Goal: Task Accomplishment & Management: Complete application form

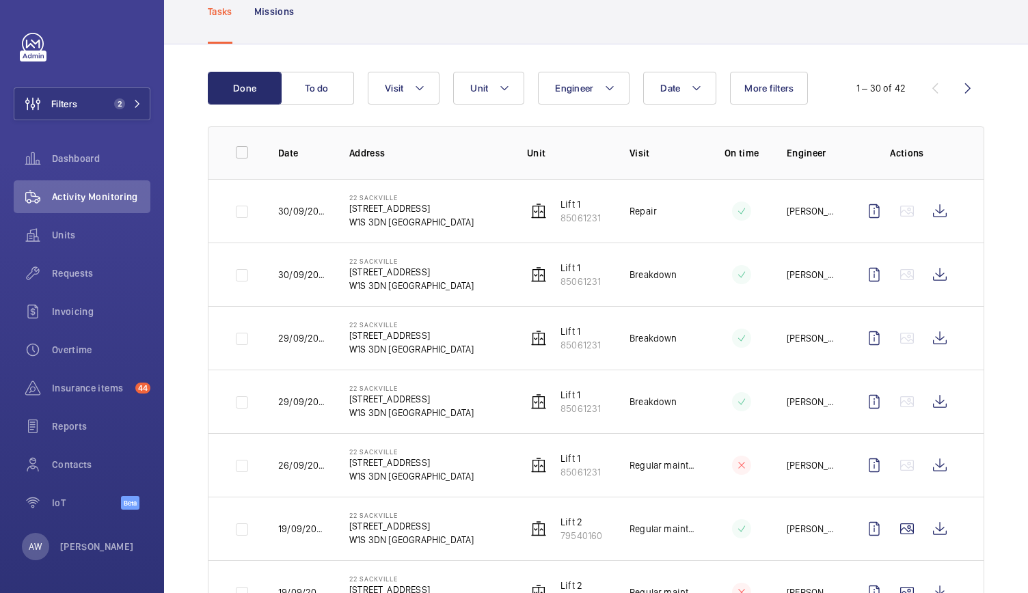
scroll to position [88, 0]
click at [101, 99] on button "Filters 2" at bounding box center [82, 104] width 137 height 33
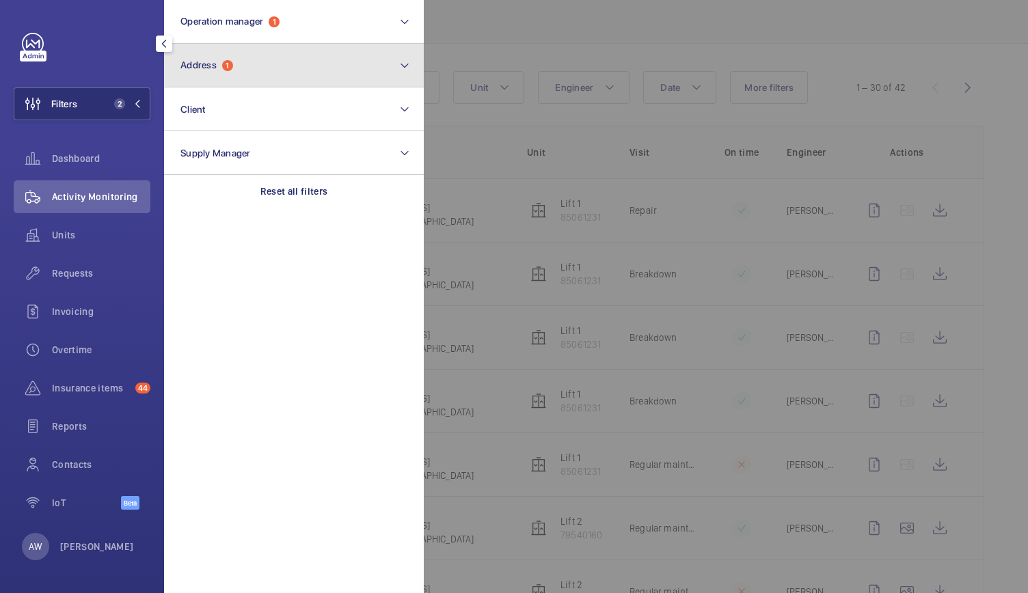
click at [197, 75] on button "Address 1" at bounding box center [294, 66] width 260 height 44
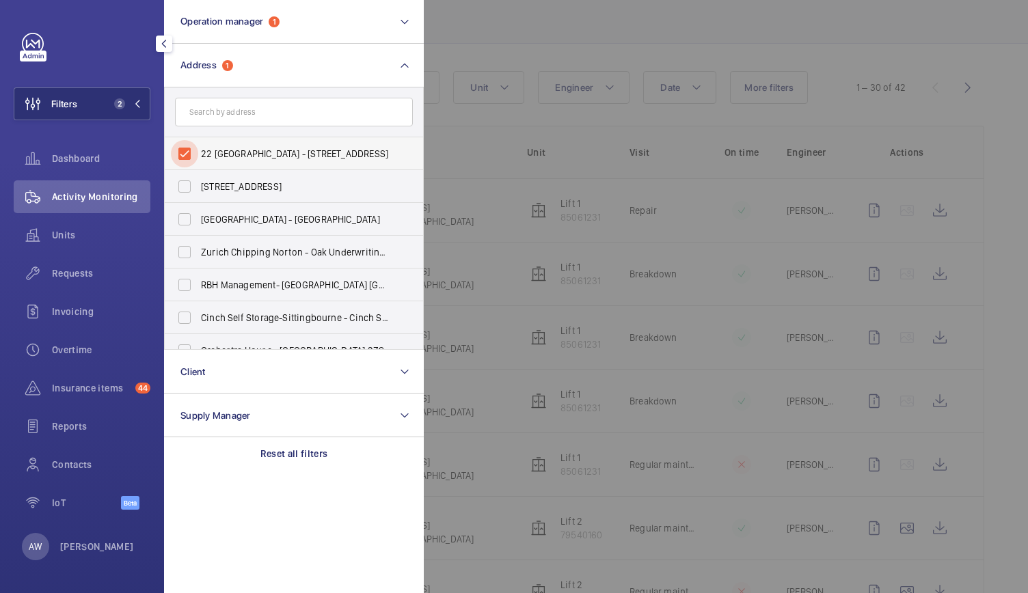
click at [185, 154] on input "22 [GEOGRAPHIC_DATA] - [STREET_ADDRESS]" at bounding box center [184, 153] width 27 height 27
checkbox input "false"
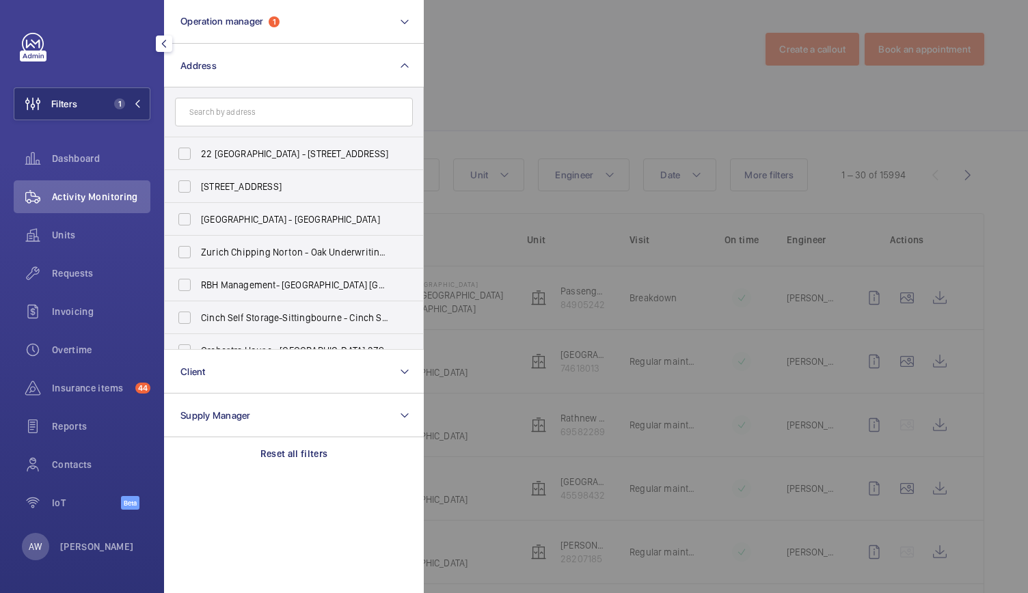
click at [112, 198] on span "Activity Monitoring" at bounding box center [101, 197] width 98 height 14
click at [67, 235] on span "Units" at bounding box center [101, 235] width 98 height 14
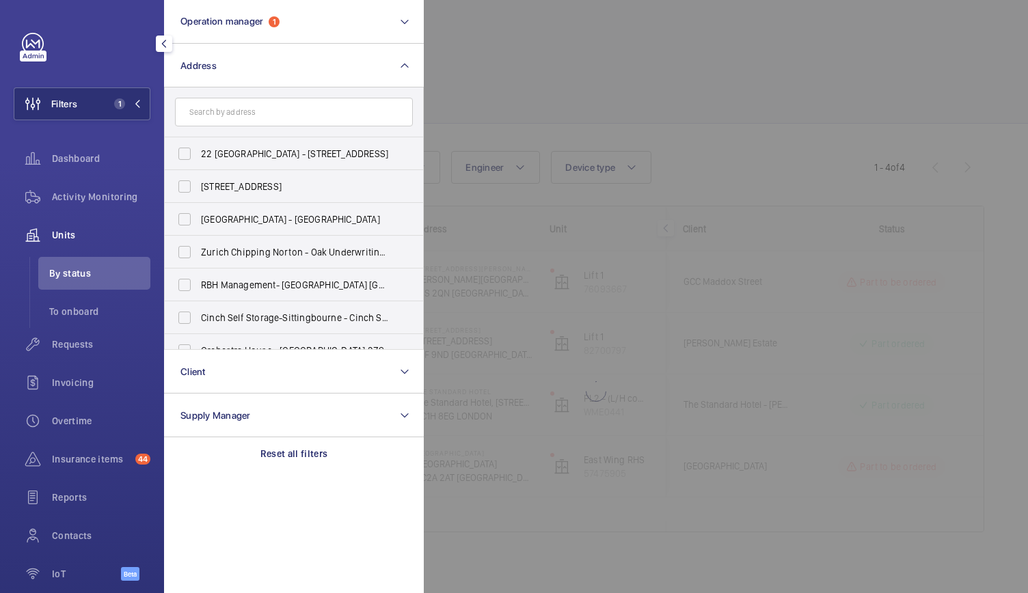
click at [535, 120] on div at bounding box center [938, 296] width 1028 height 593
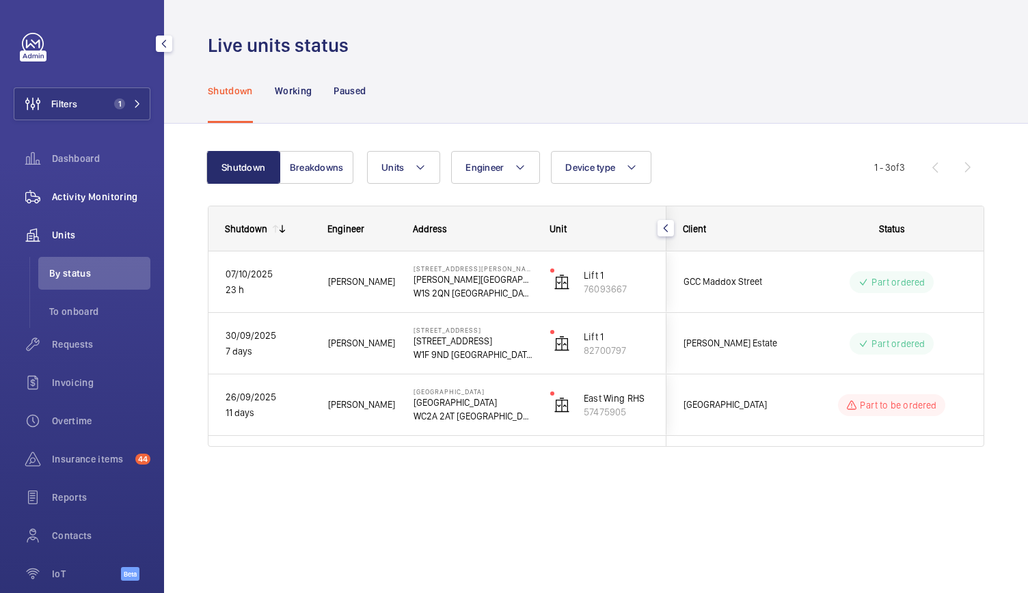
click at [122, 203] on span "Activity Monitoring" at bounding box center [101, 197] width 98 height 14
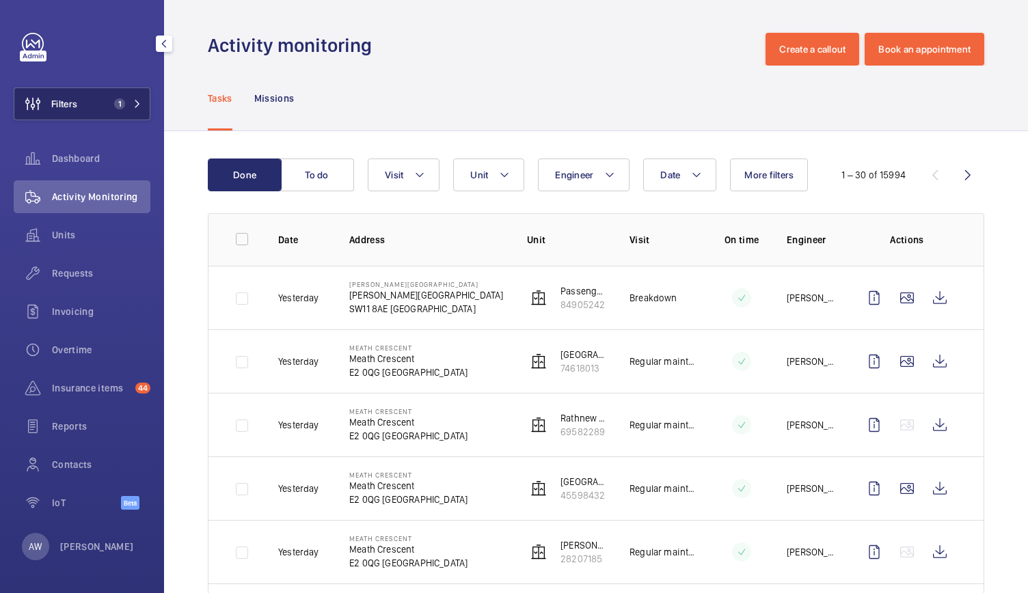
click at [123, 116] on button "Filters 1" at bounding box center [82, 104] width 137 height 33
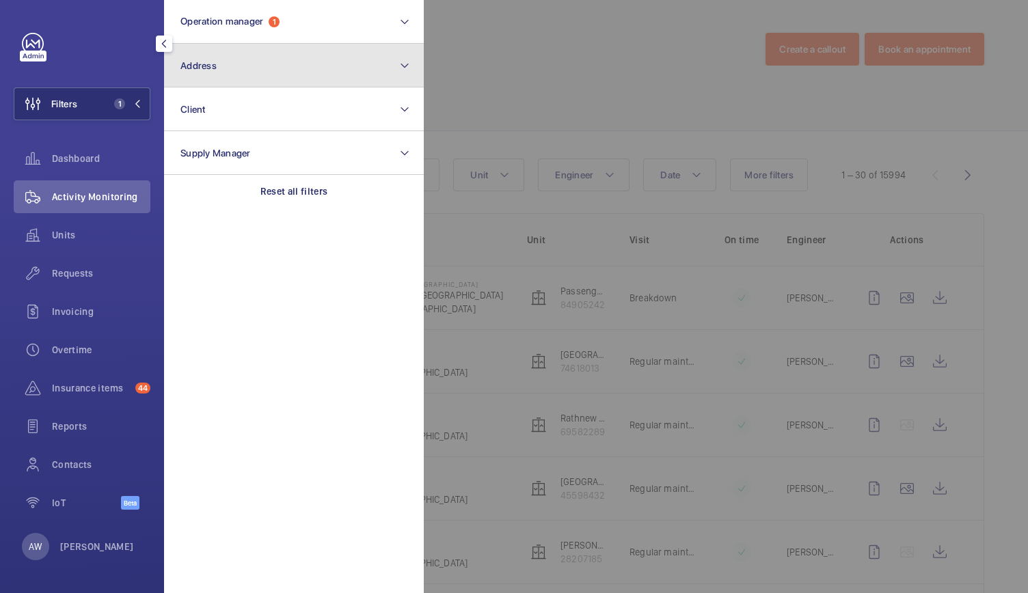
click at [208, 62] on span "Address" at bounding box center [198, 65] width 36 height 11
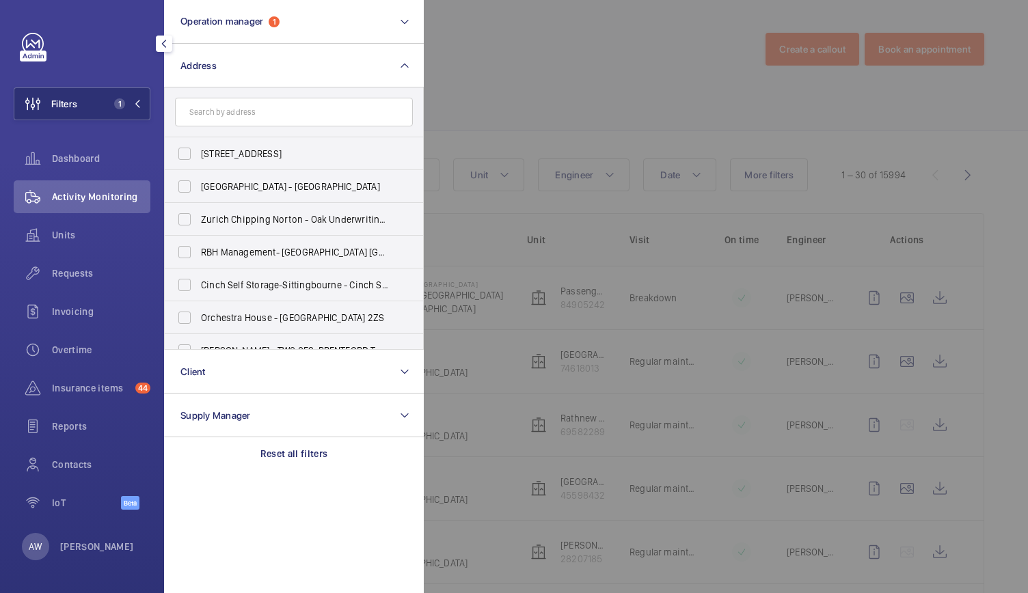
click at [202, 110] on input "text" at bounding box center [294, 112] width 238 height 29
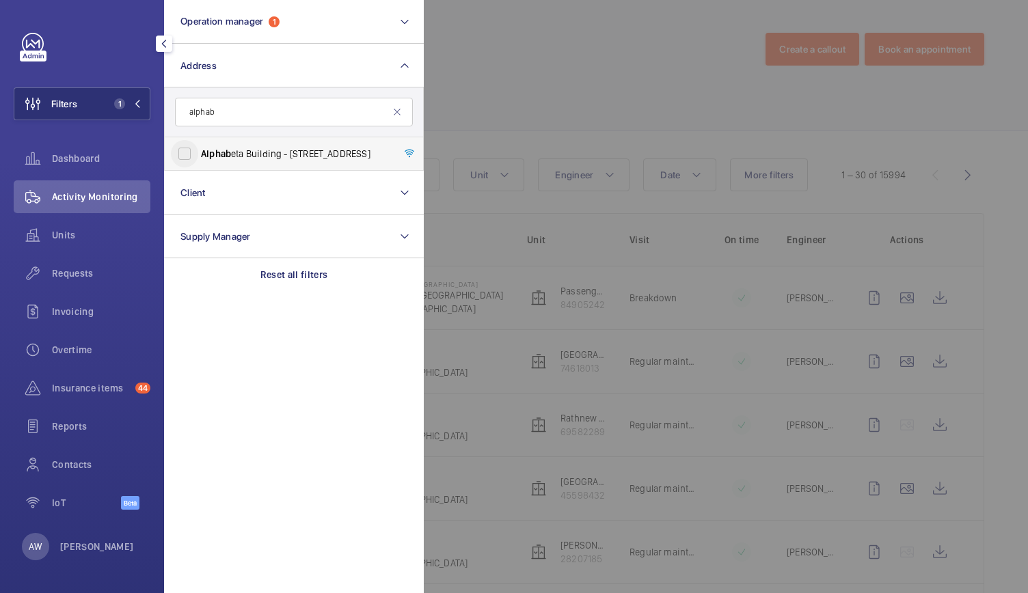
type input "alphab"
click at [198, 152] on input "Alphab eta Building - [STREET_ADDRESS]" at bounding box center [184, 153] width 27 height 27
checkbox input "true"
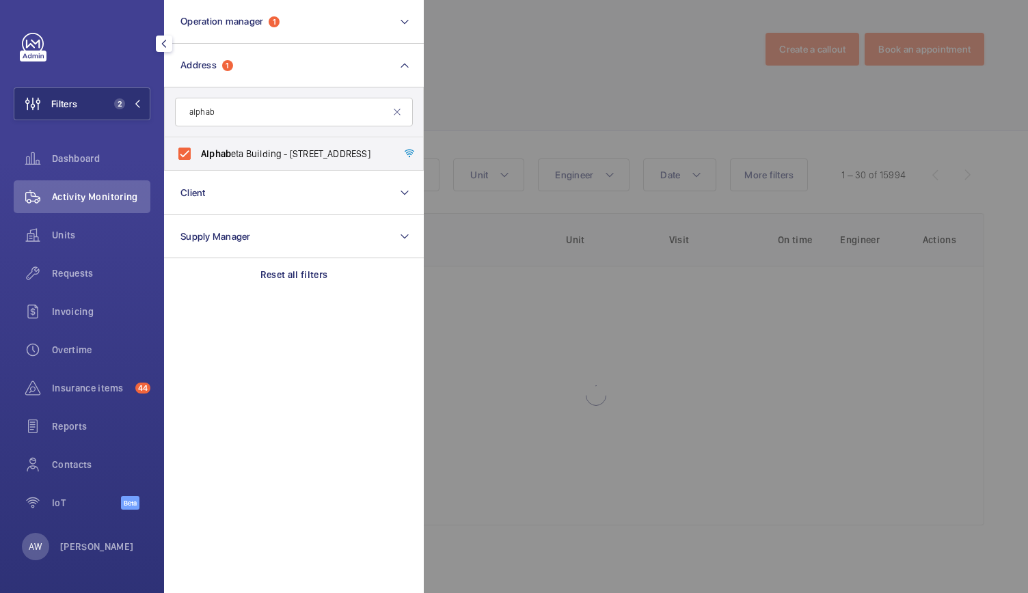
click at [576, 61] on div at bounding box center [938, 296] width 1028 height 593
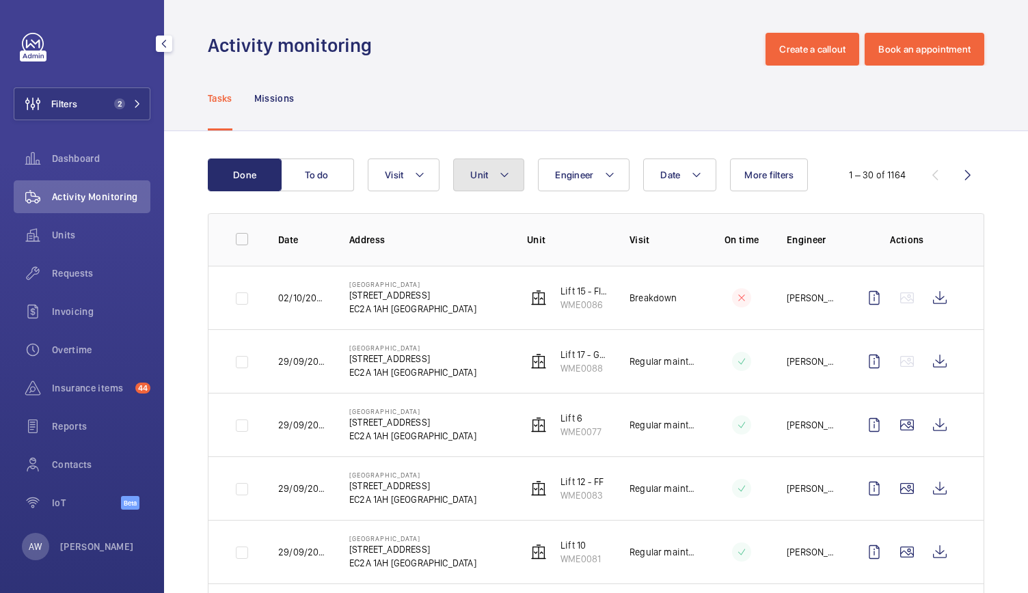
click at [500, 174] on mat-icon at bounding box center [504, 175] width 11 height 16
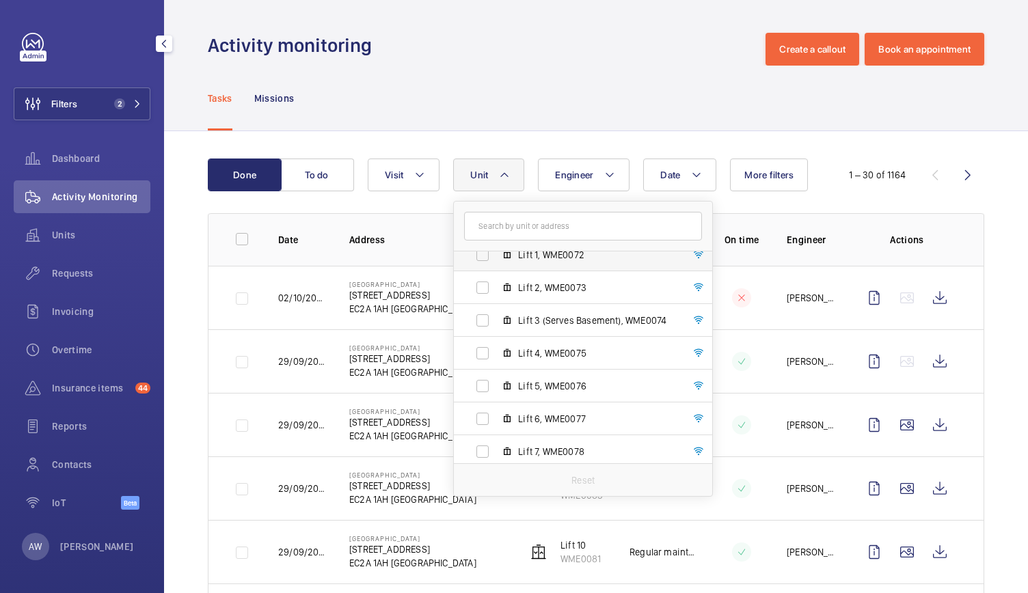
scroll to position [236, 0]
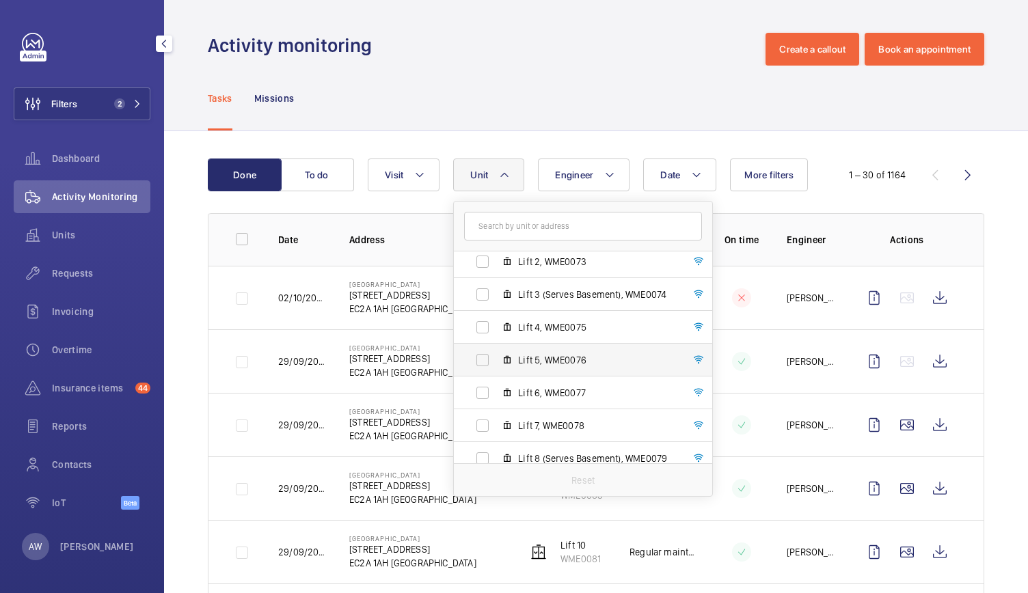
click at [584, 366] on span "Lift 5, WME0076" at bounding box center [597, 360] width 159 height 14
click at [496, 366] on input "Lift 5, WME0076" at bounding box center [482, 360] width 27 height 27
click at [484, 357] on input "Lift 5, WME0076" at bounding box center [482, 360] width 27 height 27
checkbox input "false"
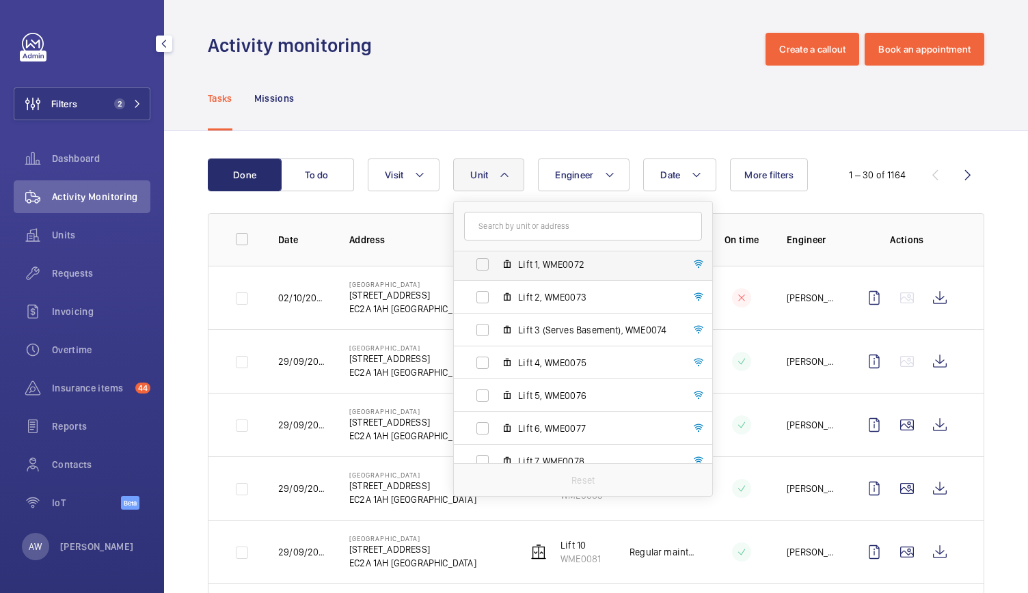
click at [555, 256] on label "Lift 1, WME0072" at bounding box center [572, 264] width 237 height 33
click at [496, 256] on input "Lift 1, WME0072" at bounding box center [482, 264] width 27 height 27
checkbox input "true"
click at [566, 84] on div "Tasks Missions" at bounding box center [596, 98] width 777 height 65
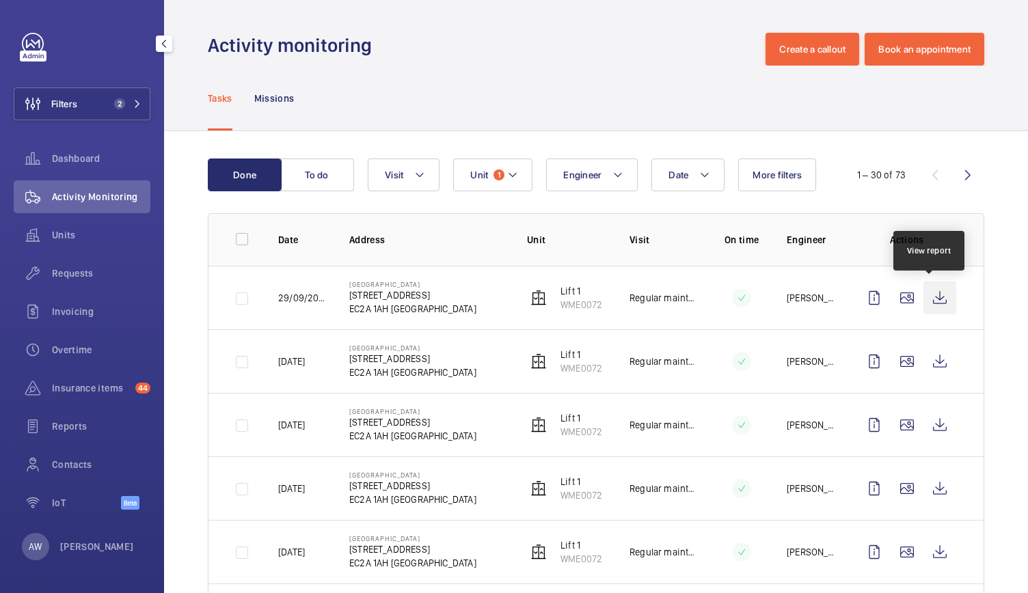
click at [932, 301] on wm-front-icon-button at bounding box center [940, 298] width 33 height 33
click at [95, 387] on span "Insurance items" at bounding box center [91, 388] width 78 height 14
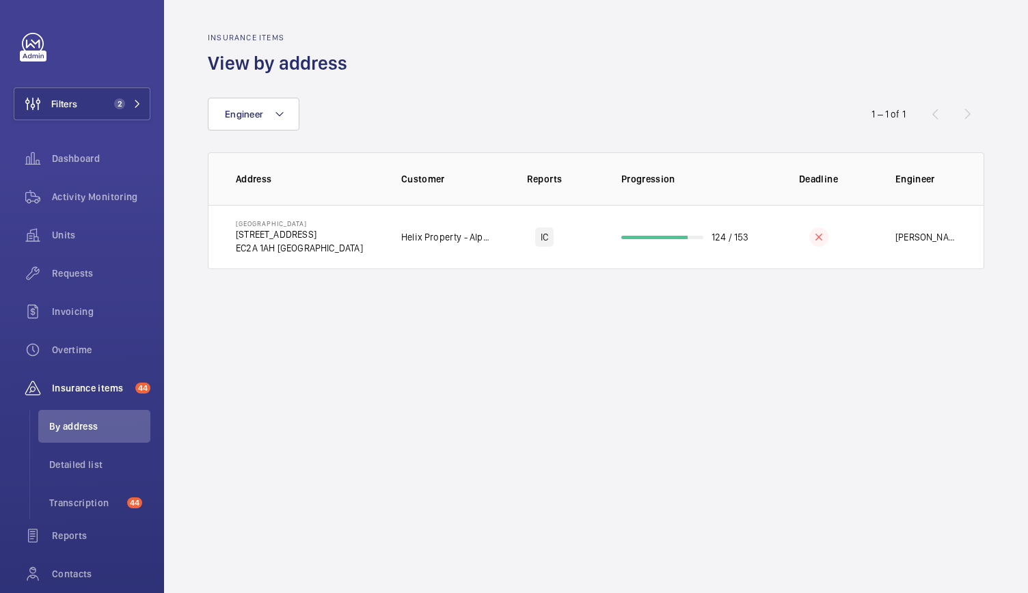
click at [473, 274] on wm-front-admin-audit-in-progress-table "Insurance items View by address Engineer 1 – 1 of 1 Address Customer Reports Pr…" at bounding box center [596, 151] width 864 height 302
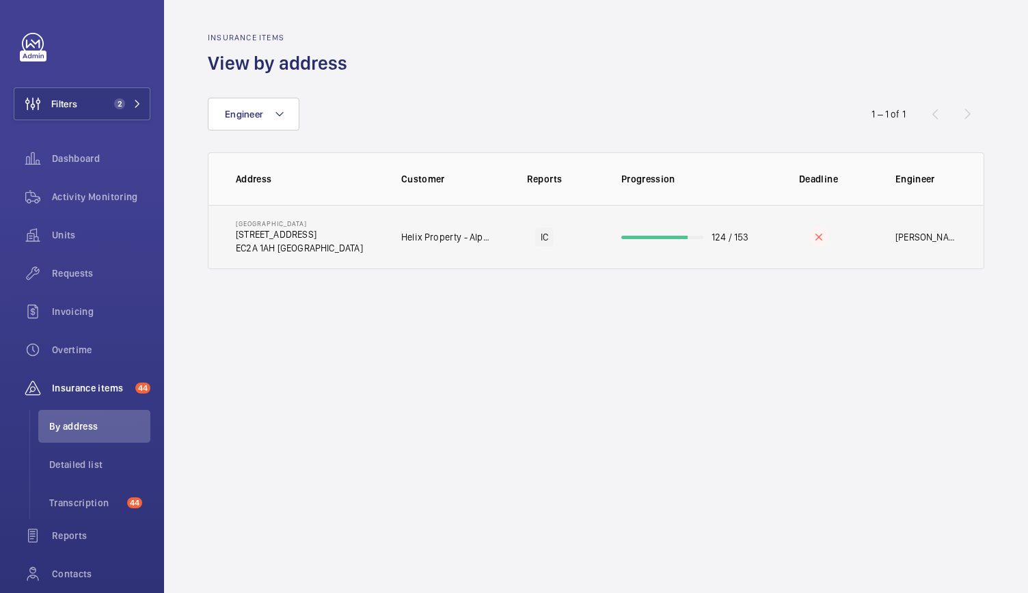
click at [490, 258] on td "IC" at bounding box center [545, 237] width 110 height 64
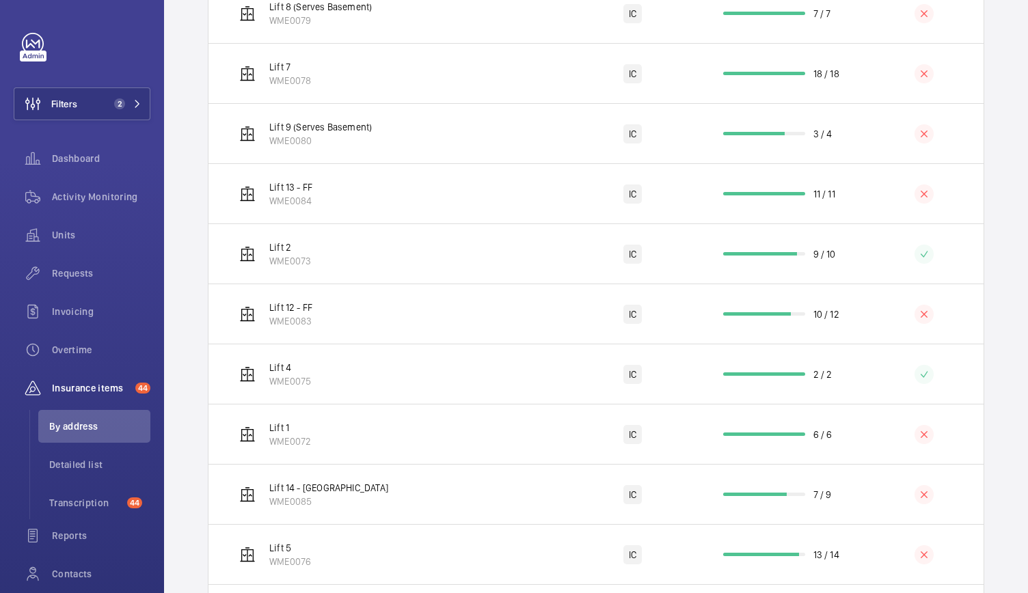
scroll to position [1480, 0]
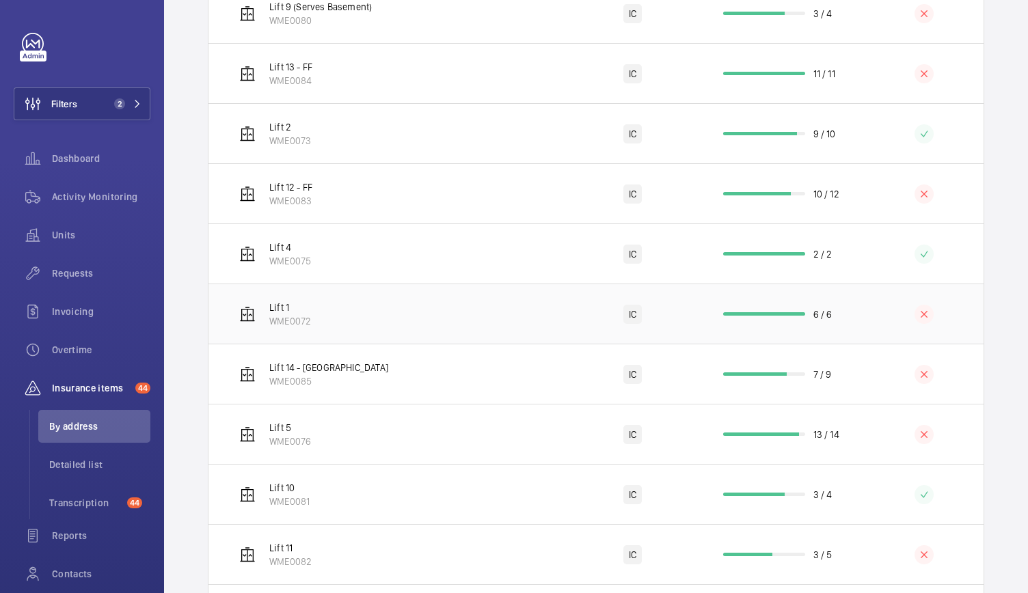
click at [483, 314] on td "Lift 1 WME0072" at bounding box center [387, 314] width 356 height 60
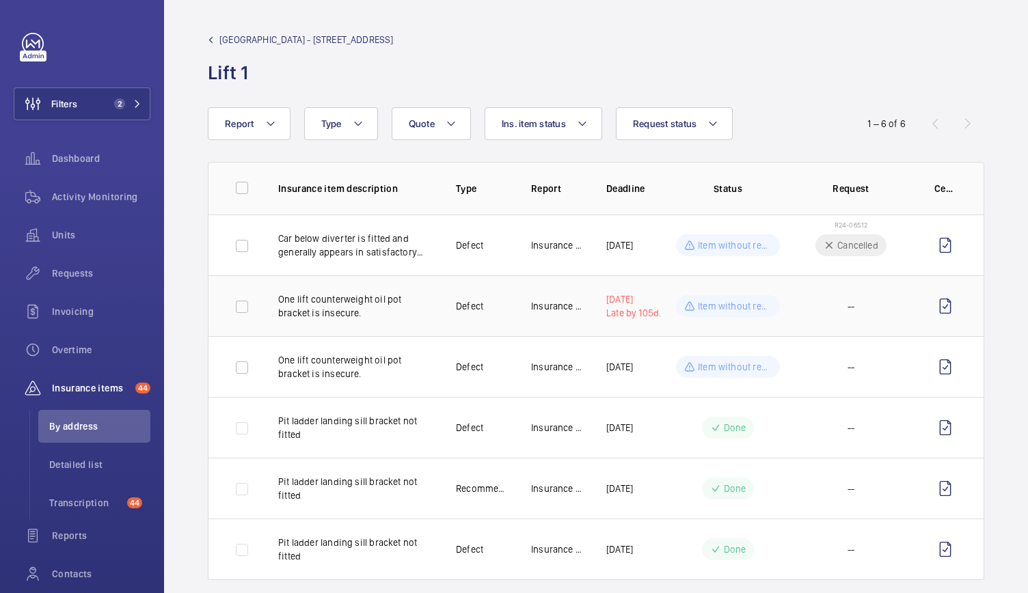
scroll to position [29, 0]
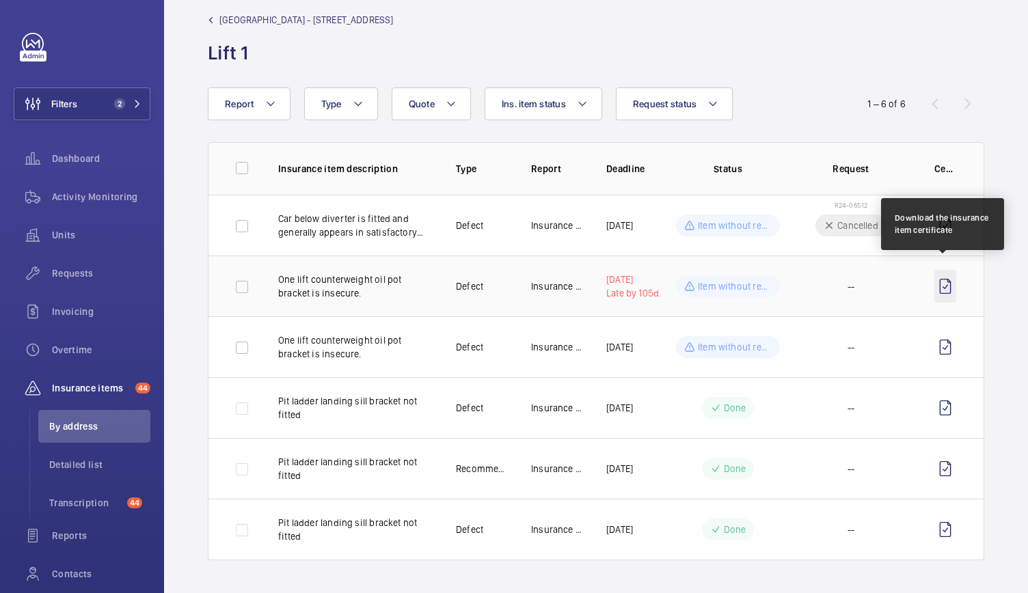
click at [946, 282] on wm-front-icon-button at bounding box center [946, 286] width 22 height 33
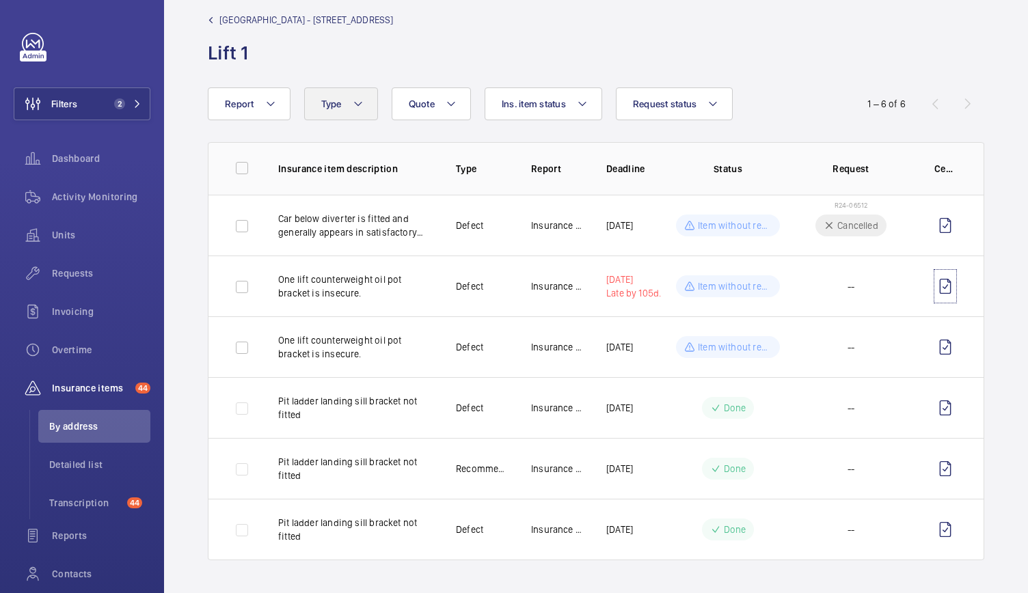
scroll to position [0, 0]
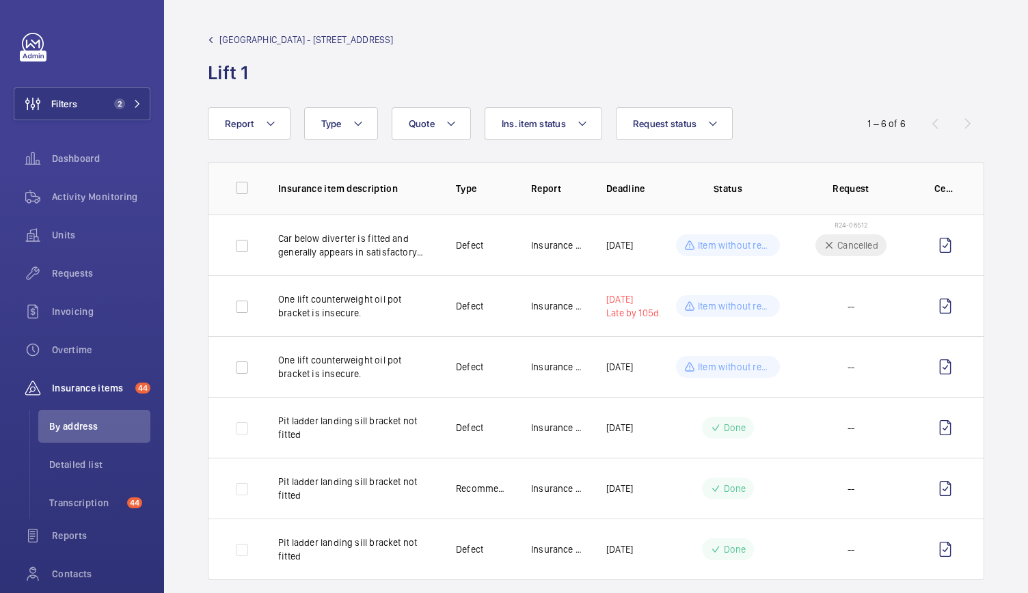
click at [279, 43] on span "[GEOGRAPHIC_DATA] - [STREET_ADDRESS]" at bounding box center [306, 40] width 174 height 14
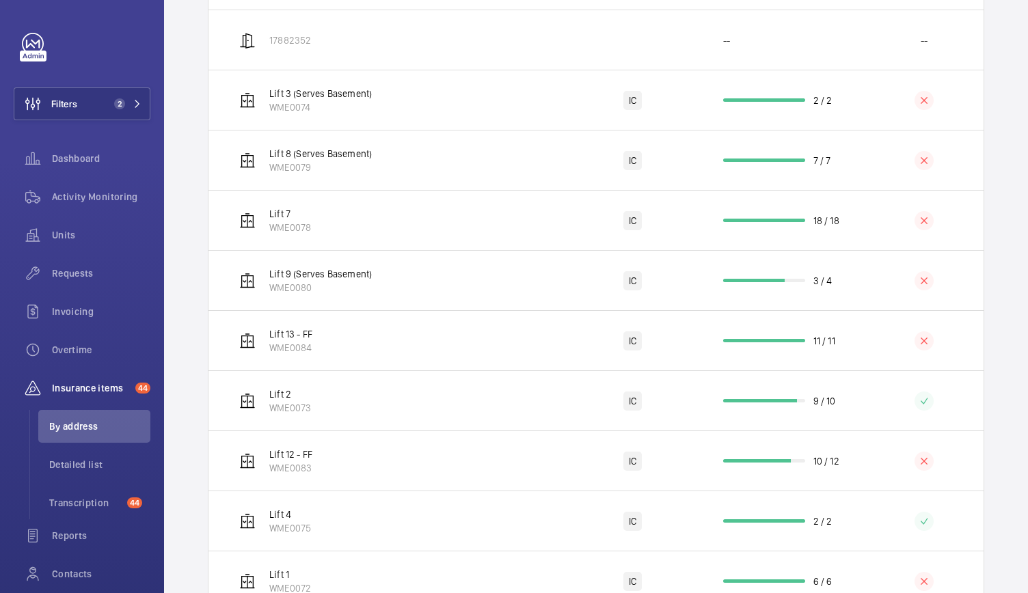
scroll to position [1271, 0]
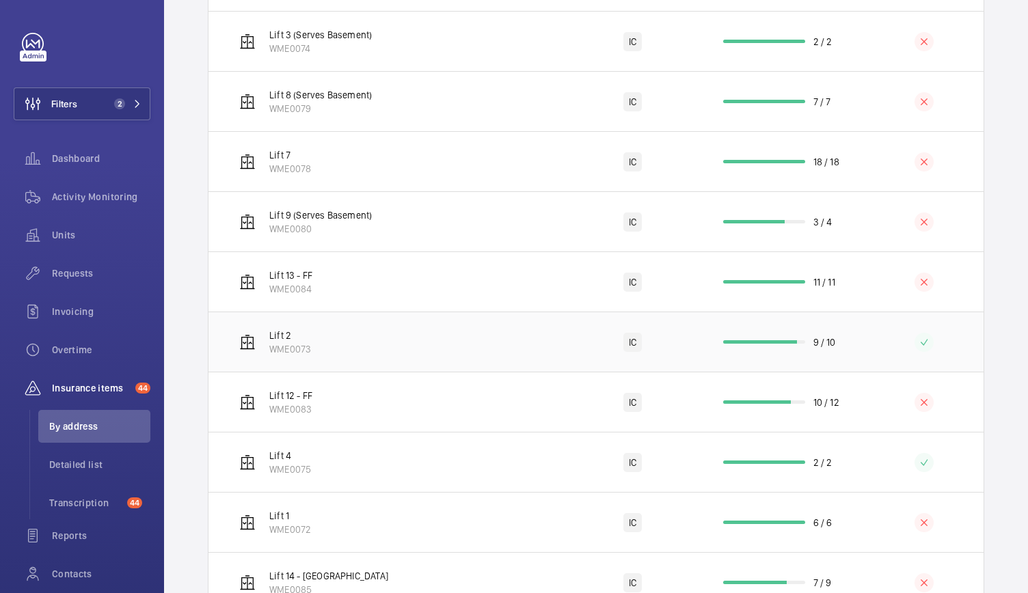
click at [410, 351] on td "Lift 2 WME0073" at bounding box center [387, 342] width 356 height 60
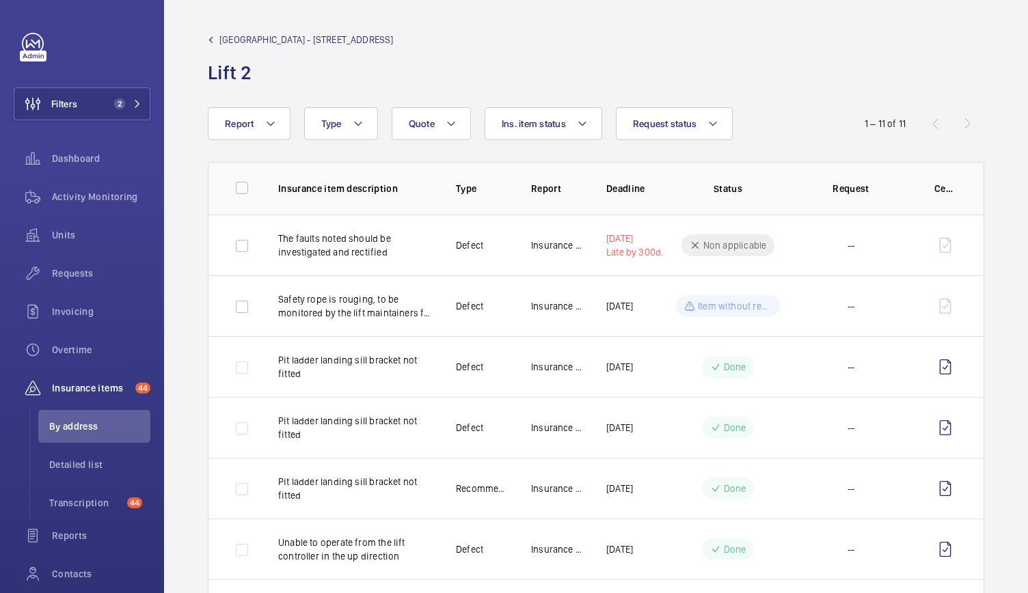
click at [273, 35] on span "[GEOGRAPHIC_DATA] - [STREET_ADDRESS]" at bounding box center [306, 40] width 174 height 14
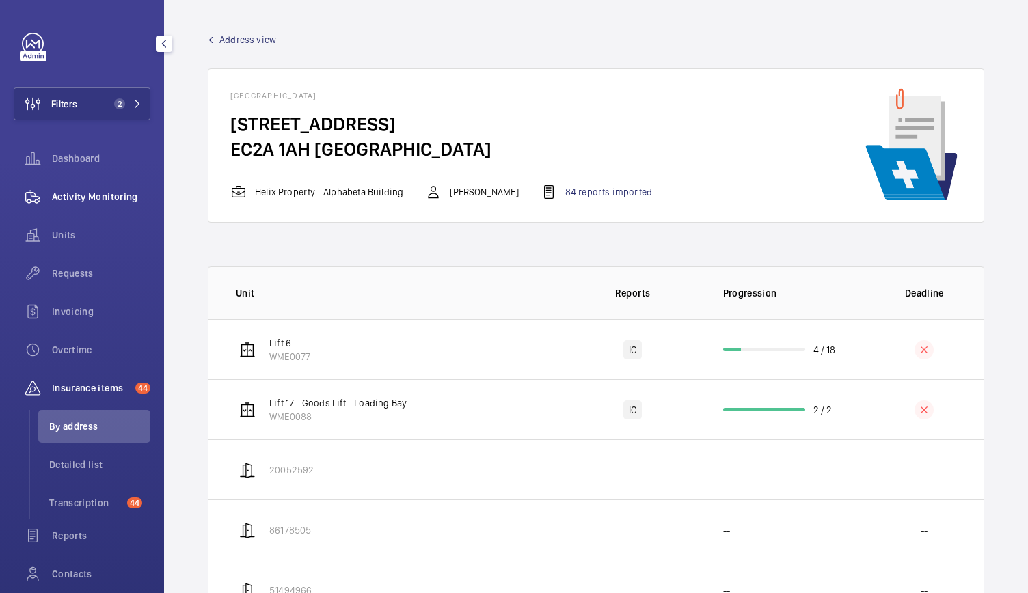
click at [112, 187] on div "Activity Monitoring" at bounding box center [82, 196] width 137 height 33
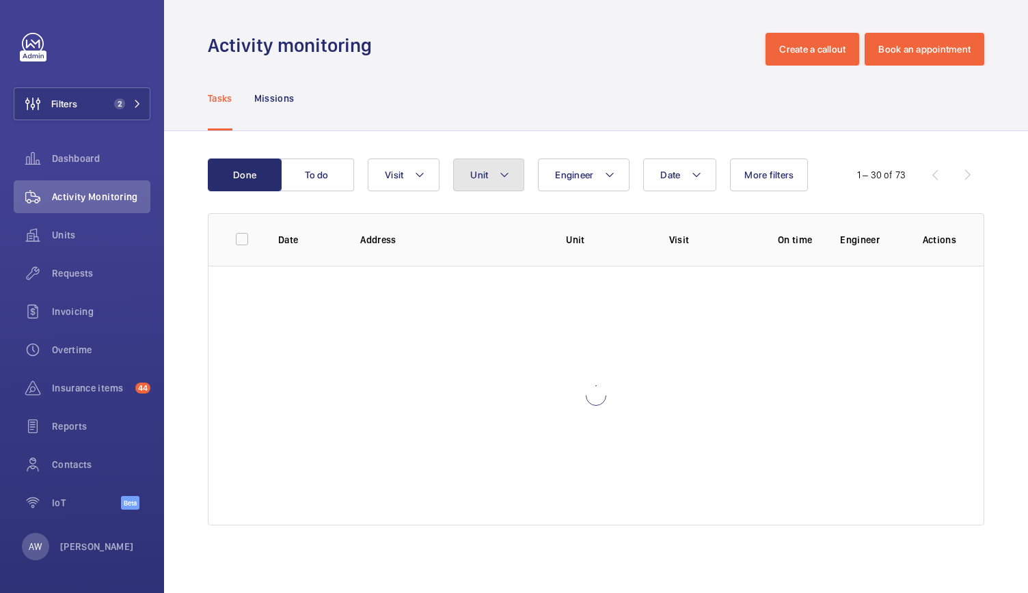
click at [503, 187] on button "Unit" at bounding box center [488, 175] width 71 height 33
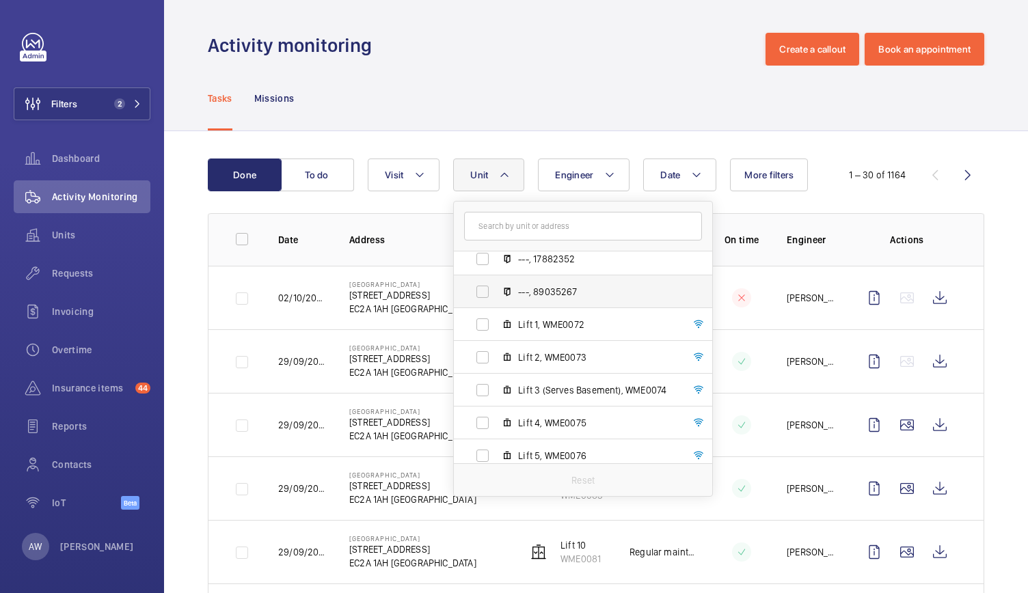
scroll to position [202, 0]
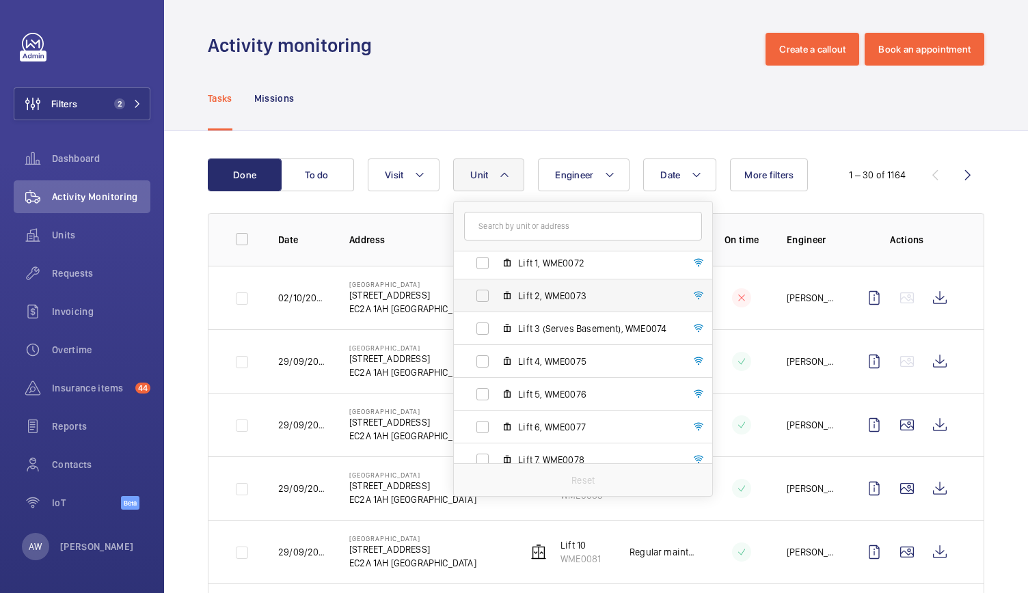
click at [542, 296] on span "Lift 2, WME0073" at bounding box center [597, 296] width 159 height 14
click at [496, 296] on input "Lift 2, WME0073" at bounding box center [482, 295] width 27 height 27
checkbox input "true"
click at [511, 105] on div "Tasks Missions" at bounding box center [596, 98] width 777 height 65
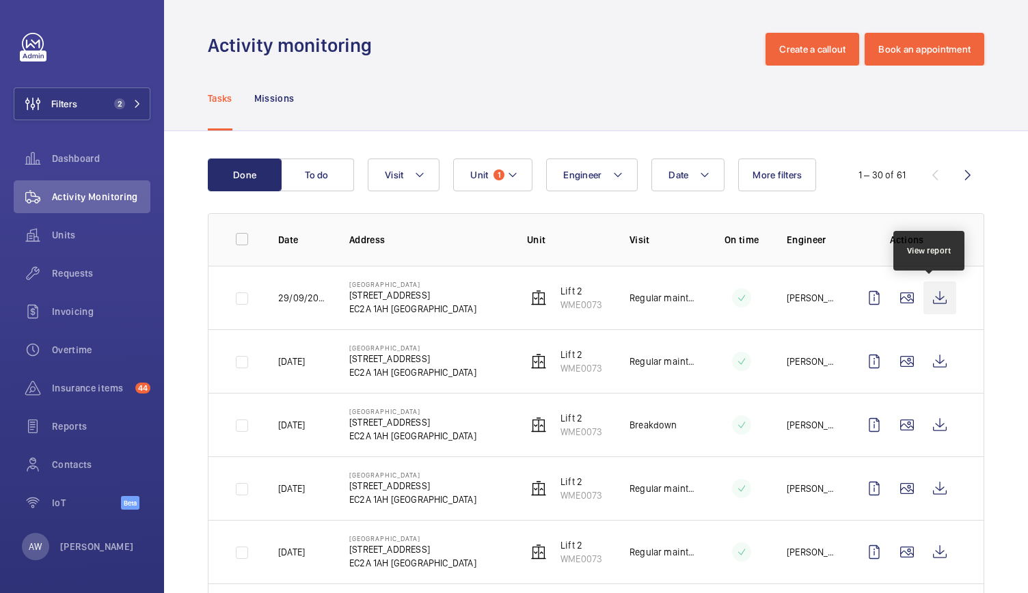
click at [928, 303] on wm-front-icon-button at bounding box center [940, 298] width 33 height 33
click at [500, 179] on span "1" at bounding box center [499, 175] width 11 height 11
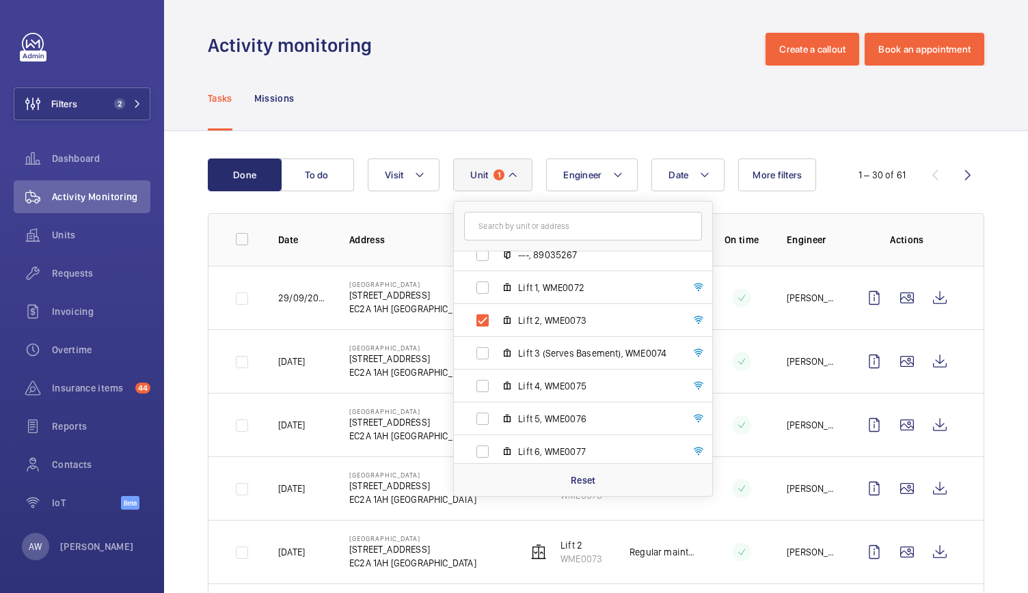
scroll to position [185, 0]
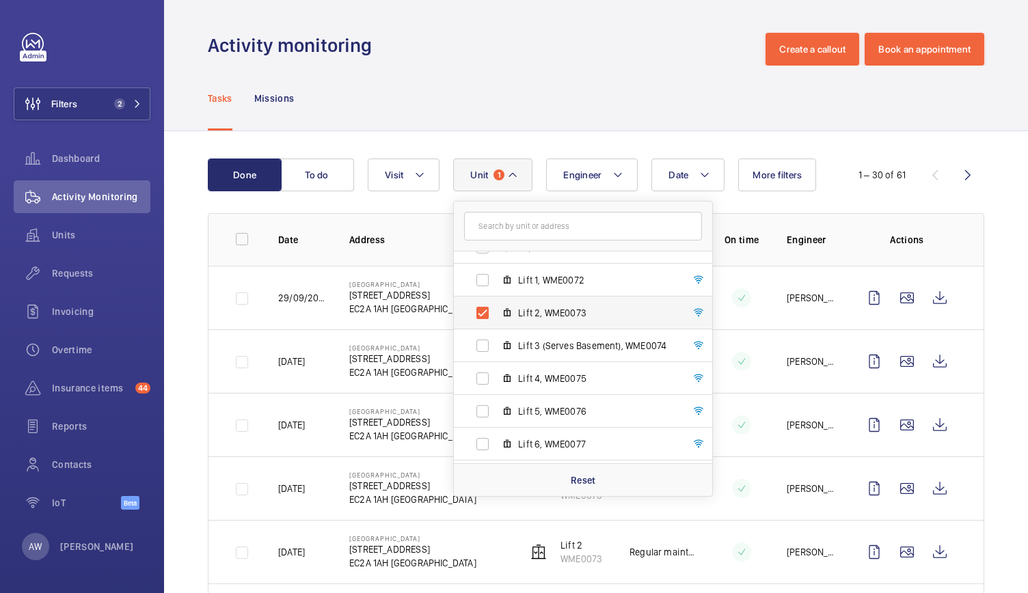
click at [535, 317] on span "Lift 2, WME0073" at bounding box center [597, 313] width 159 height 14
click at [496, 317] on input "Lift 2, WME0073" at bounding box center [482, 312] width 27 height 27
checkbox input "false"
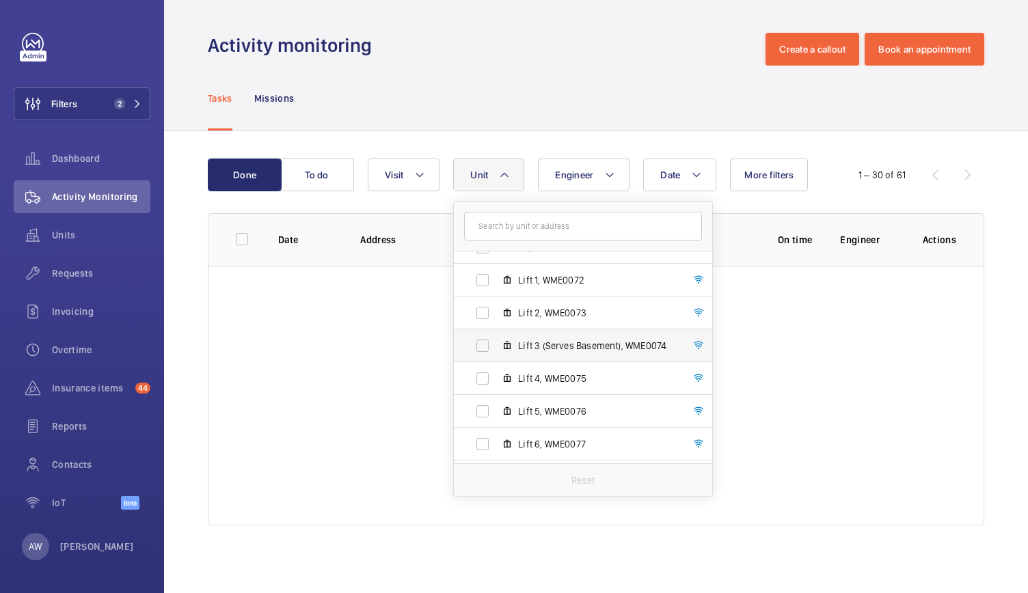
click at [528, 343] on span "Lift 3 (Serves Basement), WME0074" at bounding box center [597, 346] width 159 height 14
click at [496, 343] on input "Lift 3 (Serves Basement), WME0074" at bounding box center [482, 345] width 27 height 27
checkbox input "true"
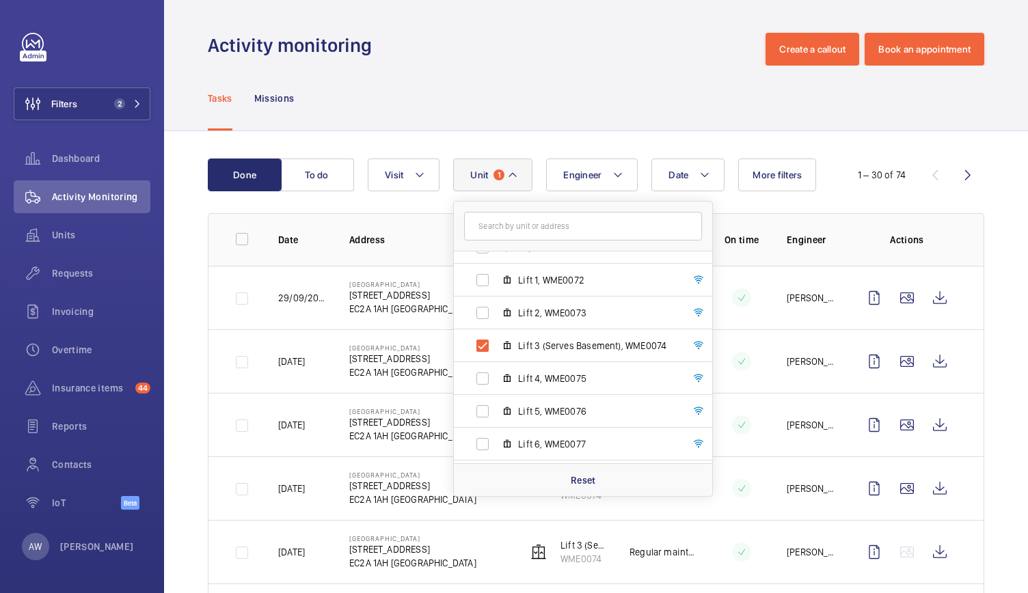
click at [550, 113] on div "Tasks Missions" at bounding box center [596, 98] width 777 height 65
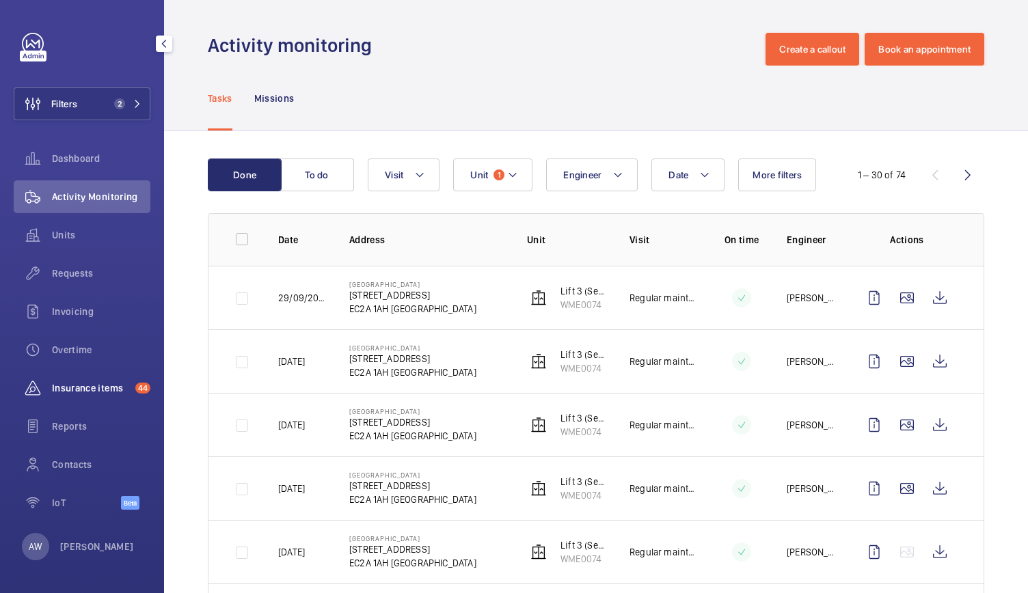
click at [80, 391] on span "Insurance items" at bounding box center [91, 388] width 78 height 14
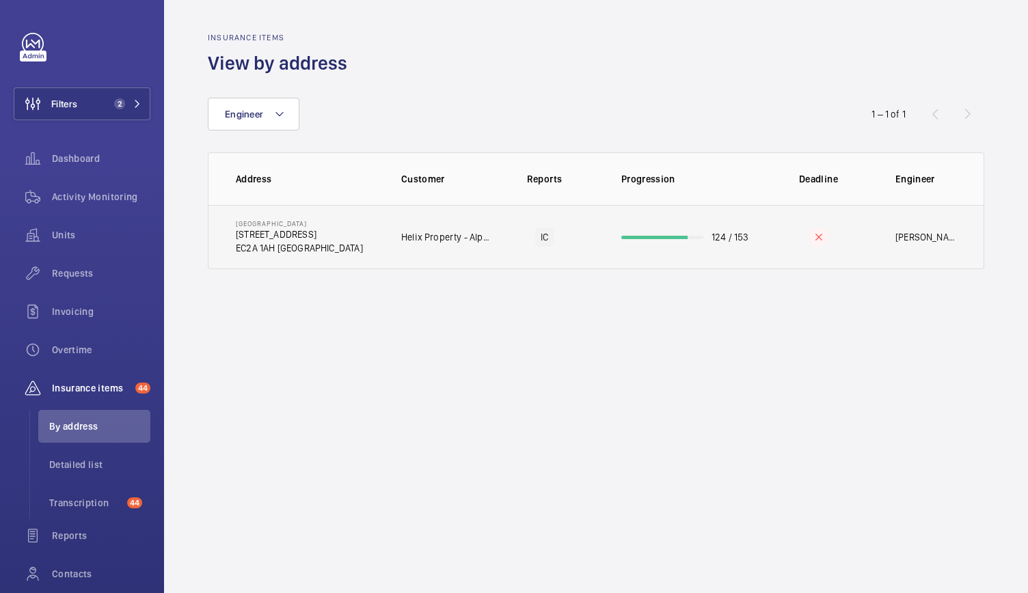
click at [395, 244] on td "Helix Property - Alphabeta Building" at bounding box center [434, 237] width 110 height 64
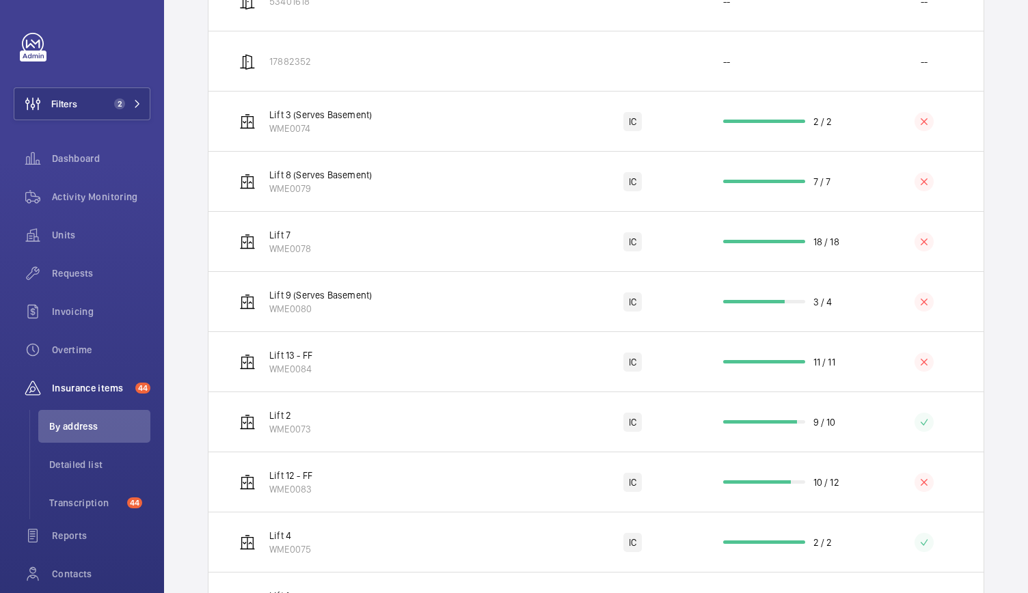
scroll to position [1190, 0]
click at [419, 118] on td "Lift 3 (Serves Basement) WME0074" at bounding box center [387, 122] width 356 height 60
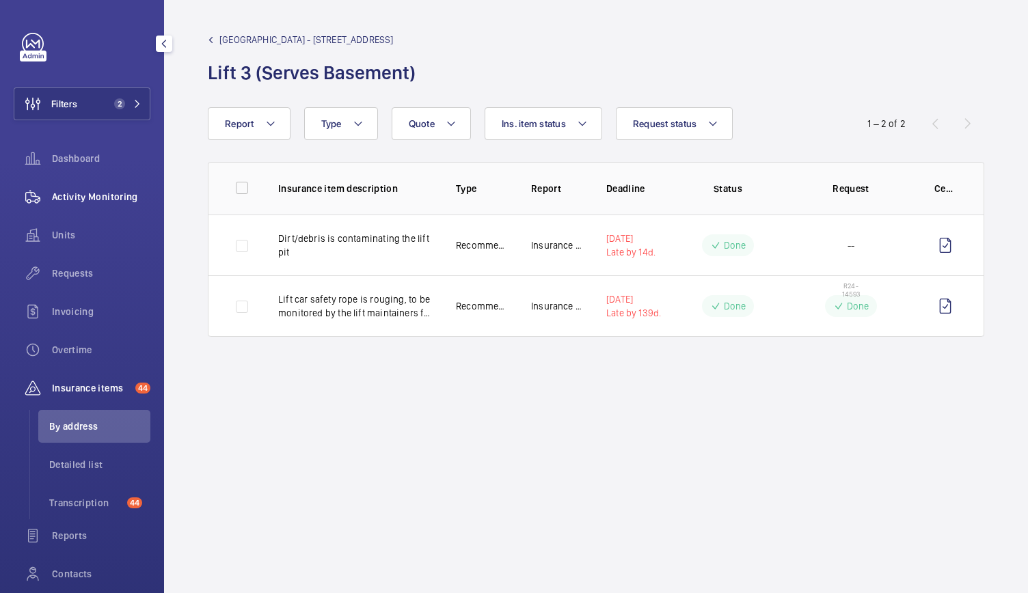
click at [122, 193] on span "Activity Monitoring" at bounding box center [101, 197] width 98 height 14
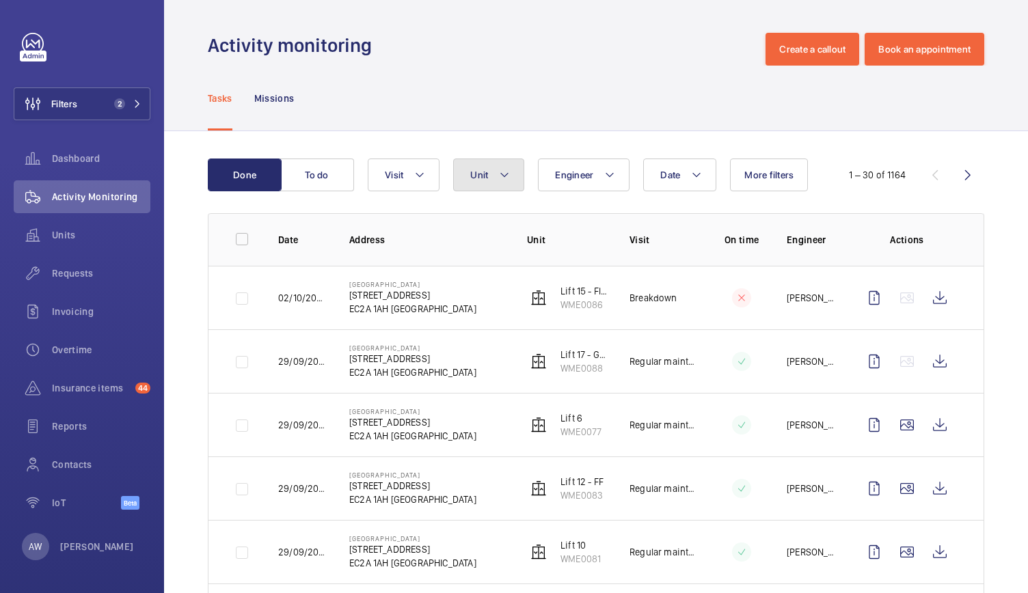
click at [487, 175] on span "Unit" at bounding box center [479, 175] width 18 height 11
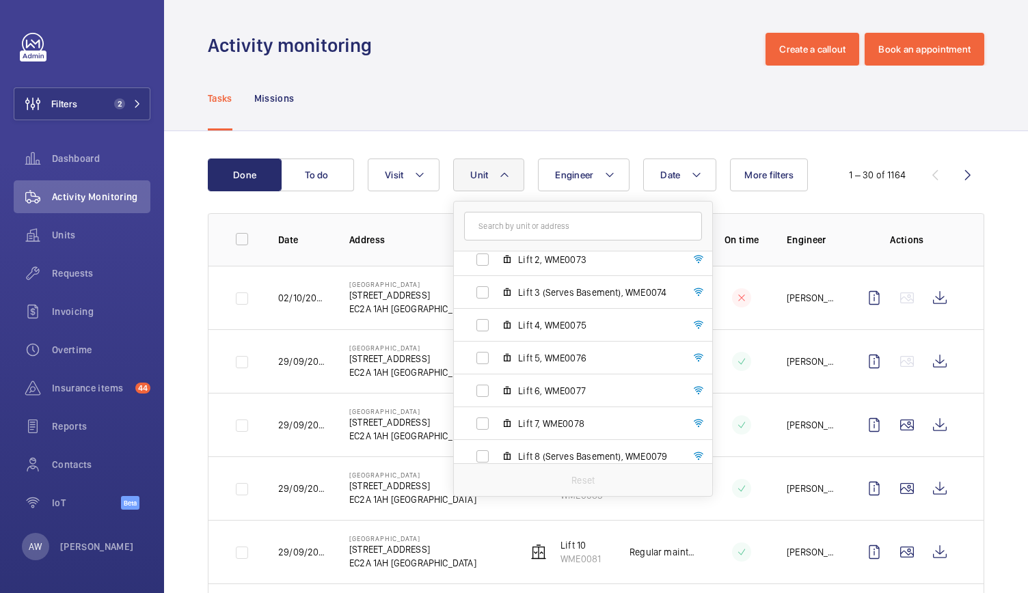
scroll to position [235, 0]
click at [540, 306] on label "Lift 3 (Serves Basement), WME0074" at bounding box center [572, 296] width 237 height 33
click at [496, 306] on input "Lift 3 (Serves Basement), WME0074" at bounding box center [482, 295] width 27 height 27
checkbox input "true"
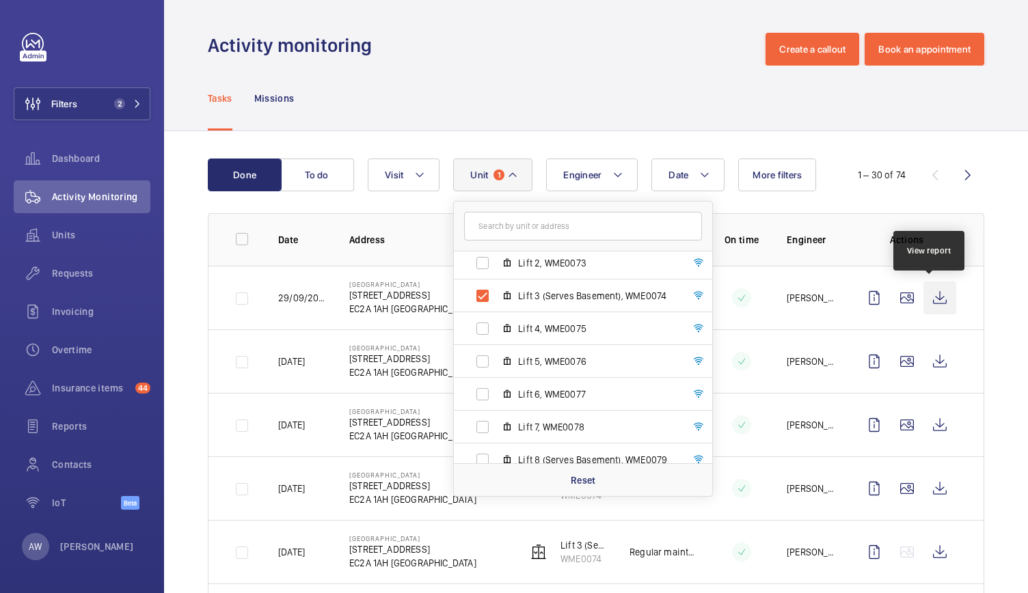
click at [938, 305] on wm-front-icon-button at bounding box center [940, 298] width 33 height 33
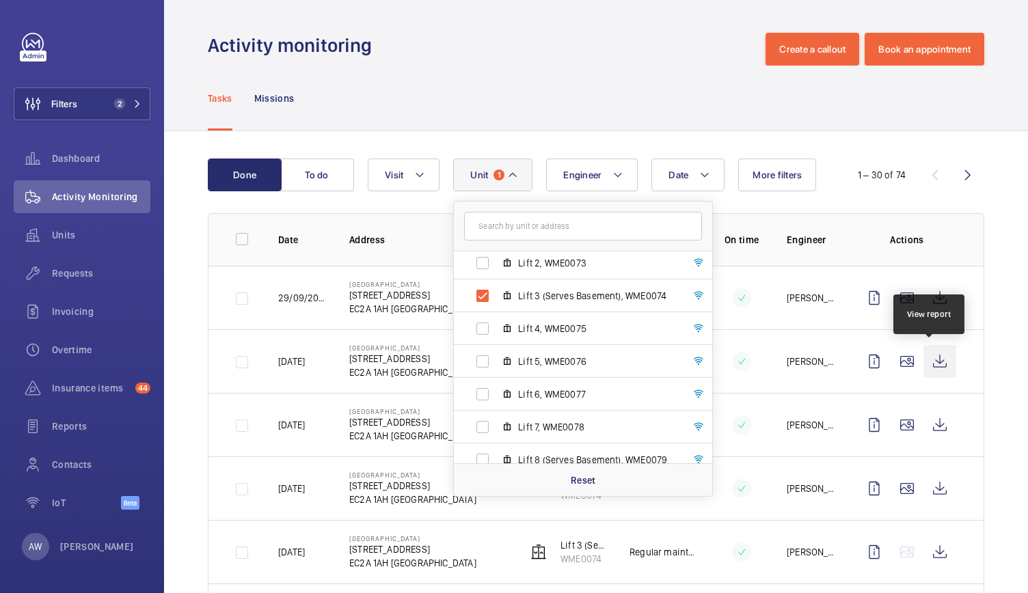
click at [924, 373] on wm-front-icon-button at bounding box center [940, 361] width 33 height 33
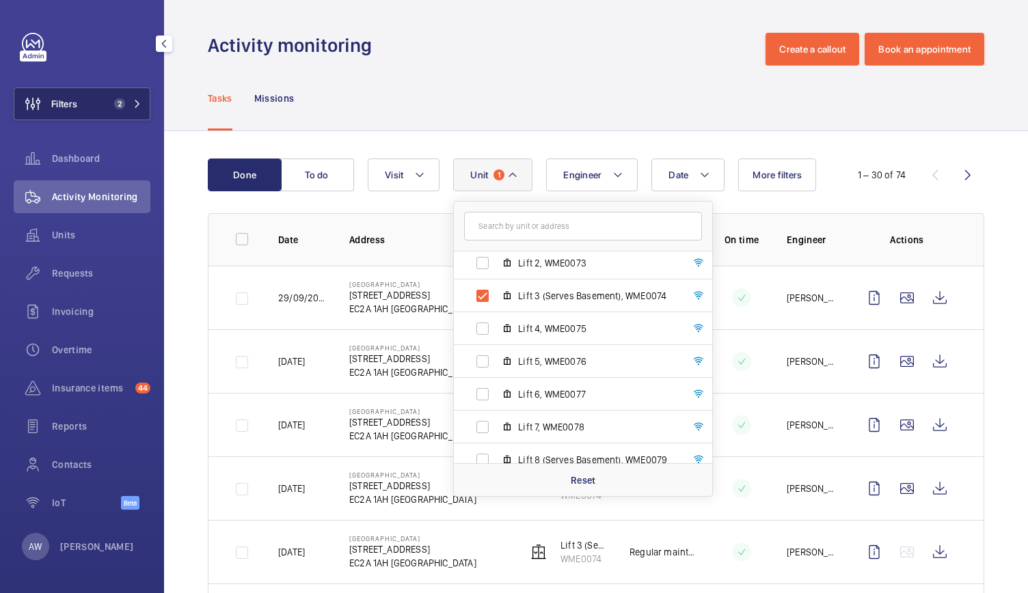
click at [118, 107] on span "2" at bounding box center [119, 103] width 11 height 11
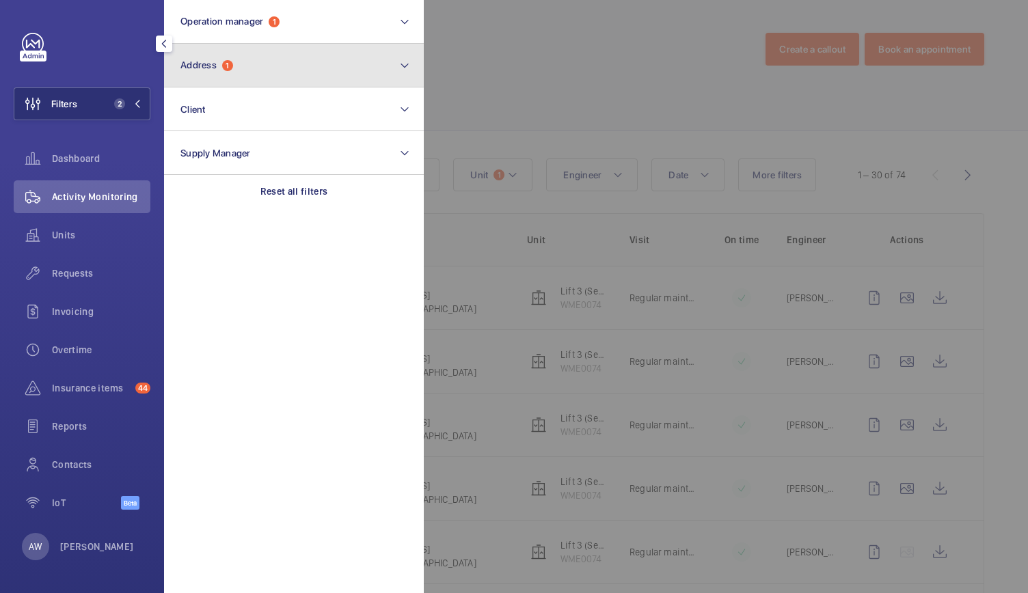
click at [269, 51] on button "Address 1" at bounding box center [294, 66] width 260 height 44
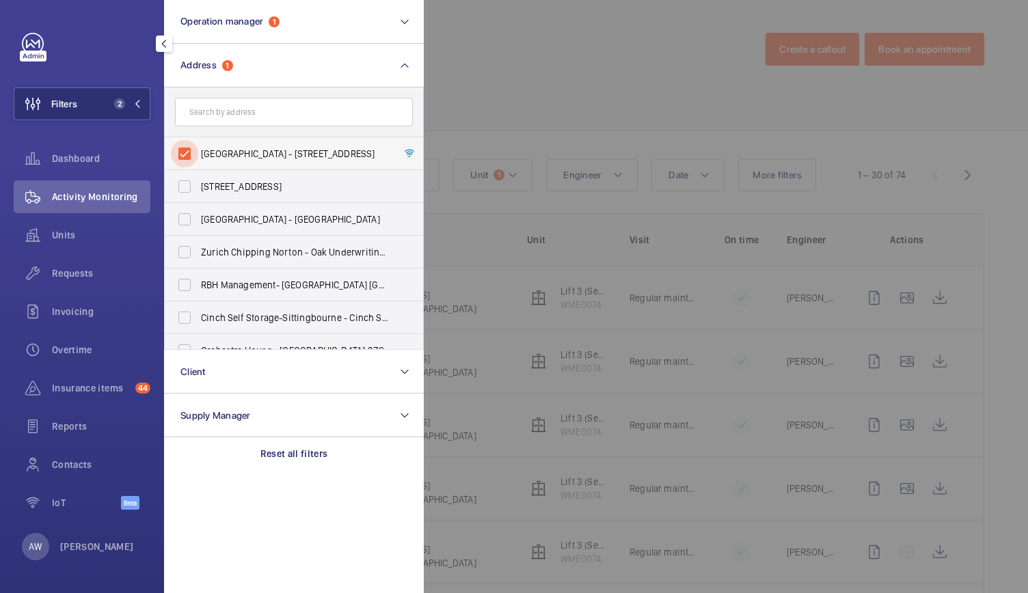
click at [183, 146] on input "[GEOGRAPHIC_DATA] - [STREET_ADDRESS]" at bounding box center [184, 153] width 27 height 27
checkbox input "false"
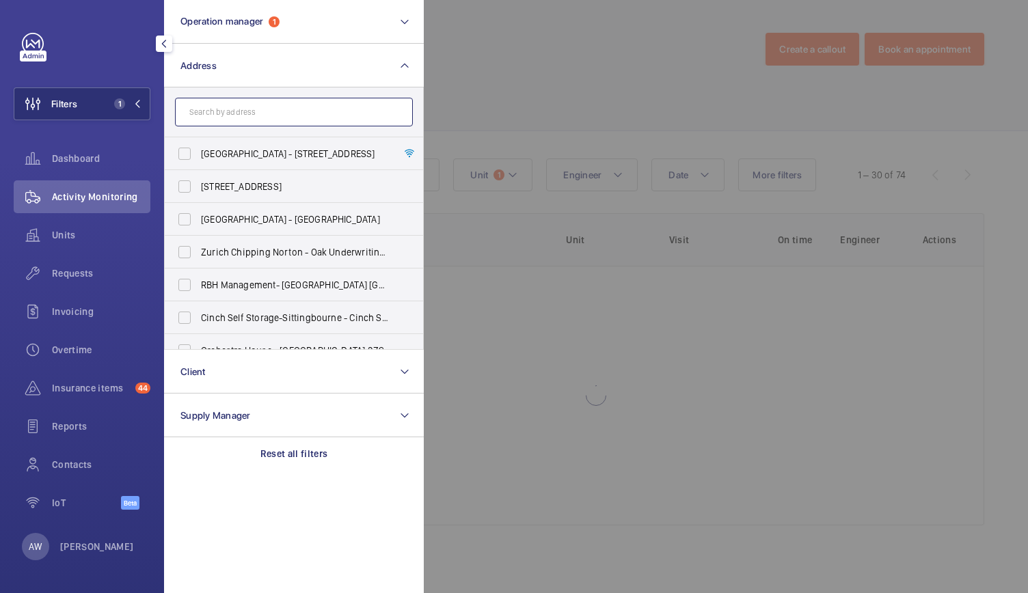
click at [204, 117] on input "text" at bounding box center [294, 112] width 238 height 29
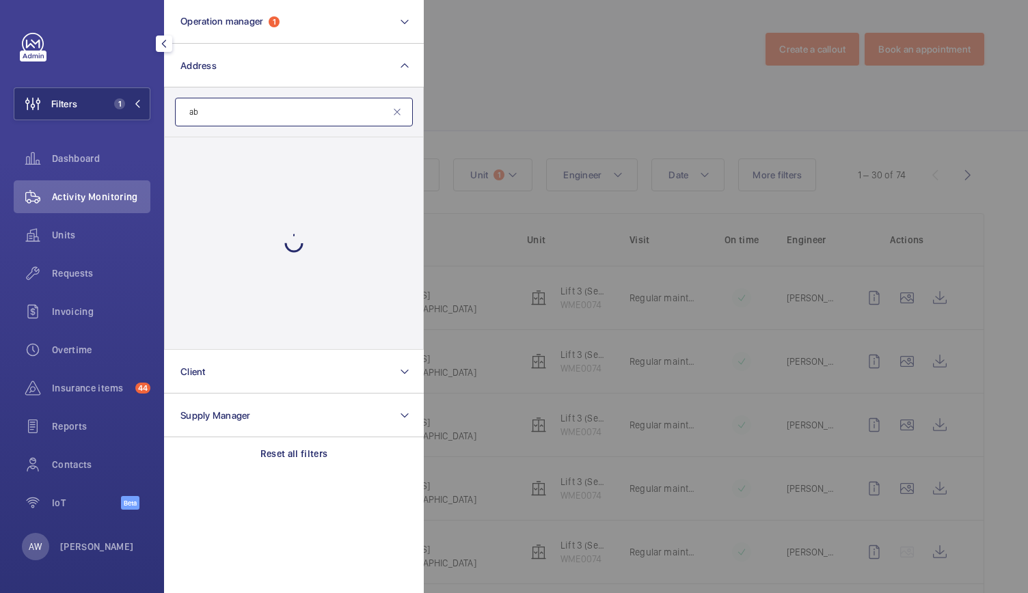
type input "a"
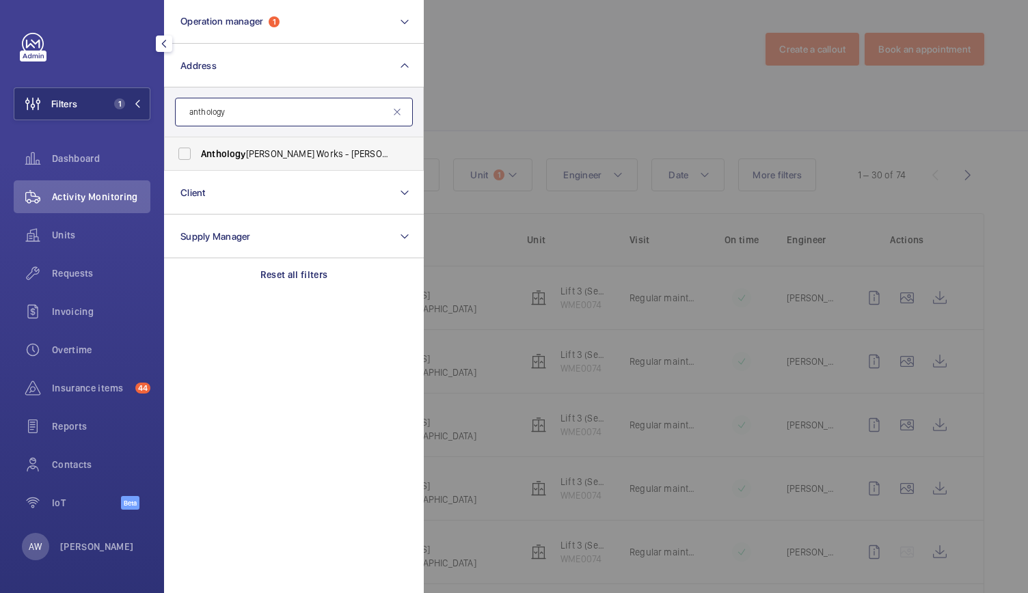
type input "anthology"
click at [231, 161] on label "Anthology [PERSON_NAME] Works - [PERSON_NAME][GEOGRAPHIC_DATA]" at bounding box center [284, 153] width 238 height 33
click at [198, 161] on input "Anthology [PERSON_NAME] Works - [PERSON_NAME][GEOGRAPHIC_DATA]" at bounding box center [184, 153] width 27 height 27
checkbox input "true"
click at [561, 89] on div at bounding box center [938, 296] width 1028 height 593
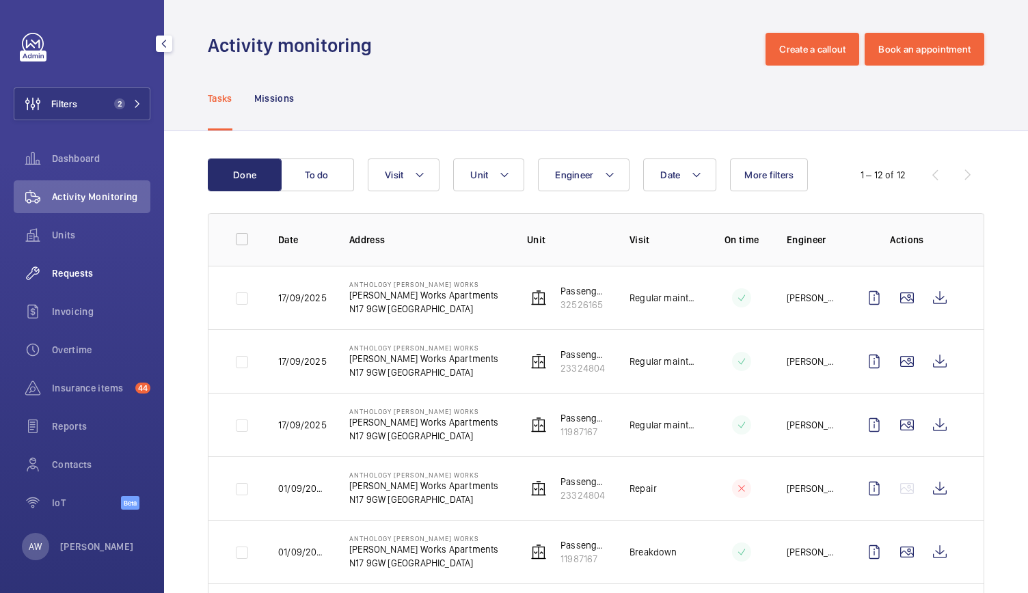
click at [93, 283] on div "Requests" at bounding box center [82, 273] width 137 height 33
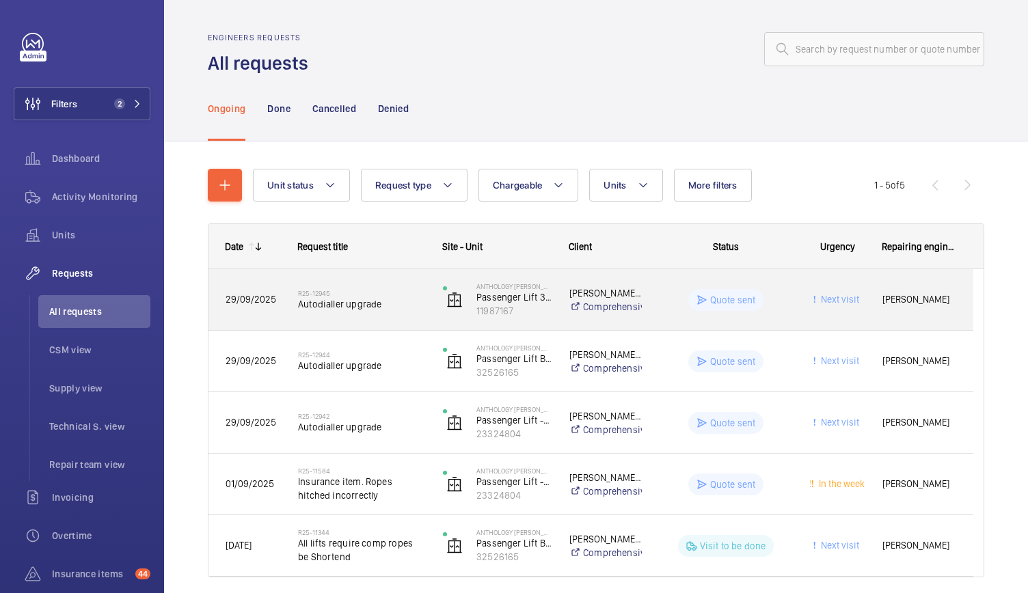
scroll to position [49, 0]
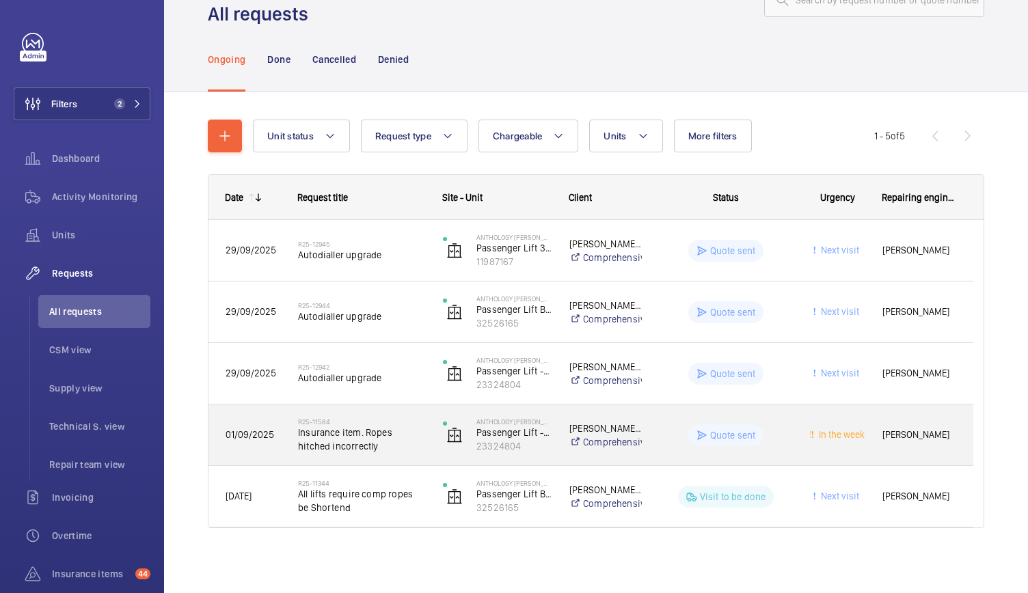
click at [382, 455] on div "R25-11584 Insurance item. Ropes hitched incorrectly" at bounding box center [354, 436] width 144 height 62
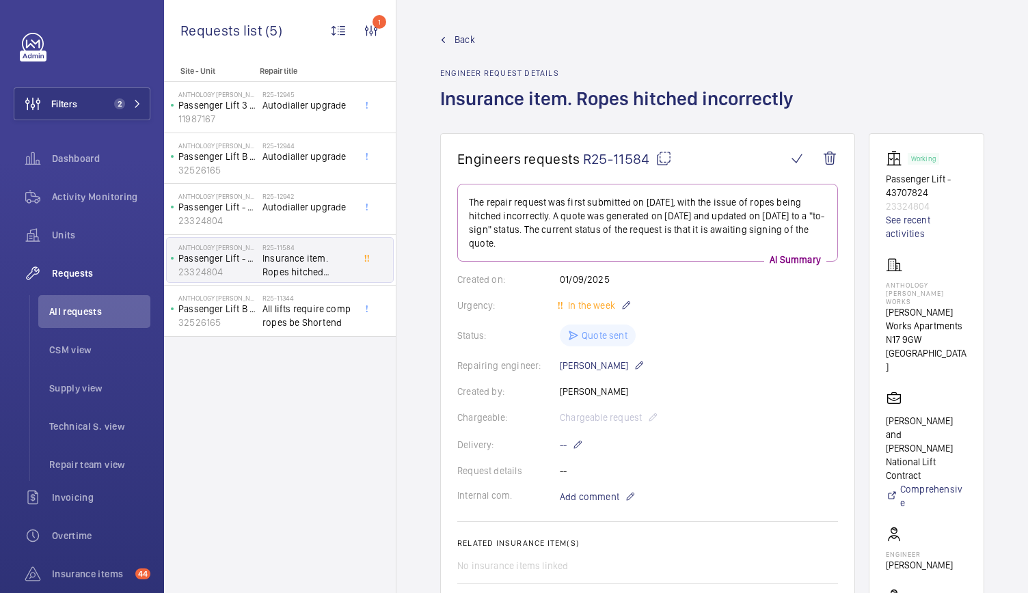
click at [654, 412] on div "Chargeable: Chargeable request" at bounding box center [647, 418] width 381 height 16
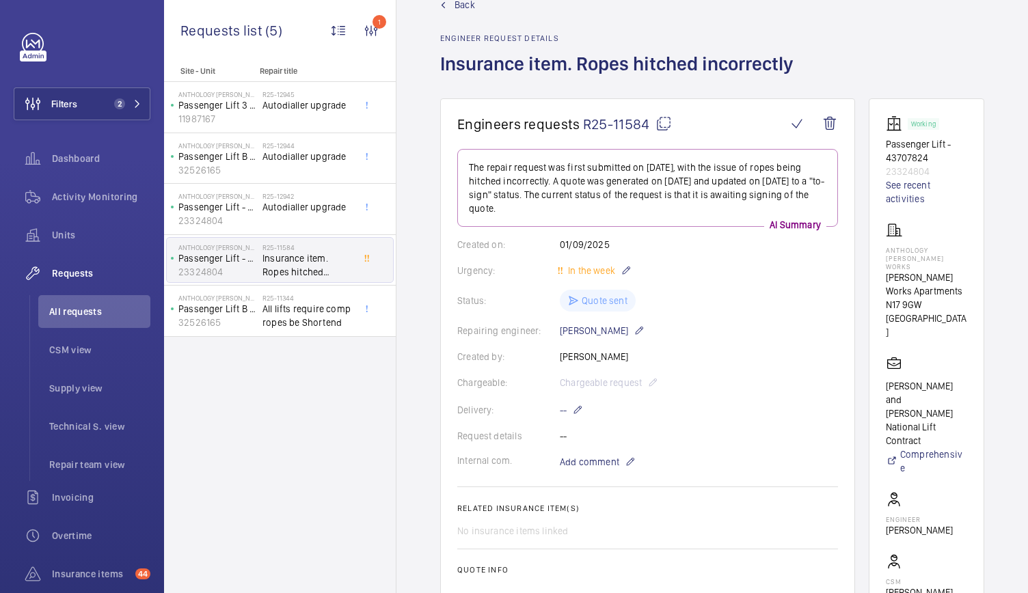
scroll to position [36, 0]
drag, startPoint x: 576, startPoint y: 57, endPoint x: 898, endPoint y: 200, distance: 352.3
click at [738, 72] on h1 "Insurance item. Ropes hitched incorrectly" at bounding box center [621, 74] width 362 height 47
click at [670, 58] on h1 "Insurance item. Ropes hitched incorrectly" at bounding box center [621, 74] width 362 height 47
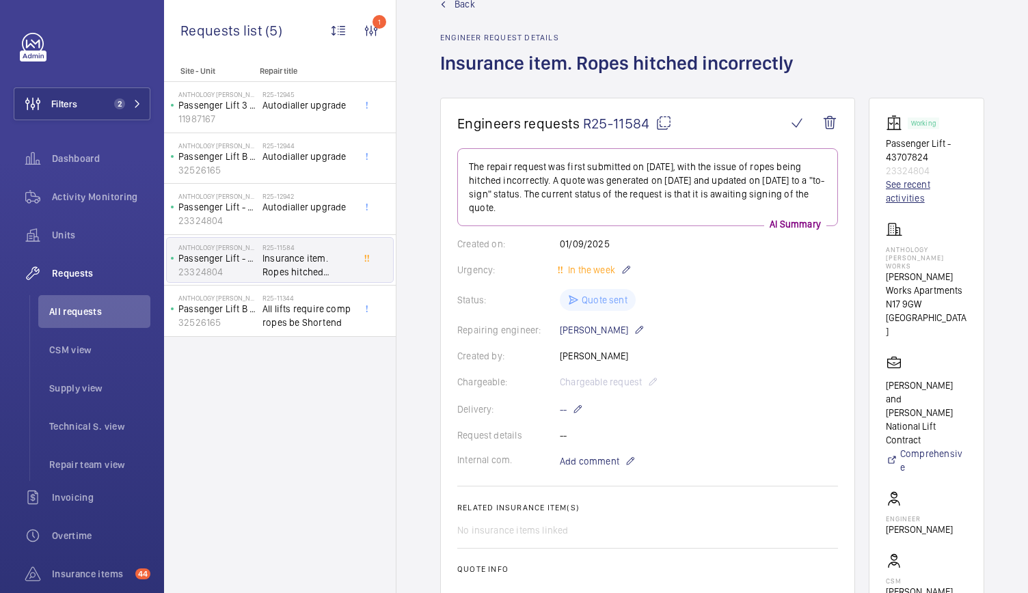
click at [670, 58] on h1 "Insurance item. Ropes hitched incorrectly" at bounding box center [621, 74] width 362 height 47
click at [952, 297] on p "N17 9GW [GEOGRAPHIC_DATA]" at bounding box center [926, 317] width 81 height 41
click at [905, 150] on p "Passenger Lift - 43707824" at bounding box center [926, 150] width 81 height 27
click at [898, 200] on link "See recent activities" at bounding box center [926, 191] width 81 height 27
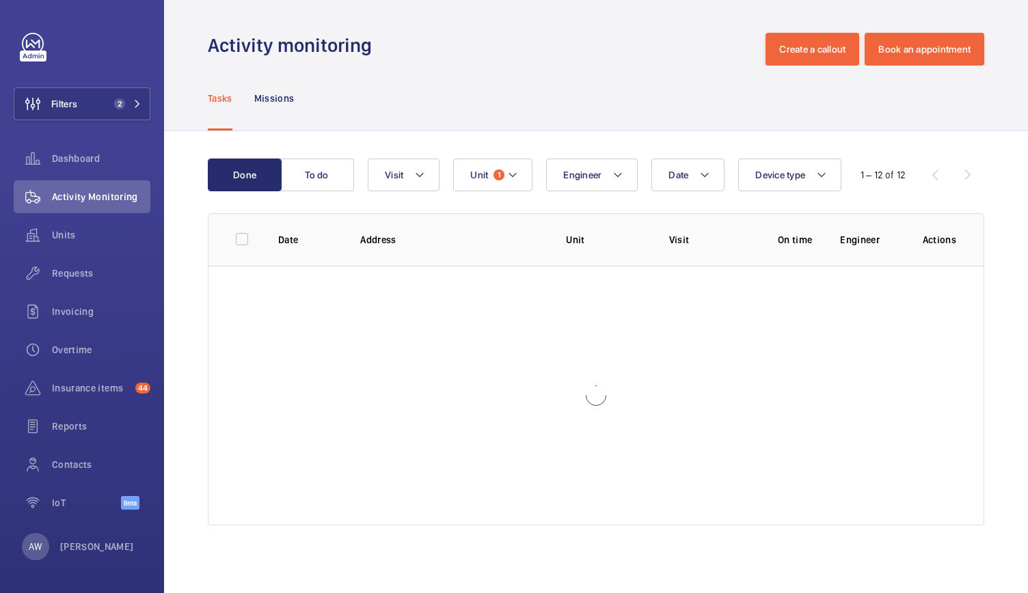
drag, startPoint x: 898, startPoint y: 200, endPoint x: 647, endPoint y: 170, distance: 252.7
click at [647, 170] on div "Date Engineer Unit 1 Device type Visit" at bounding box center [594, 175] width 453 height 33
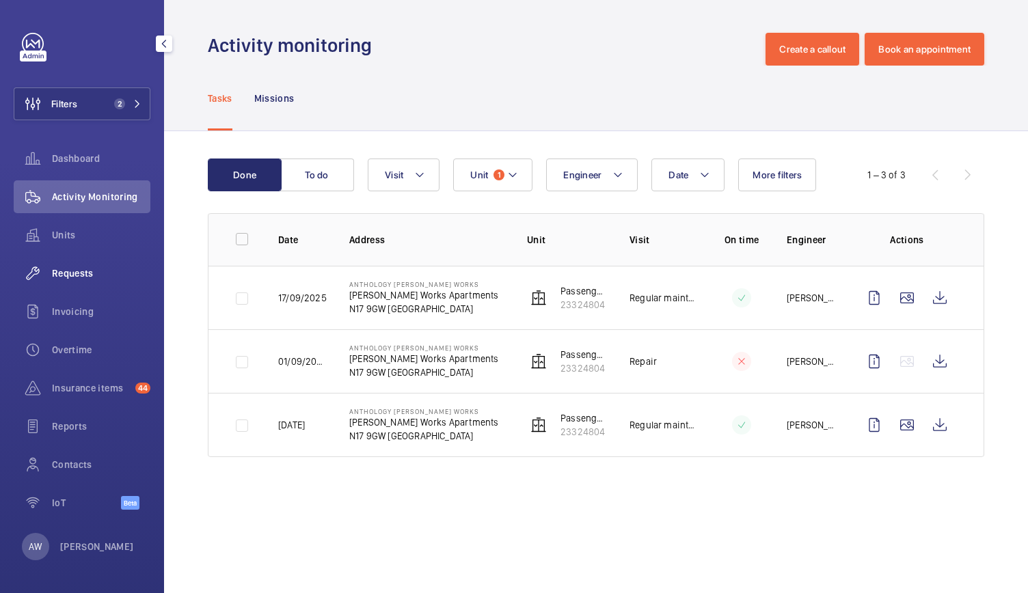
click at [92, 272] on span "Requests" at bounding box center [101, 274] width 98 height 14
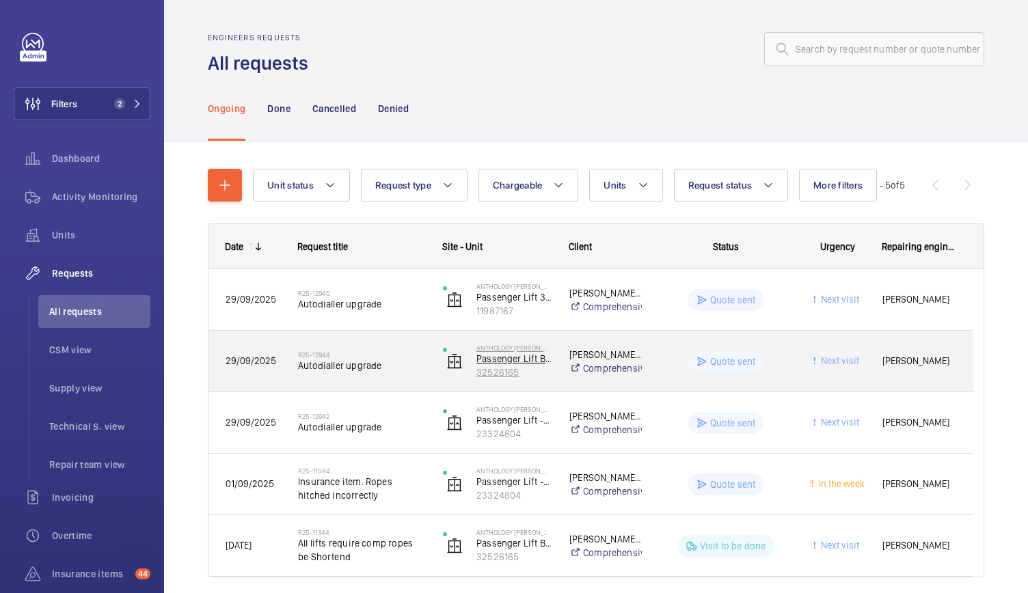
scroll to position [49, 0]
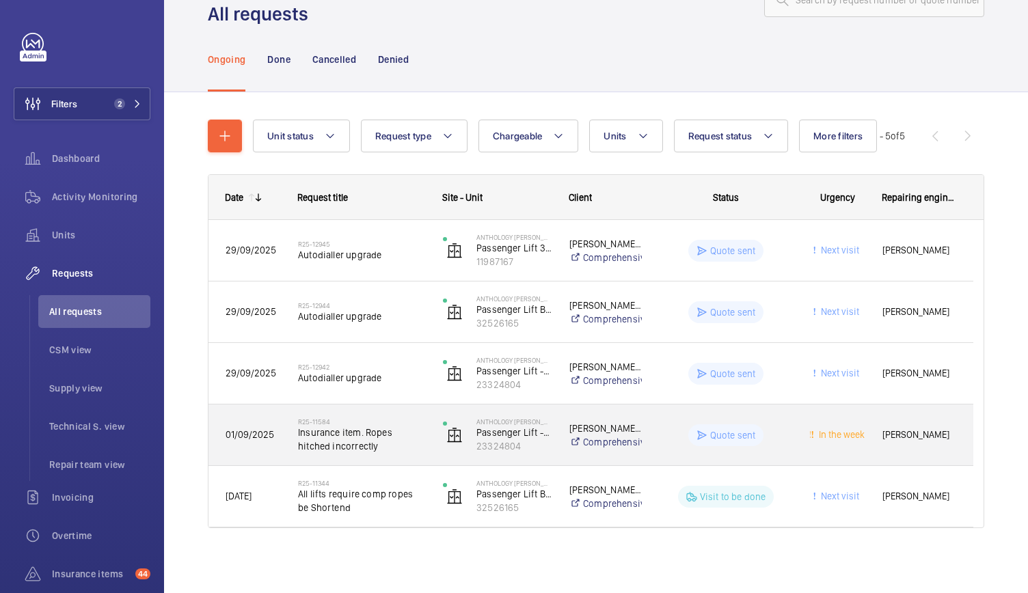
click at [406, 455] on div "R25-11584 Insurance item. Ropes hitched incorrectly" at bounding box center [354, 436] width 144 height 62
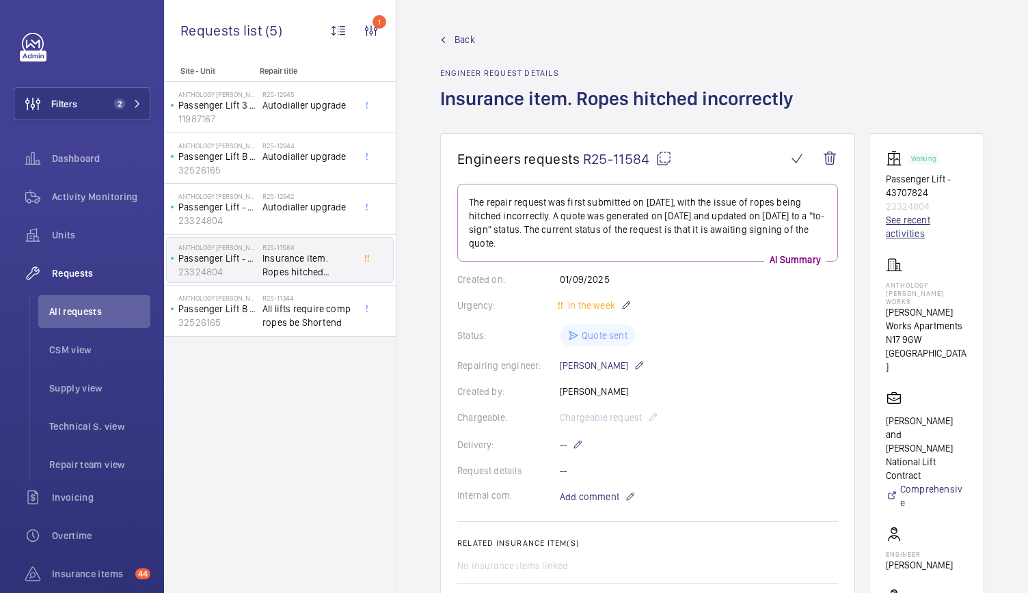
click at [896, 228] on link "See recent activities" at bounding box center [926, 226] width 81 height 27
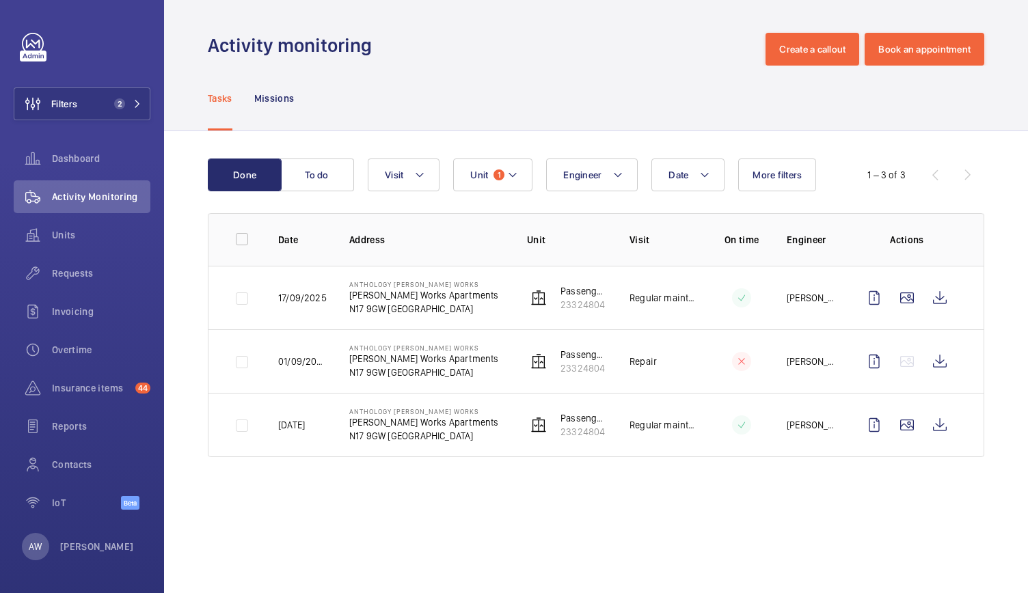
click at [509, 157] on div "Done To do Date Engineer Unit 1 Visit More filters 1 – 3 of 3 Date Address Unit…" at bounding box center [596, 310] width 864 height 359
click at [505, 163] on button "Unit 1" at bounding box center [492, 175] width 79 height 33
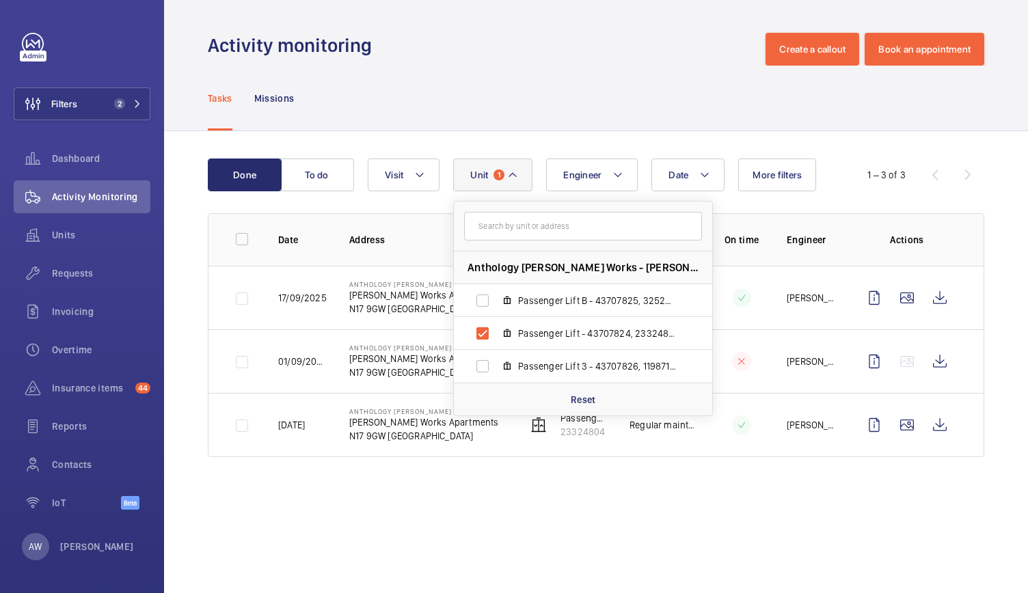
click at [505, 163] on button "Unit 1" at bounding box center [492, 175] width 79 height 33
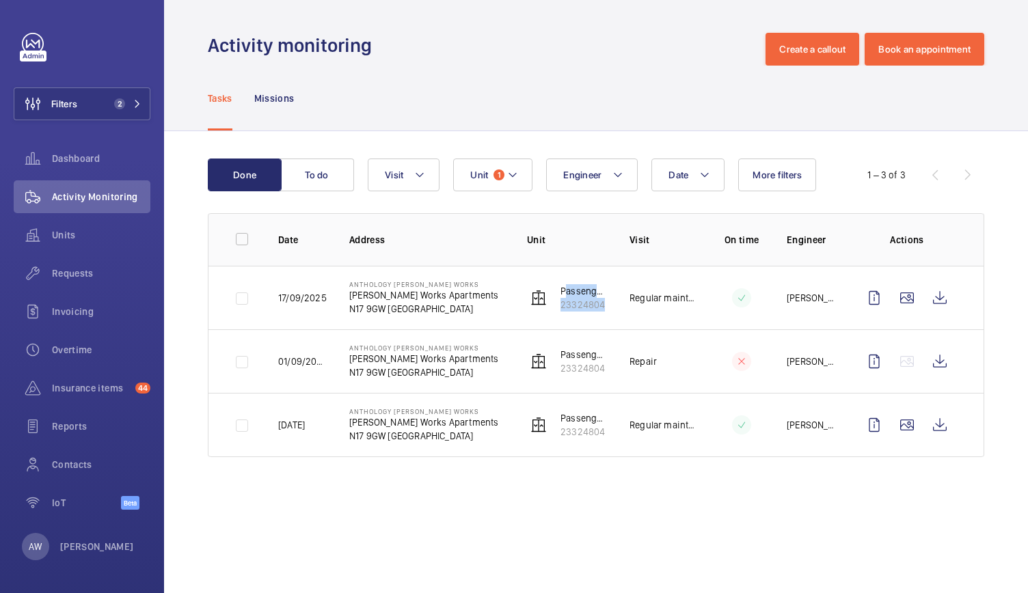
drag, startPoint x: 557, startPoint y: 286, endPoint x: 615, endPoint y: 308, distance: 62.3
click at [0, 0] on tr "[DATE] Anthology [PERSON_NAME] Works [PERSON_NAME][GEOGRAPHIC_DATA] N17 [GEOGRA…" at bounding box center [0, 0] width 0 height 0
copy div "Passenger Lift - 43707824 23324804"
click at [1011, 97] on div "Tasks Missions" at bounding box center [596, 99] width 864 height 66
click at [142, 96] on button "Filters 2" at bounding box center [82, 104] width 137 height 33
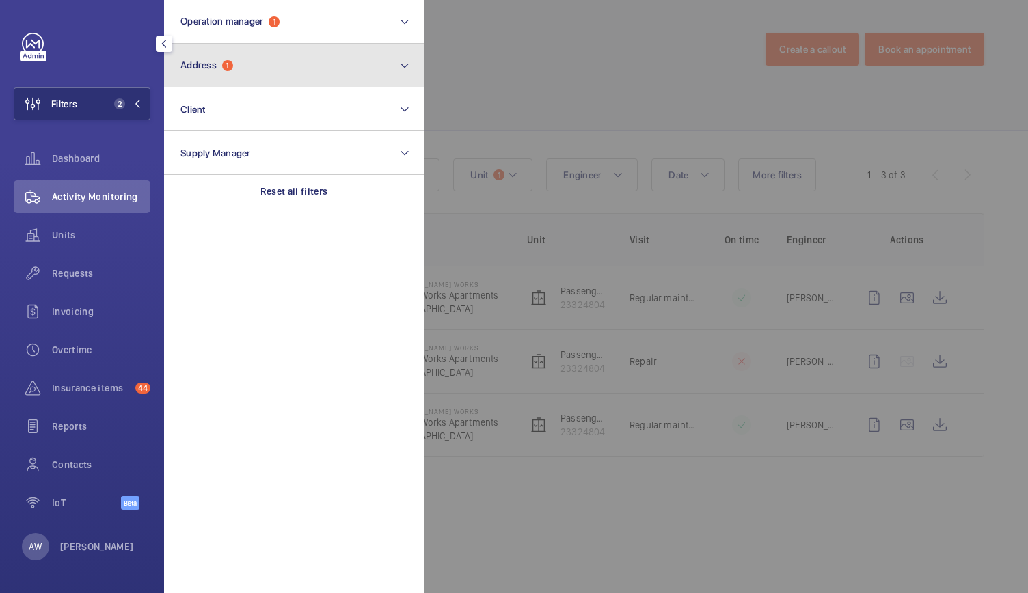
click at [223, 68] on span "Address 1" at bounding box center [206, 65] width 53 height 12
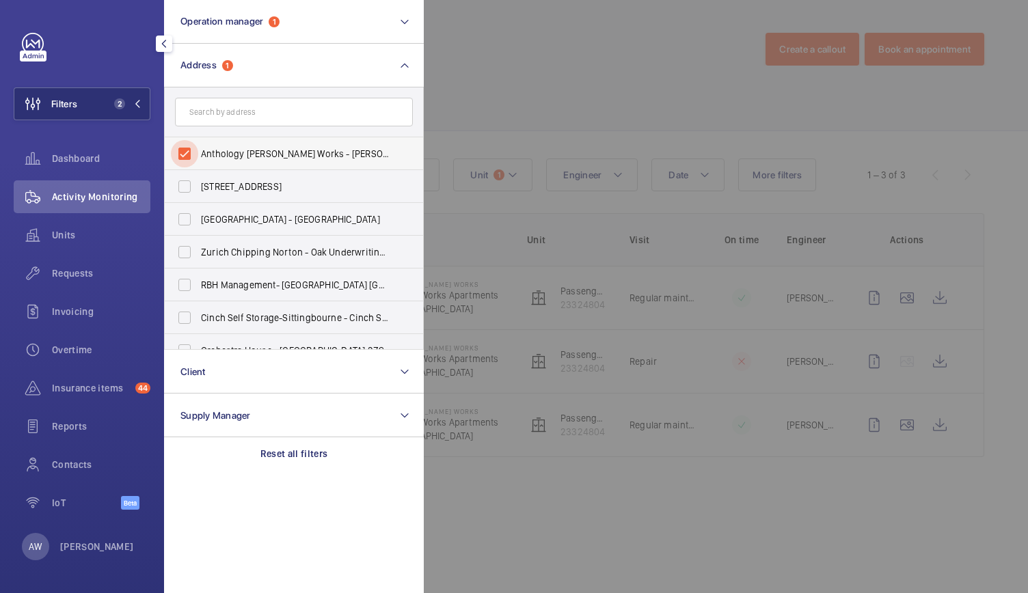
click at [181, 151] on input "Anthology [PERSON_NAME] Works - [PERSON_NAME][GEOGRAPHIC_DATA]" at bounding box center [184, 153] width 27 height 27
checkbox input "false"
click at [246, 119] on input "text" at bounding box center [294, 112] width 238 height 29
click at [514, 139] on div at bounding box center [938, 296] width 1028 height 593
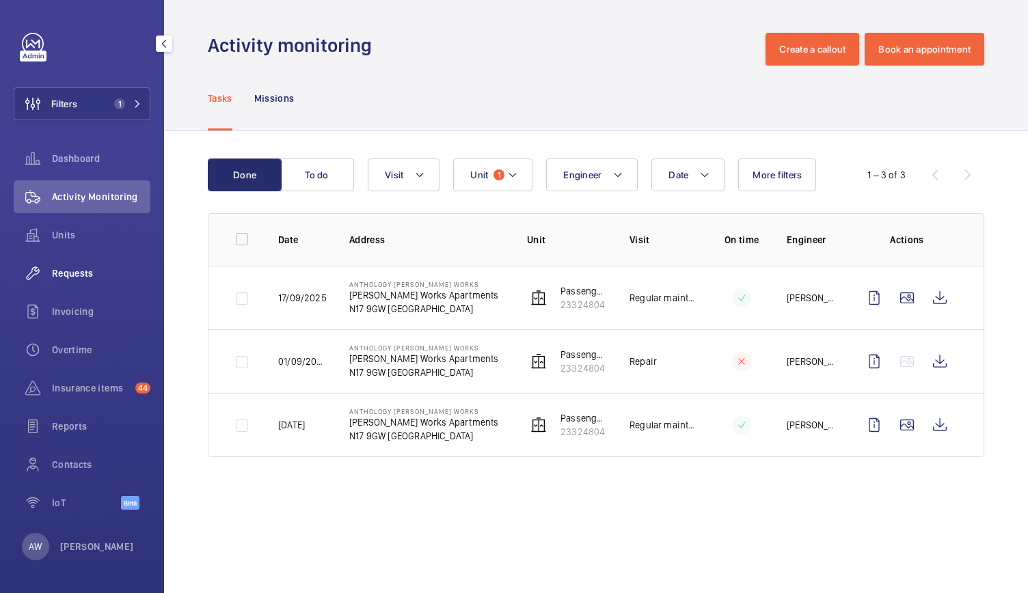
click at [82, 273] on span "Requests" at bounding box center [101, 274] width 98 height 14
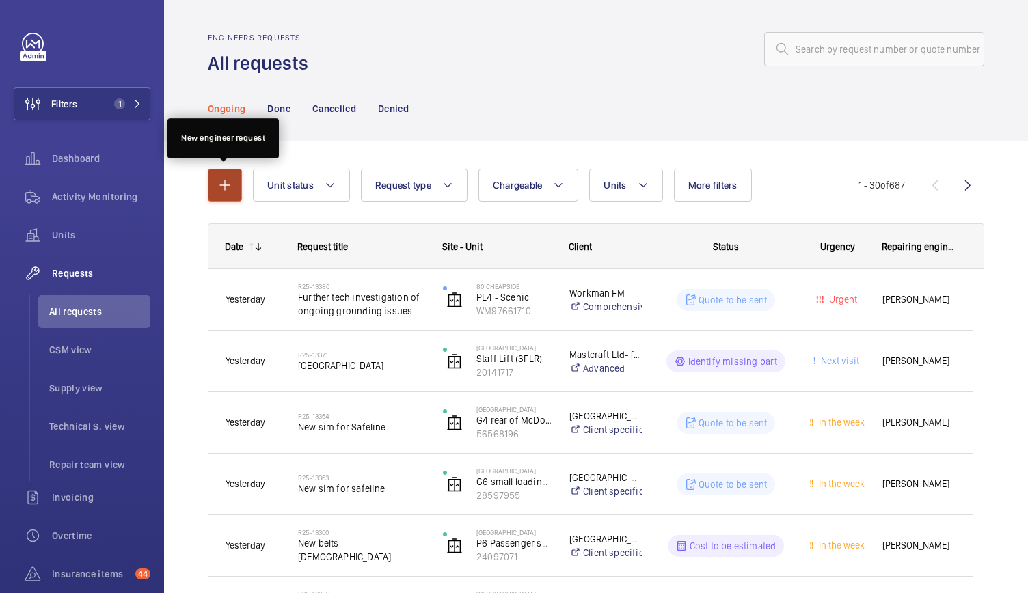
click at [226, 184] on mat-icon "button" at bounding box center [225, 185] width 16 height 16
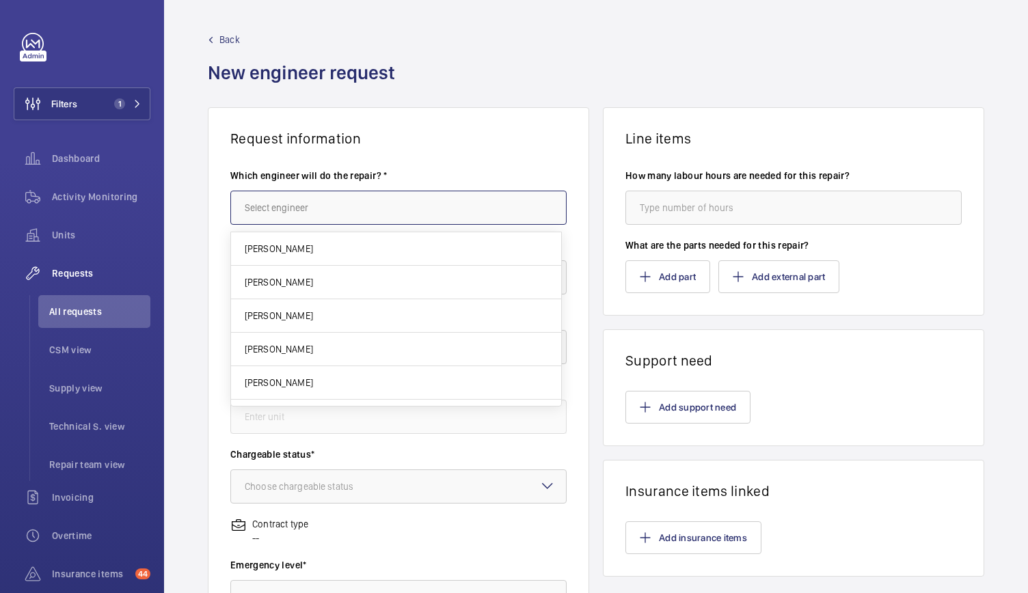
click at [284, 201] on input "text" at bounding box center [398, 208] width 336 height 34
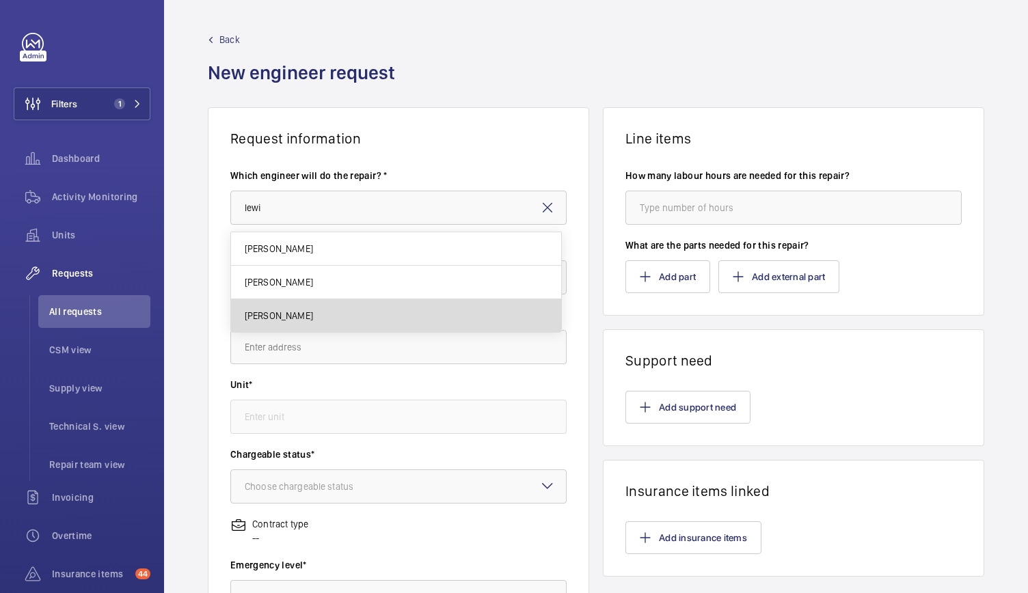
click at [295, 315] on span "[PERSON_NAME]" at bounding box center [279, 316] width 68 height 14
type input "[PERSON_NAME]"
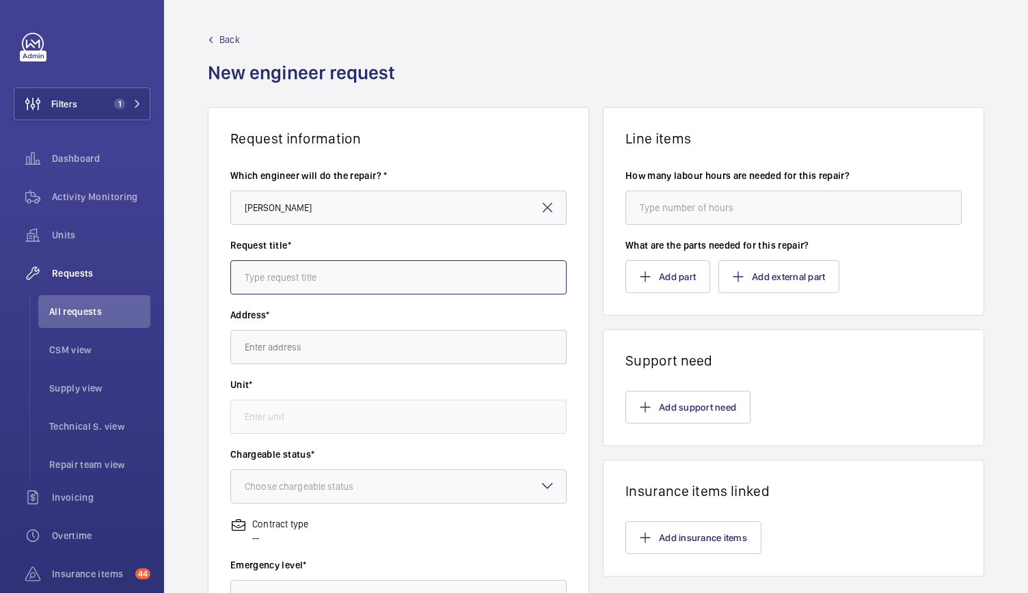
click at [283, 277] on input "text" at bounding box center [398, 277] width 336 height 34
click at [243, 278] on input "O2 [PERSON_NAME]" at bounding box center [398, 277] width 336 height 34
type input "One Westferry Circus O2 [PERSON_NAME]"
click at [284, 336] on input "text" at bounding box center [398, 347] width 336 height 34
click at [259, 355] on input "text" at bounding box center [398, 347] width 336 height 34
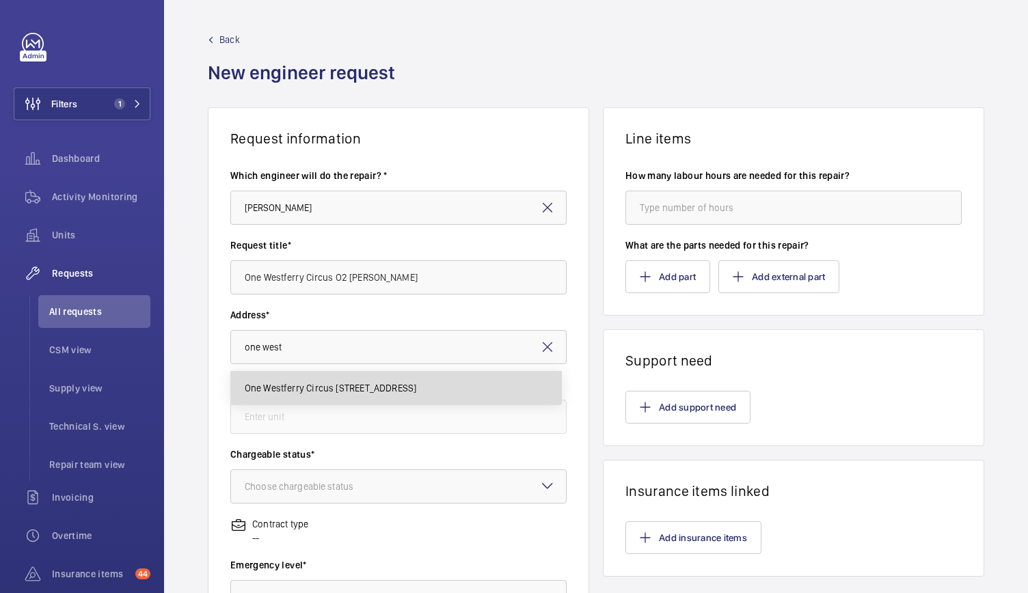
click at [311, 394] on mat-option "One Westferry Circus [STREET_ADDRESS]" at bounding box center [396, 388] width 330 height 33
type input "One Westferry Circus [STREET_ADDRESS]"
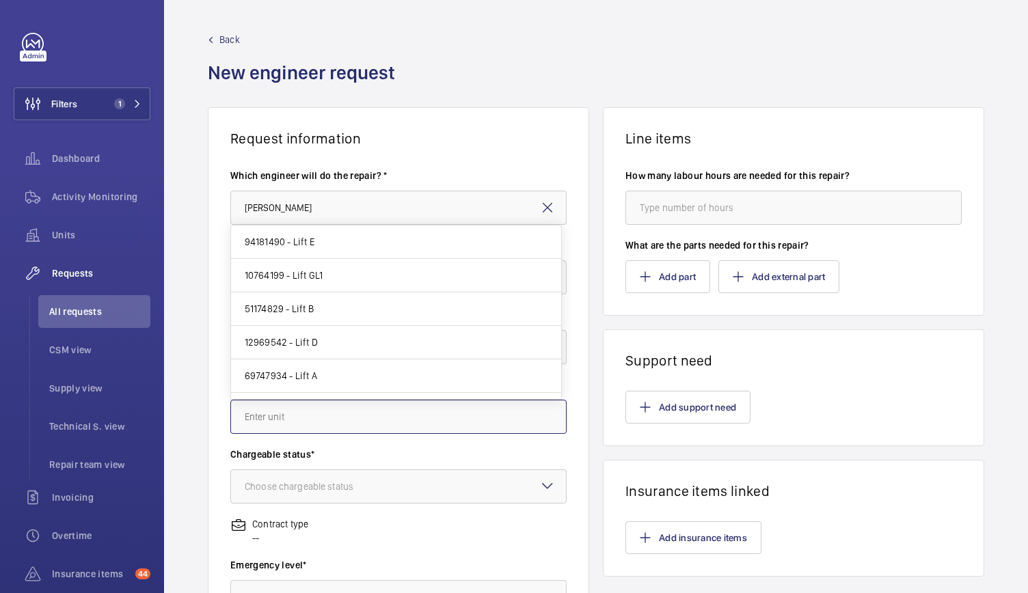
click at [291, 410] on input "text" at bounding box center [398, 417] width 336 height 34
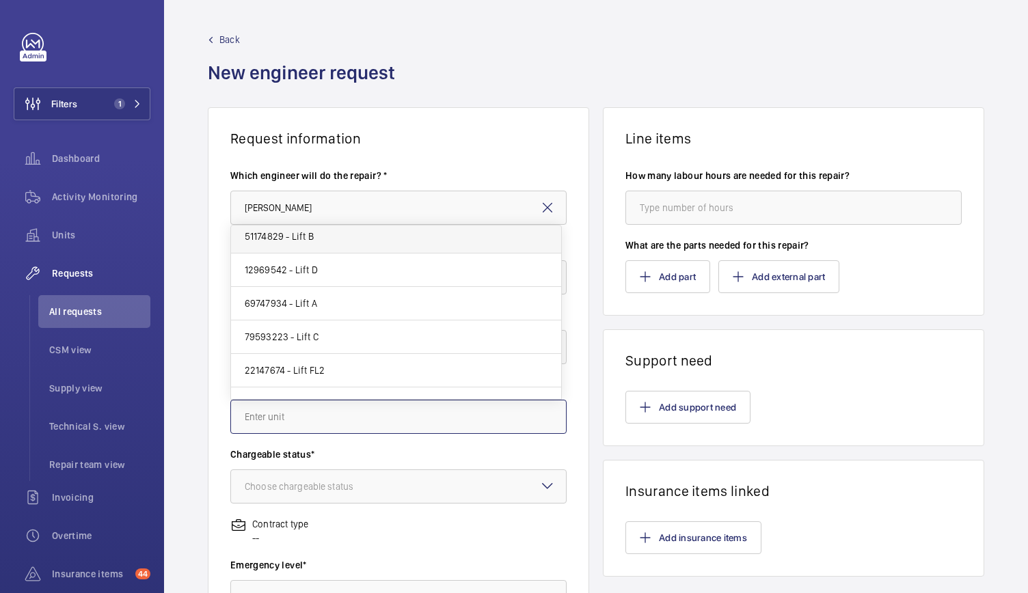
scroll to position [124, 0]
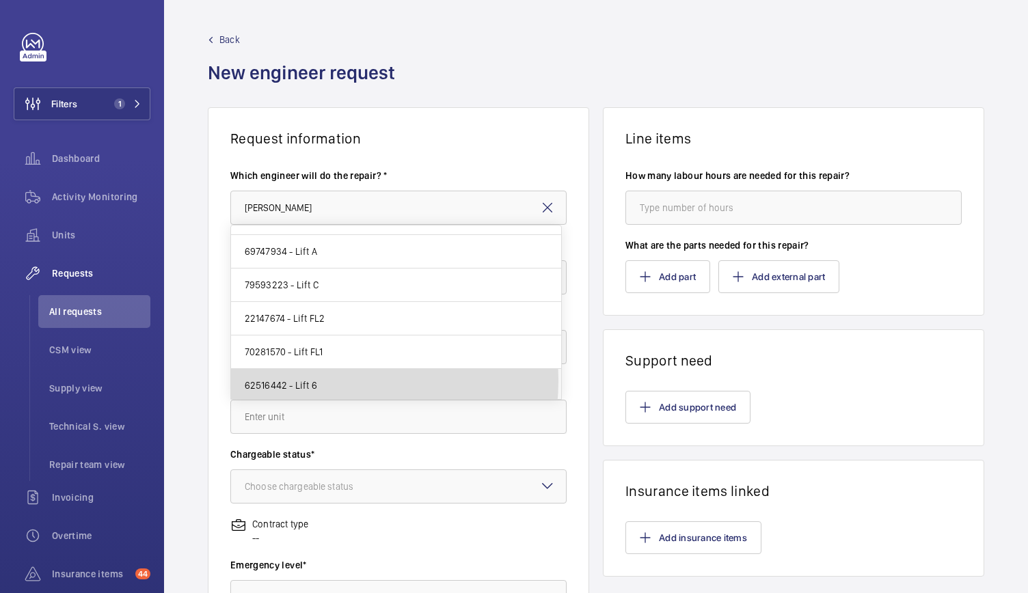
click at [299, 379] on span "62516442 - Lift 6" at bounding box center [281, 386] width 72 height 14
type input "62516442 - Lift 6"
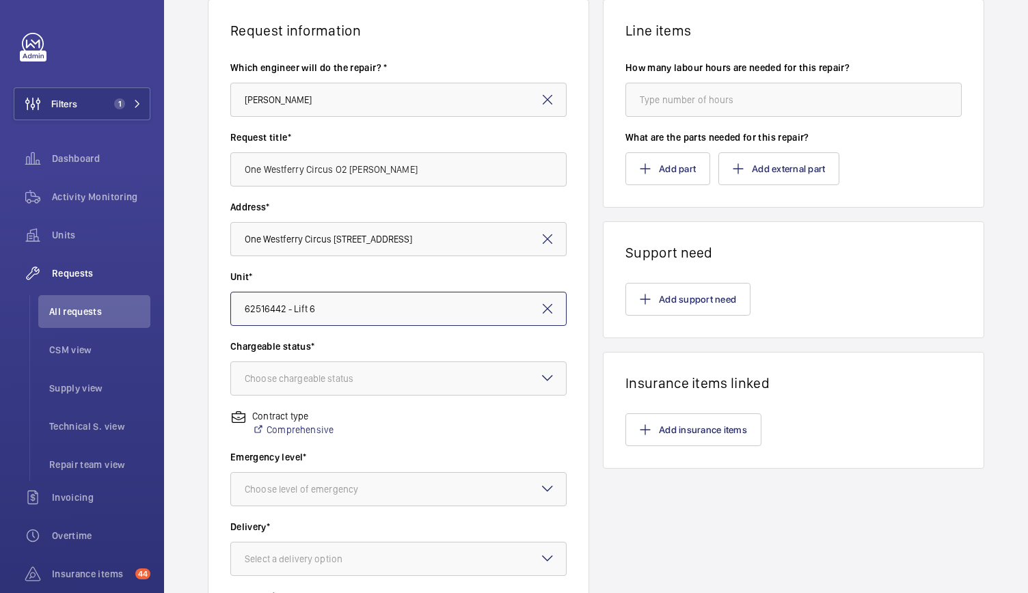
scroll to position [162, 0]
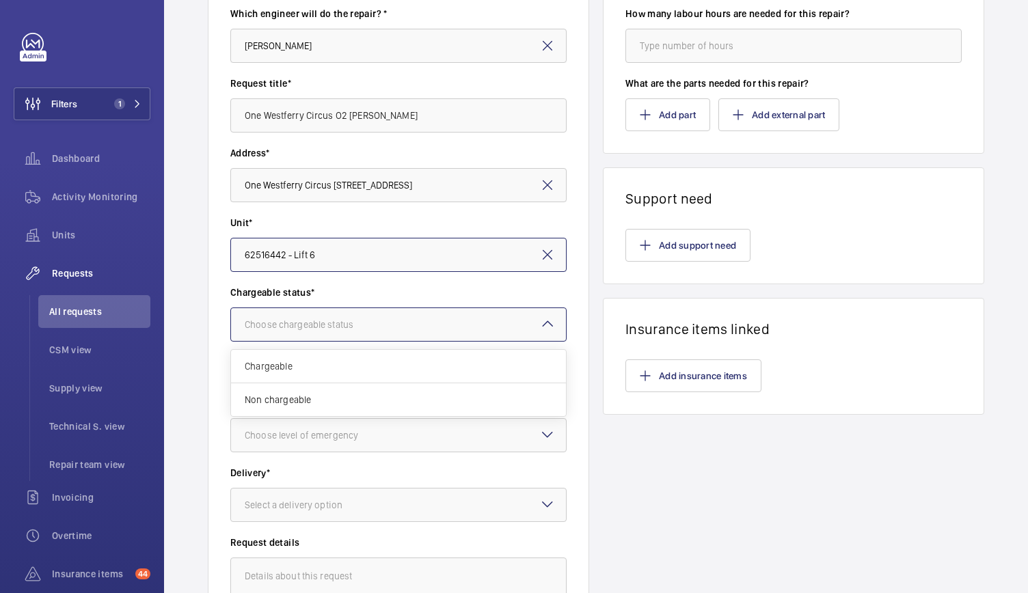
click at [377, 330] on div "Choose chargeable status" at bounding box center [316, 325] width 143 height 14
click at [369, 397] on span "Non chargeable" at bounding box center [399, 400] width 308 height 14
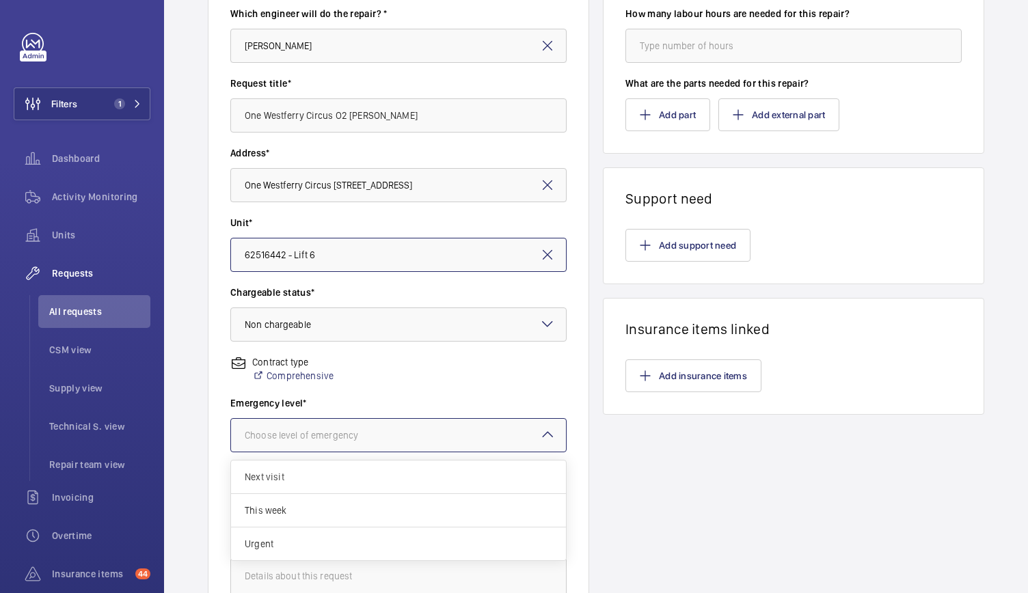
click at [326, 441] on div "Choose level of emergency" at bounding box center [319, 436] width 148 height 14
click at [271, 540] on span "Urgent" at bounding box center [399, 544] width 308 height 14
click at [295, 512] on div at bounding box center [398, 505] width 335 height 33
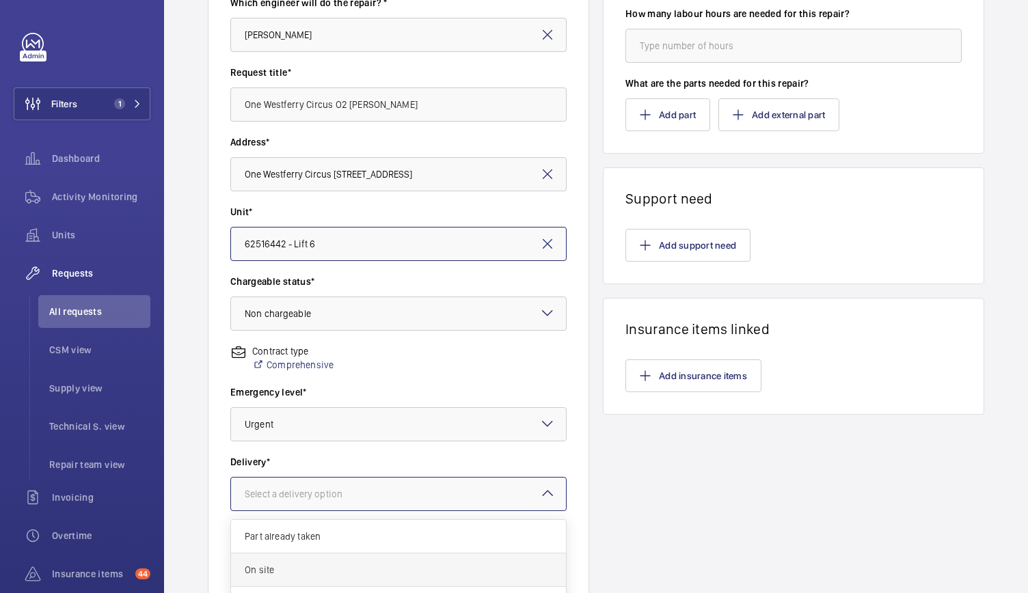
scroll to position [49, 0]
click at [246, 546] on div "London office" at bounding box center [398, 556] width 335 height 34
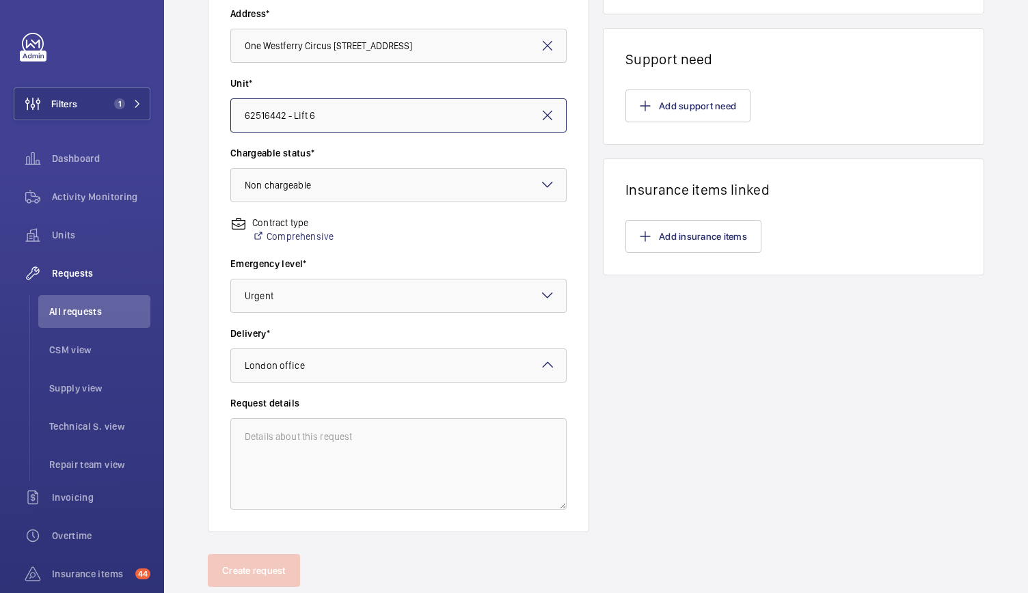
scroll to position [338, 0]
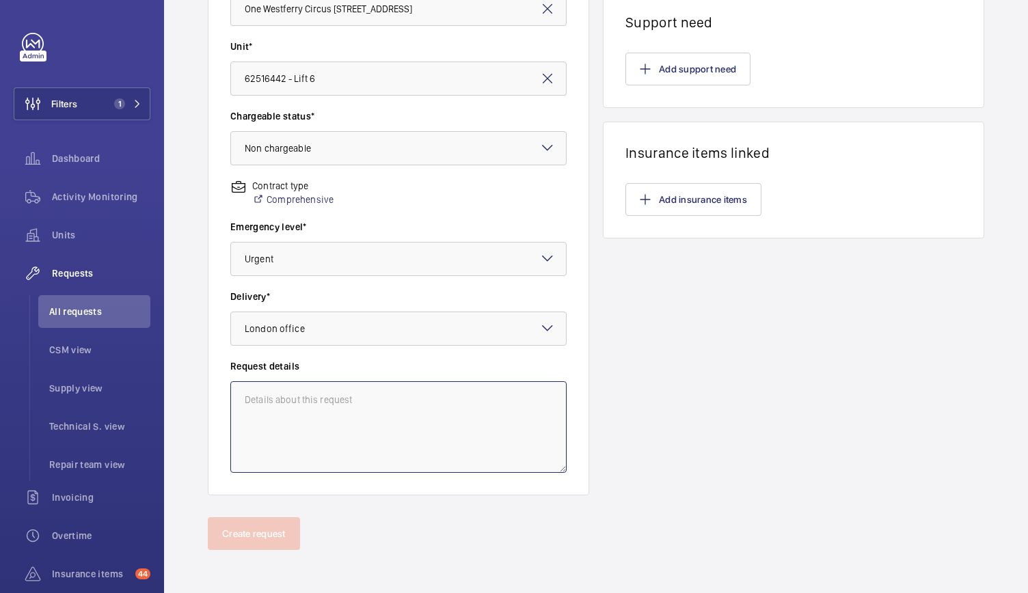
click at [309, 430] on textarea at bounding box center [398, 427] width 336 height 92
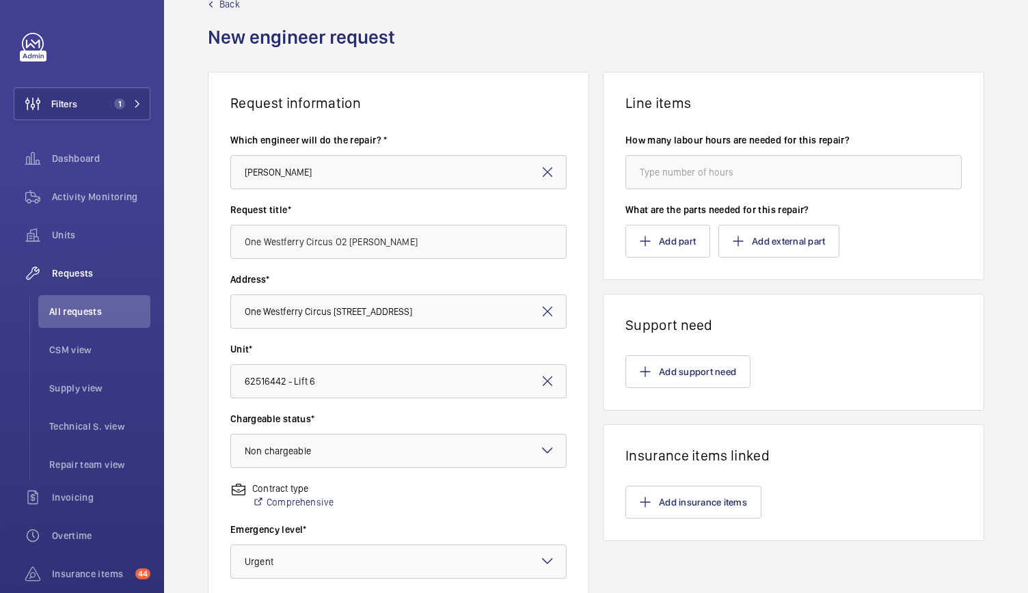
scroll to position [0, 0]
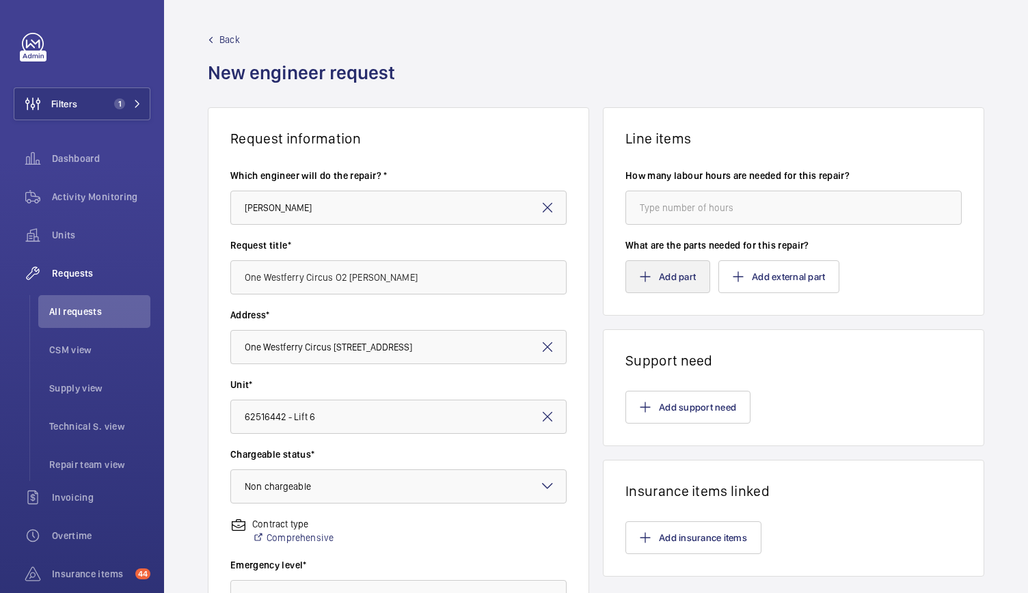
type textarea "O2 [PERSON_NAME] from Safeline"
click at [685, 276] on button "Add part" at bounding box center [668, 276] width 85 height 33
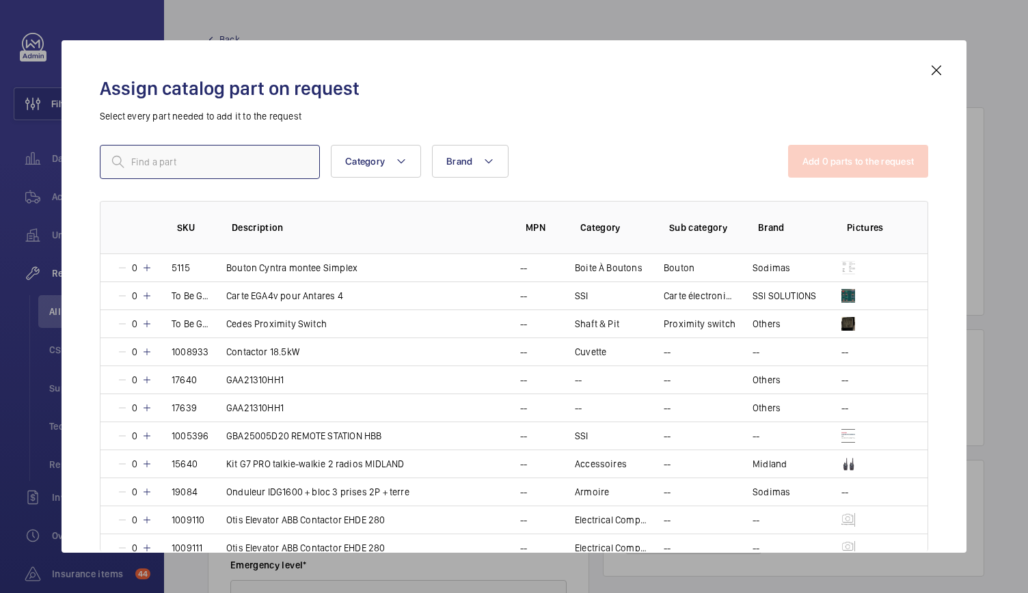
click at [276, 157] on input "text" at bounding box center [210, 162] width 220 height 34
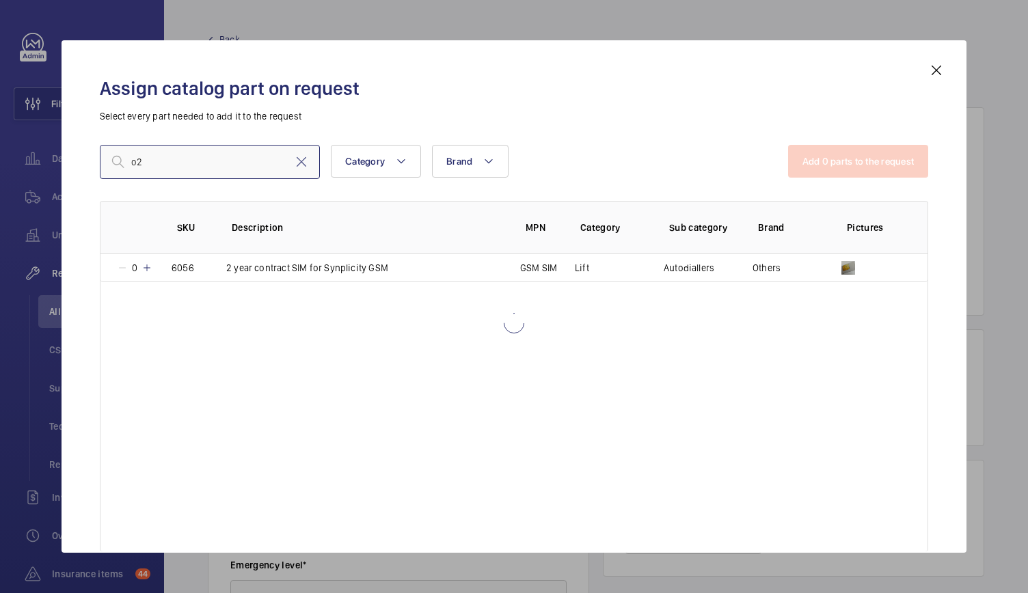
type input "o"
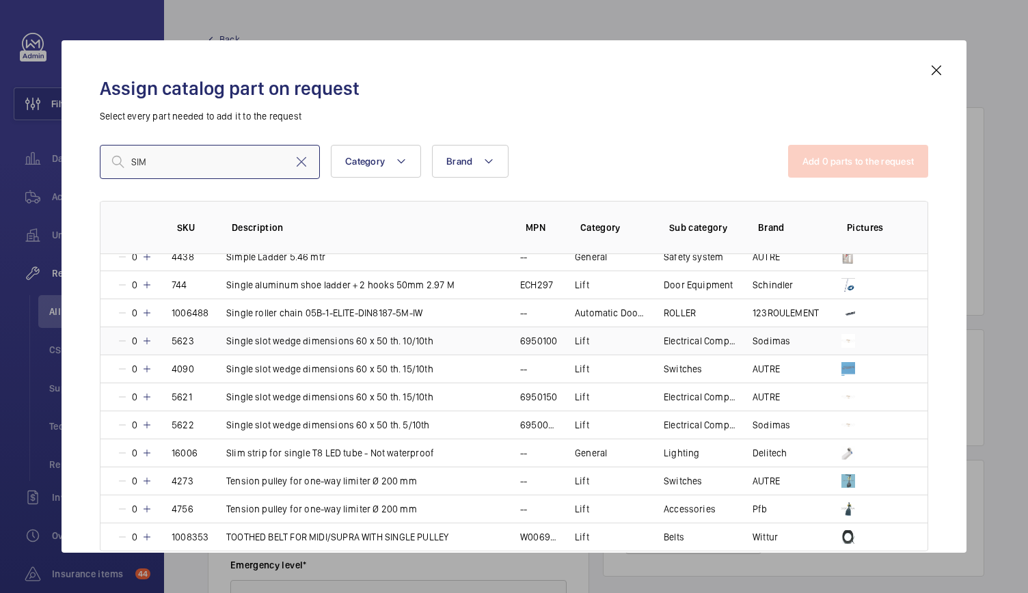
scroll to position [1663, 0]
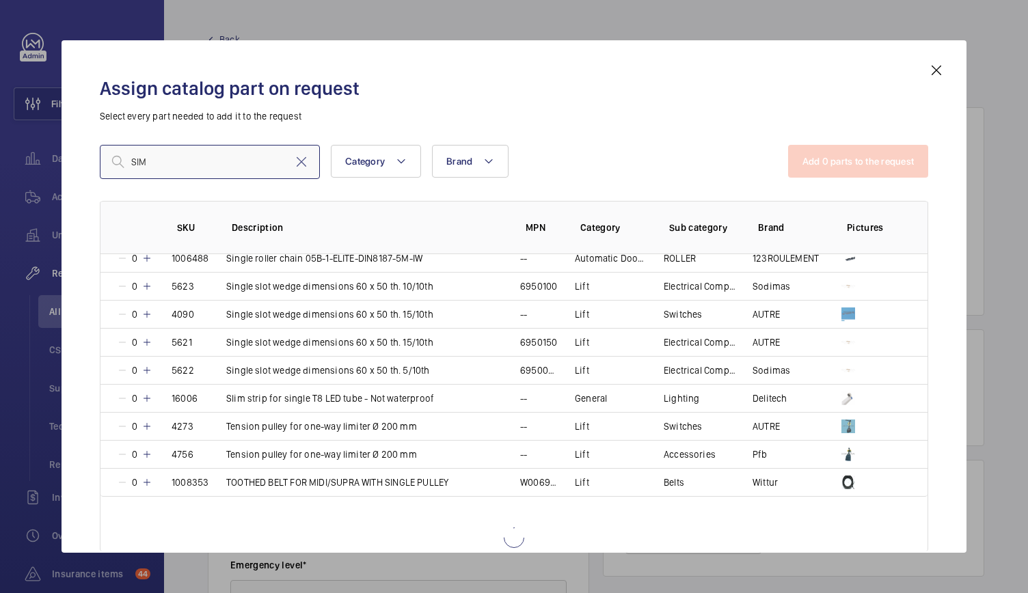
type input "SIM"
click at [935, 68] on mat-icon at bounding box center [936, 70] width 16 height 16
click at [792, 277] on button "Add external part" at bounding box center [779, 276] width 121 height 33
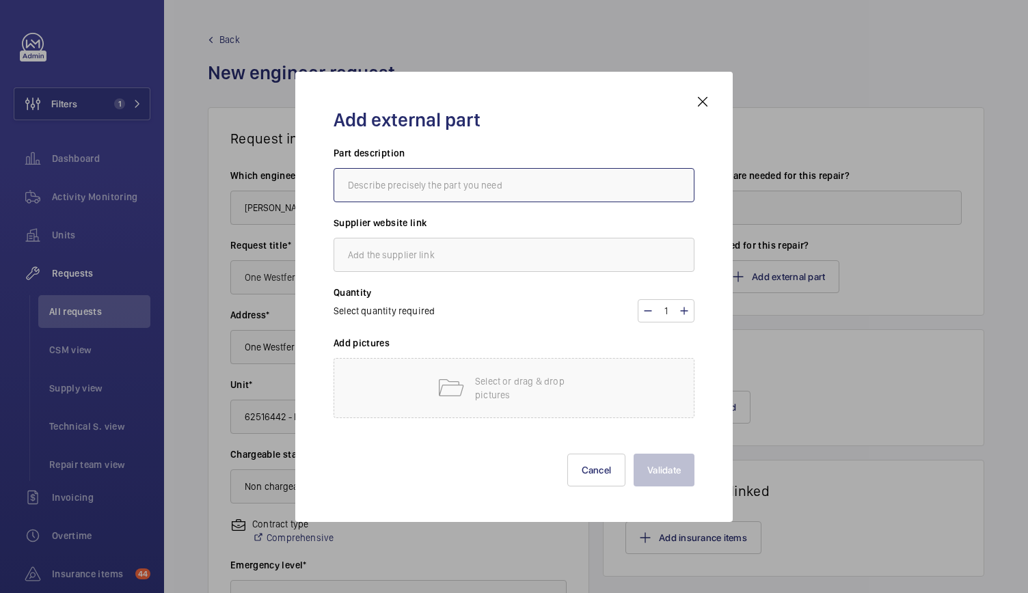
click at [535, 193] on input "text" at bounding box center [514, 185] width 361 height 34
type input "O2 Sim Card 1 year"
click at [427, 252] on input "text" at bounding box center [514, 255] width 361 height 34
type input "s"
type input "Safeline"
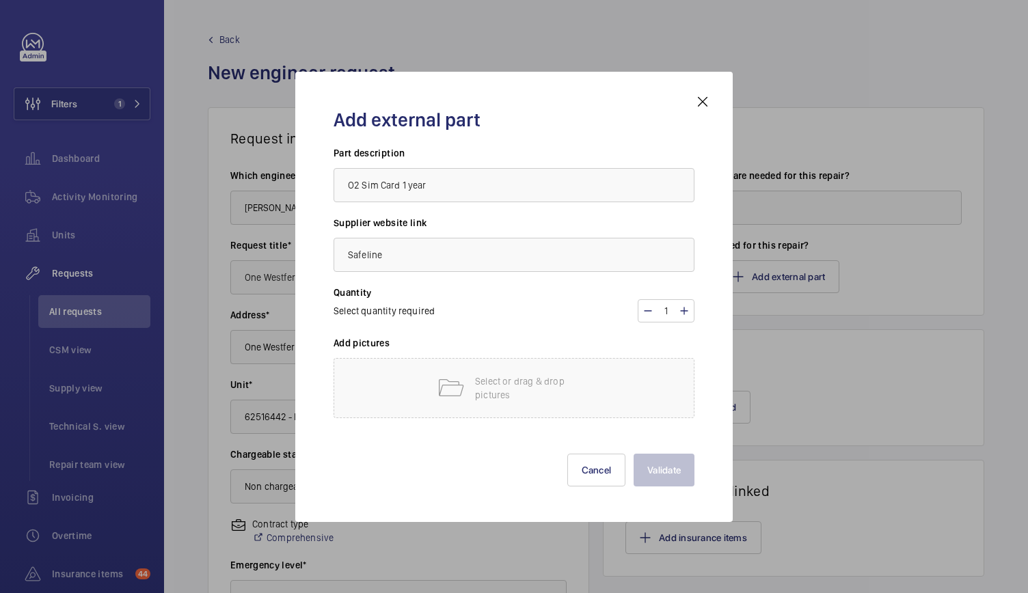
click at [490, 335] on div "Quantity Select quantity required 1" at bounding box center [514, 311] width 361 height 51
click at [414, 387] on div "Select or drag & drop pictures" at bounding box center [514, 388] width 361 height 60
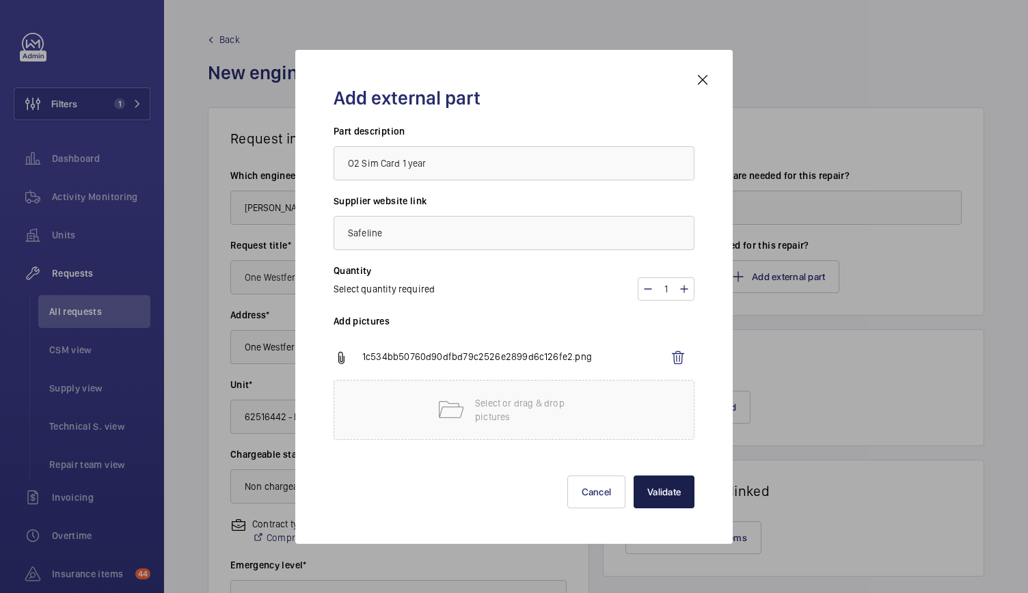
click at [675, 492] on button "Validate" at bounding box center [664, 492] width 61 height 33
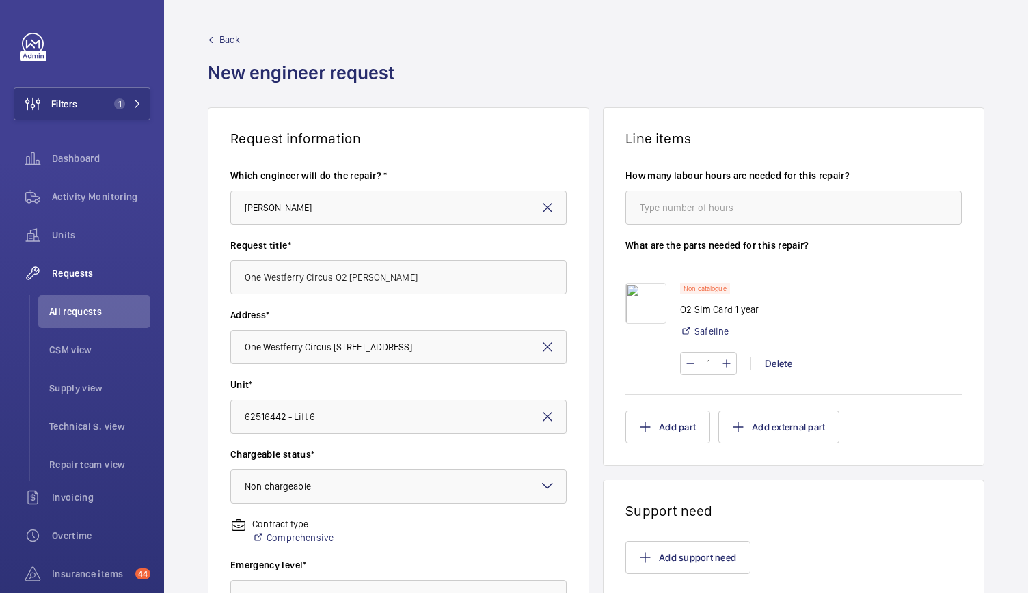
click at [721, 364] on mat-icon at bounding box center [726, 364] width 11 height 16
click at [710, 365] on input "1" at bounding box center [708, 364] width 25 height 22
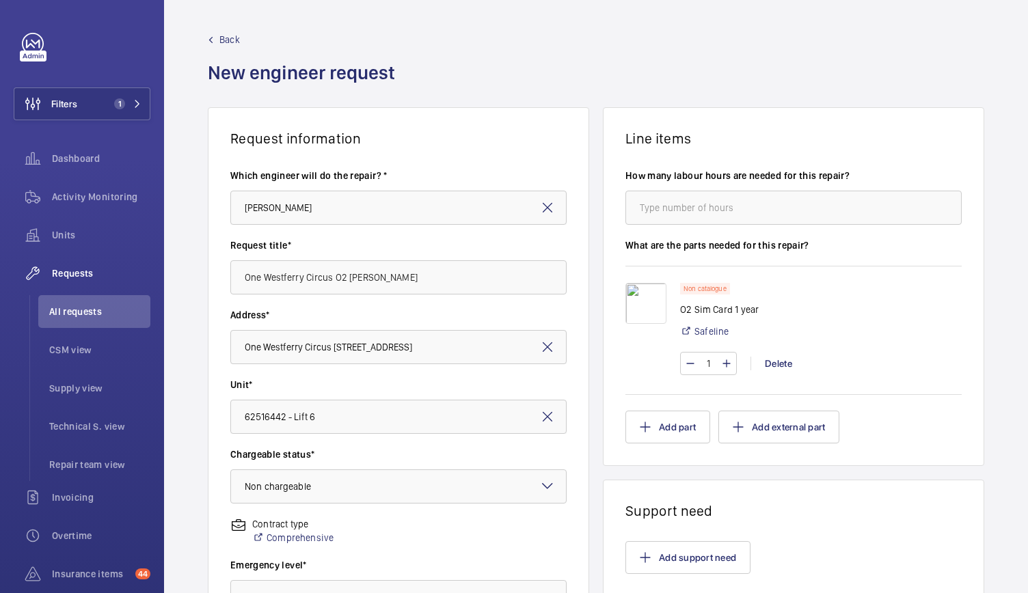
click at [710, 365] on input "1" at bounding box center [708, 364] width 25 height 22
click at [818, 359] on div "1 Delete" at bounding box center [821, 363] width 282 height 23
click at [816, 360] on div "1 Delete" at bounding box center [821, 363] width 282 height 23
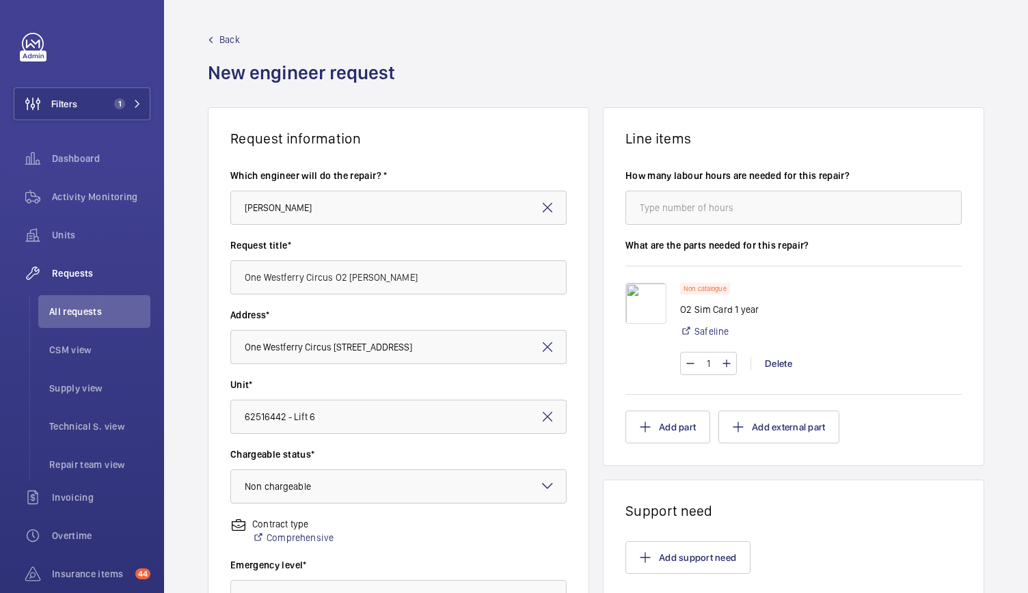
click at [721, 363] on mat-icon at bounding box center [726, 364] width 11 height 16
click at [714, 365] on input "1" at bounding box center [708, 364] width 25 height 22
click at [528, 287] on input "One Westferry Circus O2 [PERSON_NAME]" at bounding box center [398, 277] width 336 height 34
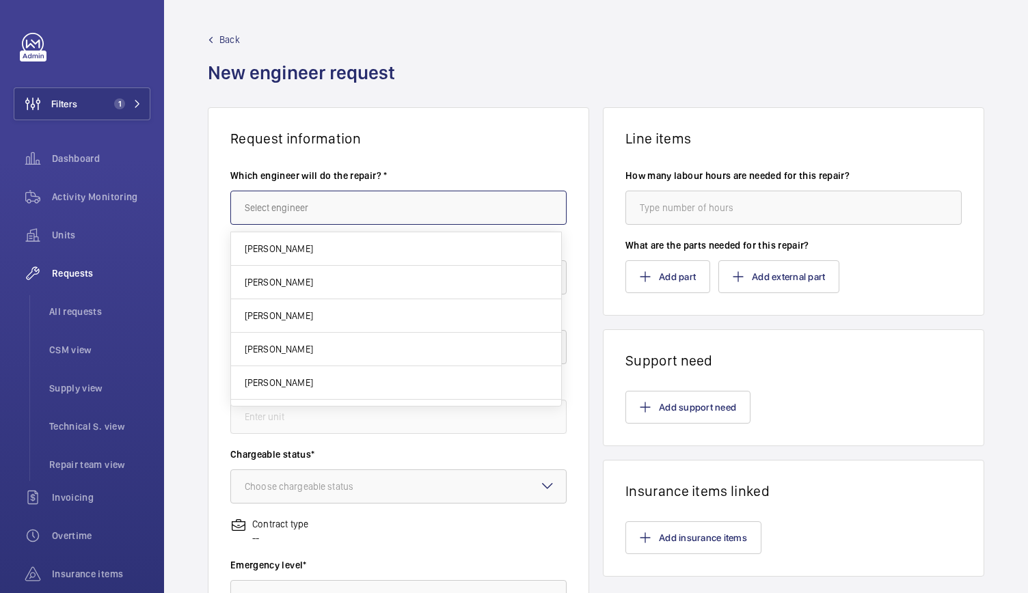
click at [297, 205] on input "text" at bounding box center [398, 208] width 336 height 34
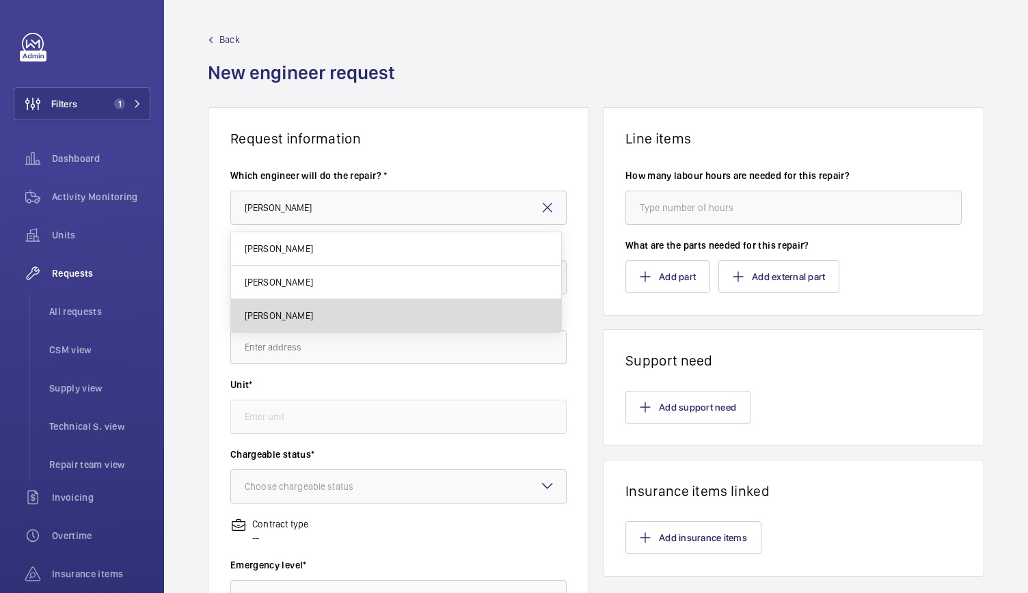
click at [297, 310] on span "[PERSON_NAME]" at bounding box center [279, 316] width 68 height 14
type input "[PERSON_NAME]"
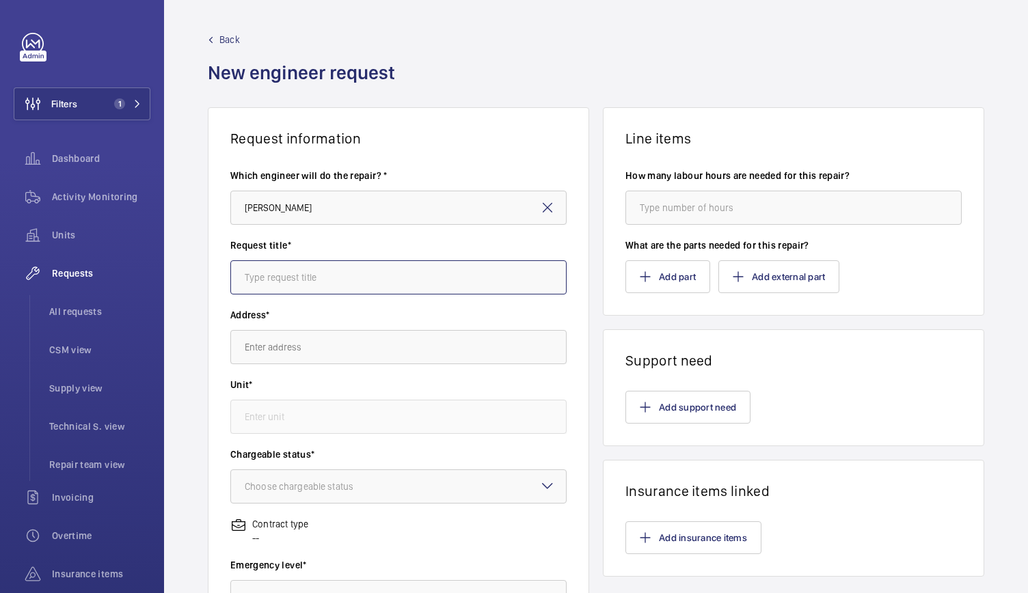
click at [282, 267] on input "text" at bounding box center [398, 277] width 336 height 34
click at [244, 278] on input "O2 SIM Cards" at bounding box center [398, 277] width 336 height 34
click at [418, 271] on input "One Westferry Circus O2 SIM Cards" at bounding box center [398, 277] width 336 height 34
type input "One Westferry Circus O2 SIM Cards"
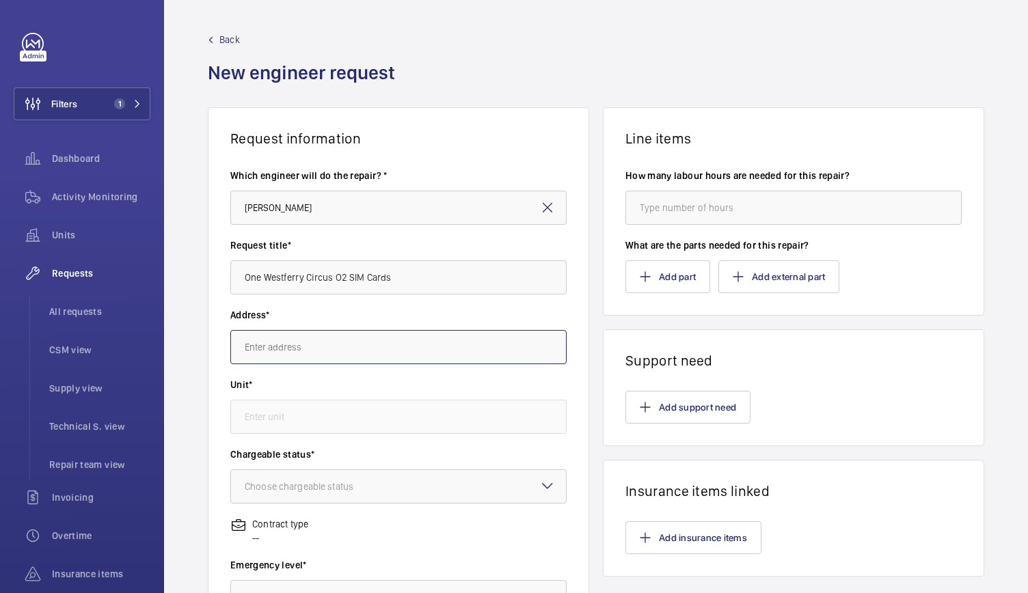
click at [322, 356] on input "text" at bounding box center [398, 347] width 336 height 34
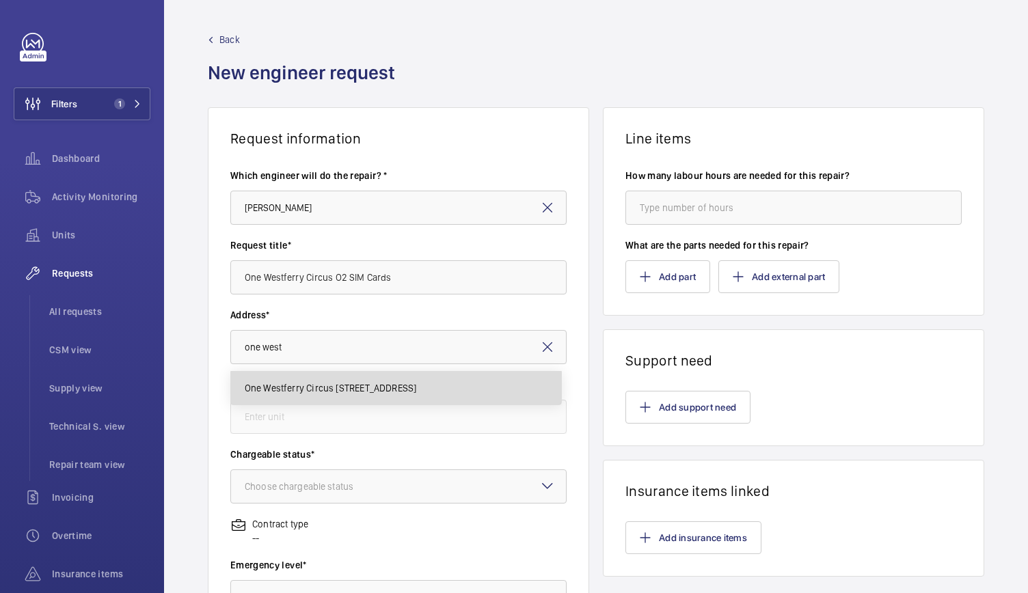
click at [302, 393] on span "One Westferry Circus [STREET_ADDRESS]" at bounding box center [331, 388] width 172 height 14
type input "One Westferry Circus [STREET_ADDRESS]"
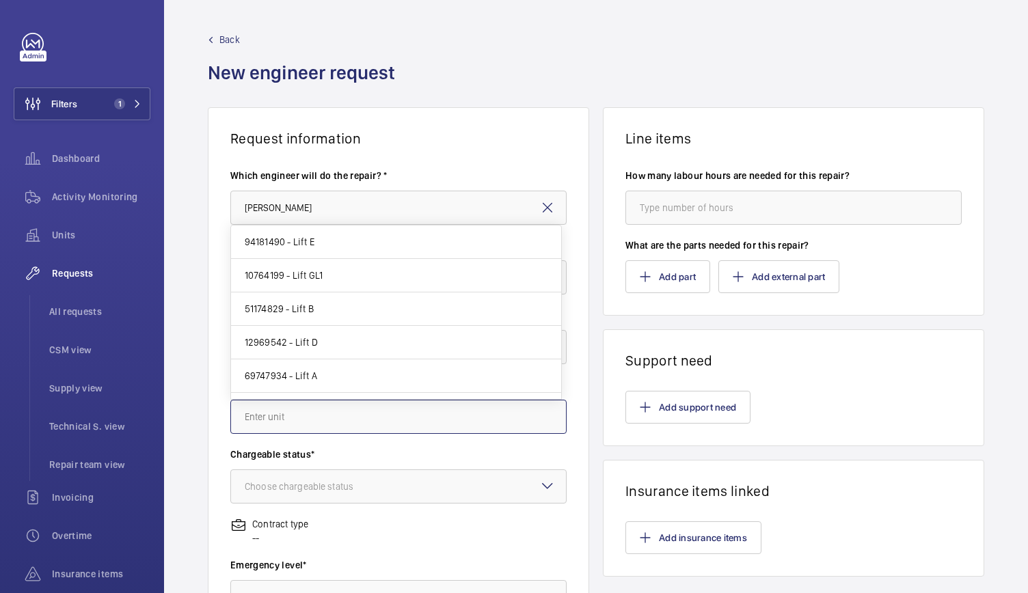
click at [280, 421] on input "text" at bounding box center [398, 417] width 336 height 34
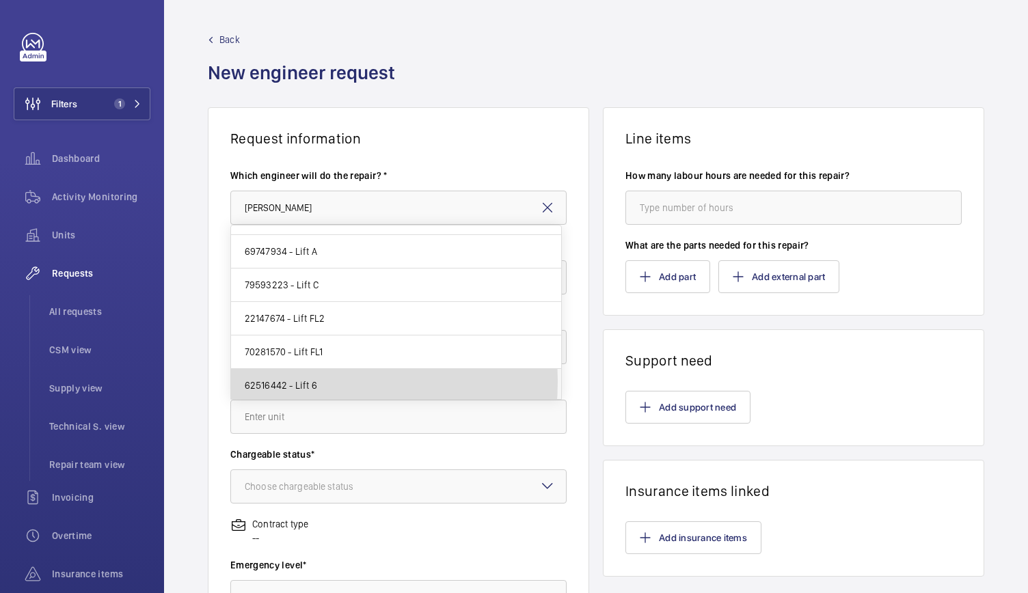
click at [286, 379] on span "62516442 - Lift 6" at bounding box center [281, 386] width 72 height 14
type input "62516442 - Lift 6"
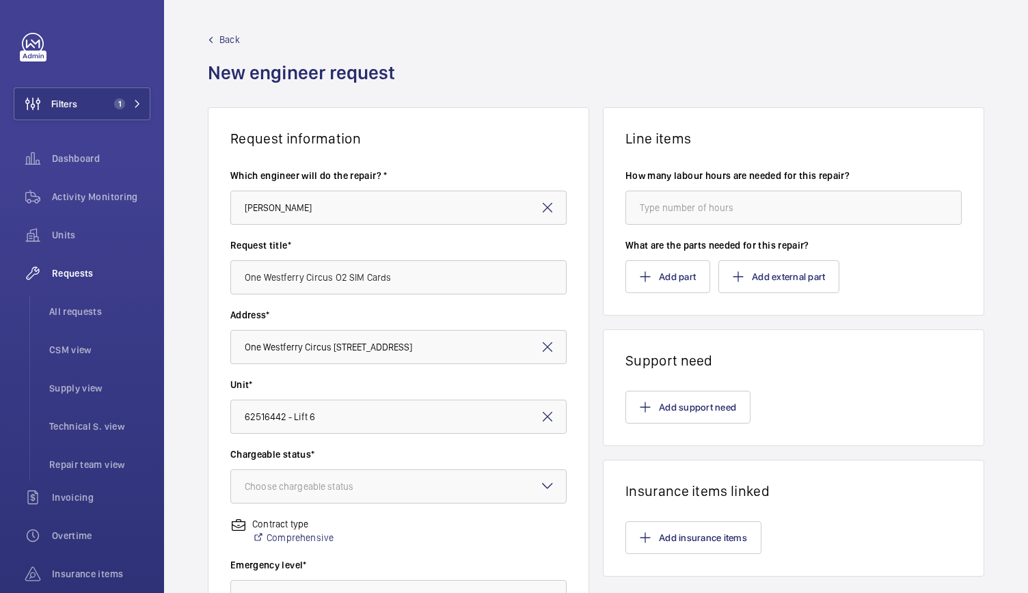
click at [543, 414] on mat-icon at bounding box center [547, 417] width 16 height 16
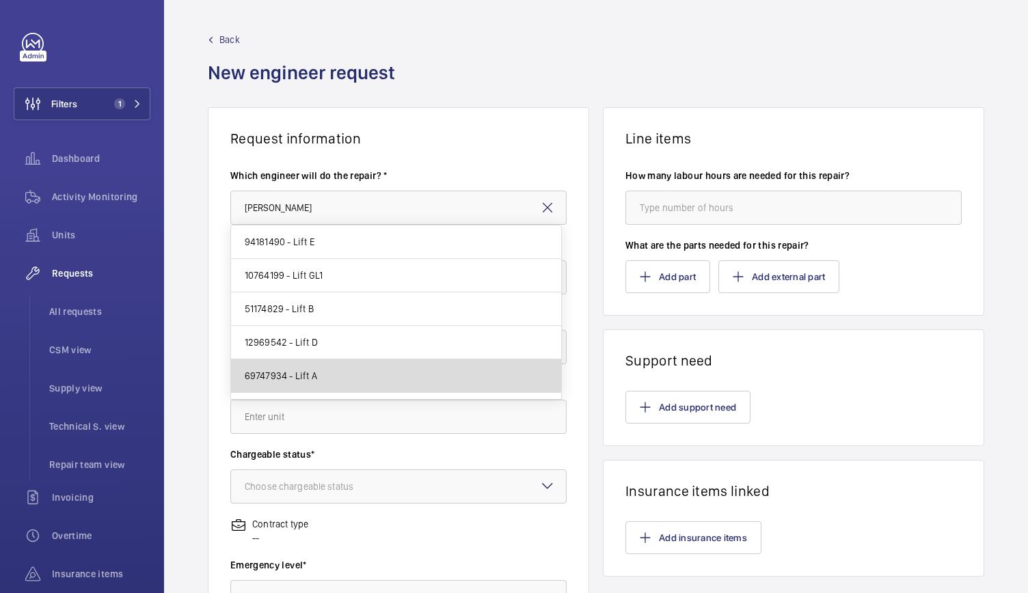
click at [420, 367] on mat-option "69747934 - Lift A" at bounding box center [396, 377] width 330 height 34
type input "69747934 - Lift A"
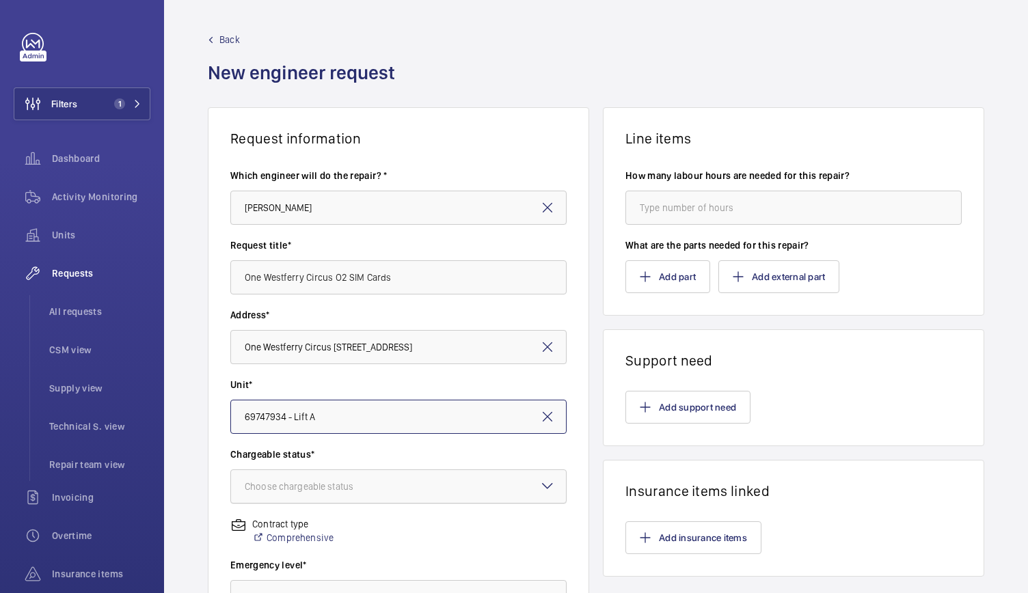
click at [317, 480] on div "Choose chargeable status" at bounding box center [316, 487] width 143 height 14
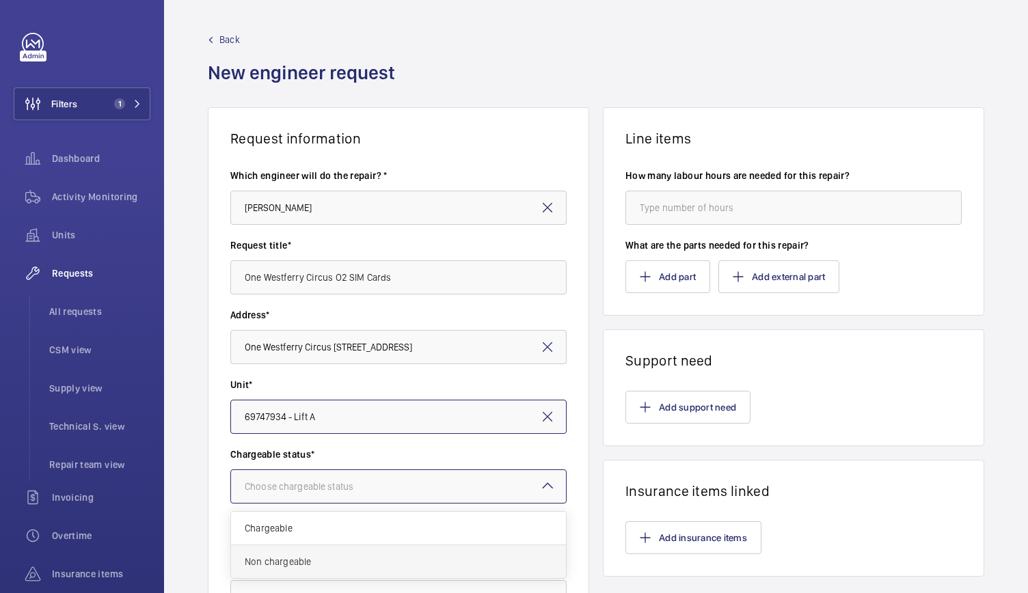
click at [290, 559] on span "Non chargeable" at bounding box center [399, 562] width 308 height 14
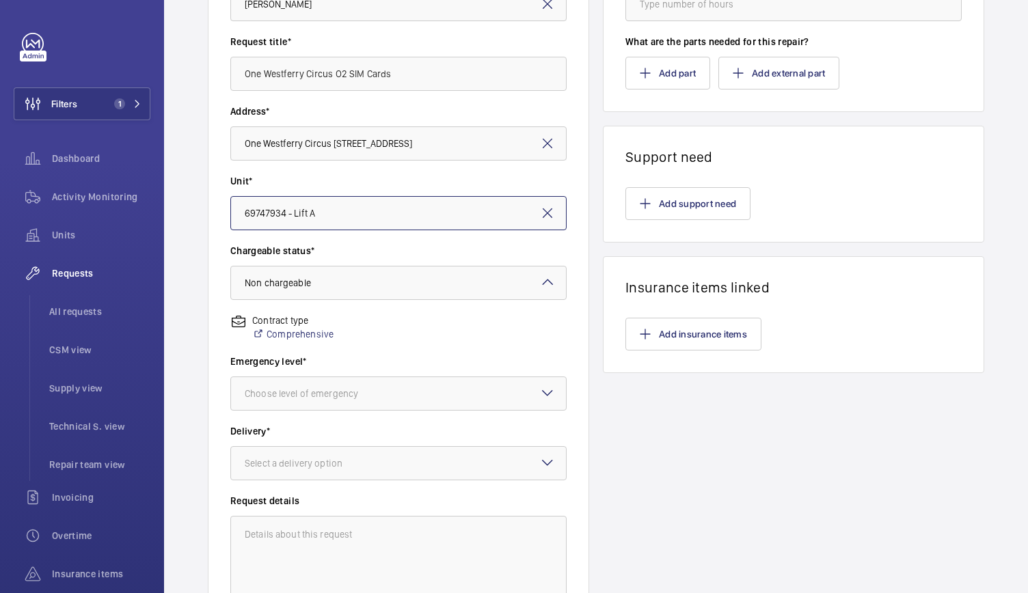
scroll to position [257, 0]
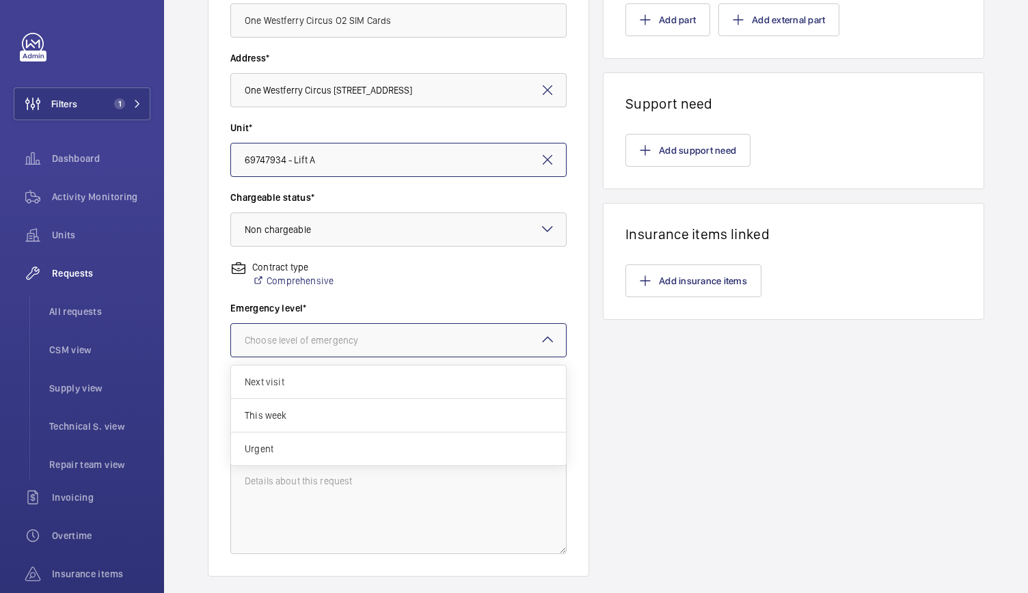
click at [356, 346] on div "Choose level of emergency" at bounding box center [319, 341] width 148 height 14
click at [286, 446] on span "Urgent" at bounding box center [399, 449] width 308 height 14
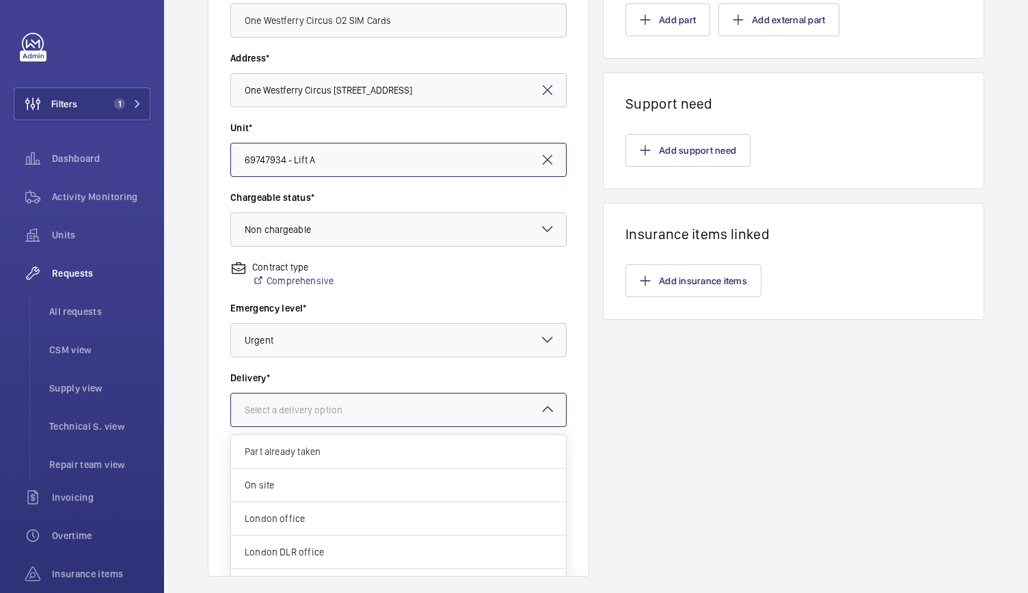
click at [277, 404] on div "Select a delivery option" at bounding box center [311, 410] width 132 height 14
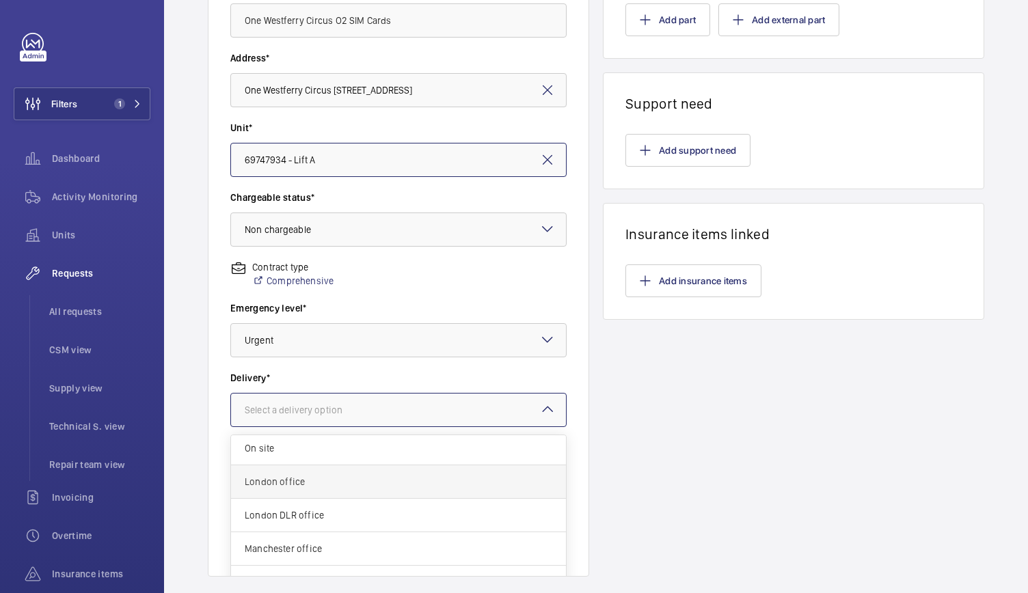
click at [282, 481] on span "London office" at bounding box center [399, 482] width 308 height 14
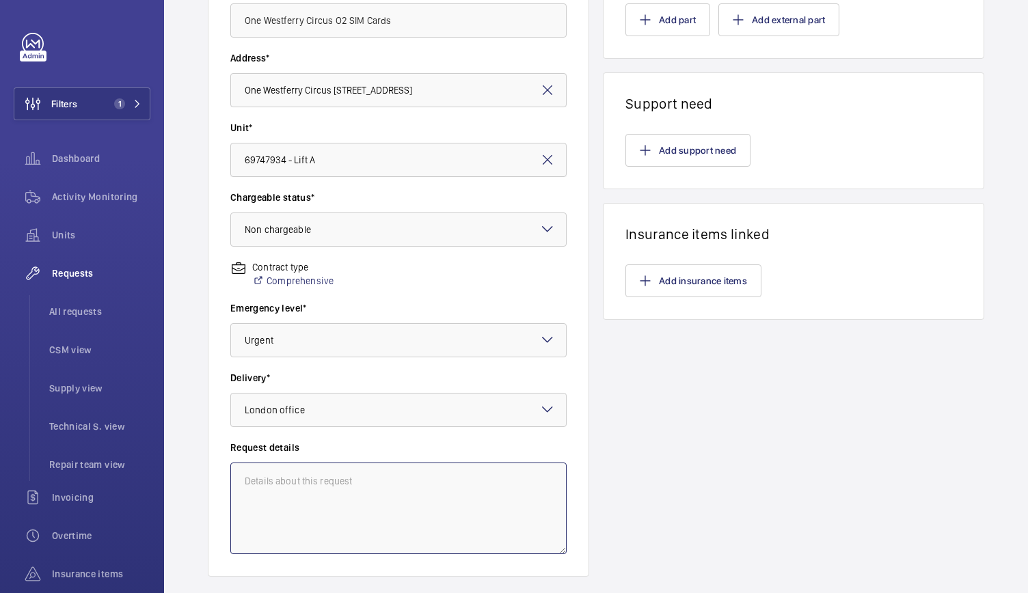
click at [282, 481] on textarea at bounding box center [398, 509] width 336 height 92
type textarea "o"
click at [353, 498] on textarea "O2 SIM Cards" at bounding box center [398, 509] width 336 height 92
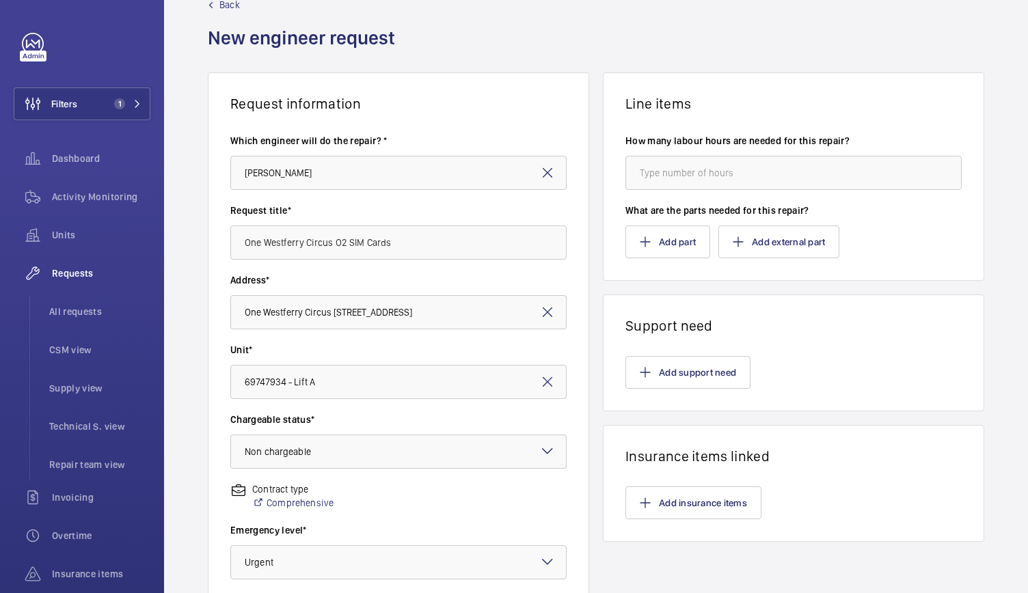
scroll to position [34, 0]
type textarea "O2 SIM Cards from Safeline"
click at [770, 239] on button "Add external part" at bounding box center [779, 242] width 121 height 33
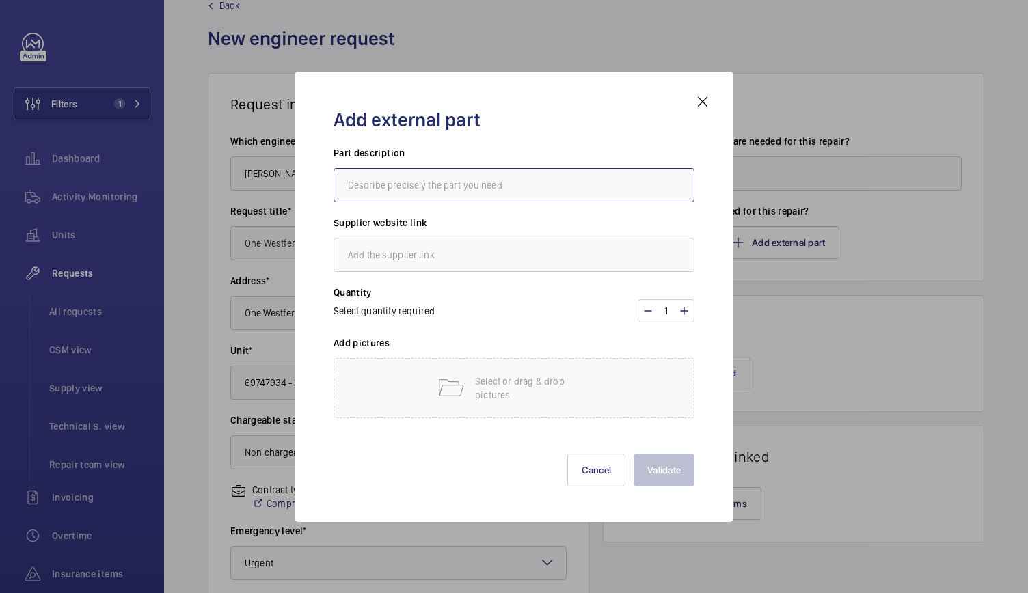
click at [421, 177] on input "text" at bounding box center [514, 185] width 361 height 34
type input "O2 SIM Cards 12 Month"
click at [378, 254] on input "text" at bounding box center [514, 255] width 361 height 34
type input "Safeline"
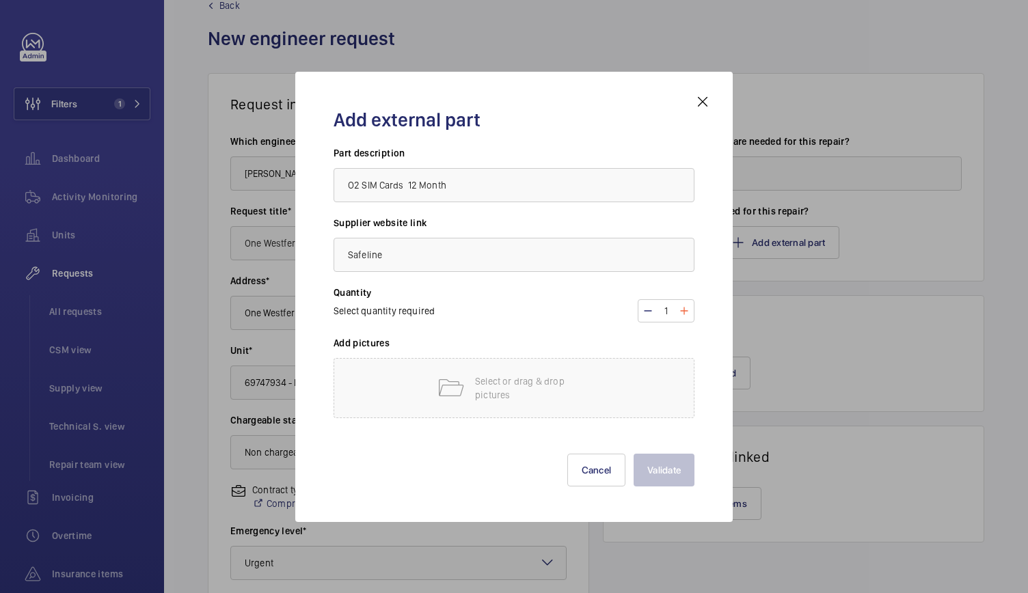
click at [685, 311] on mat-icon at bounding box center [684, 311] width 11 height 16
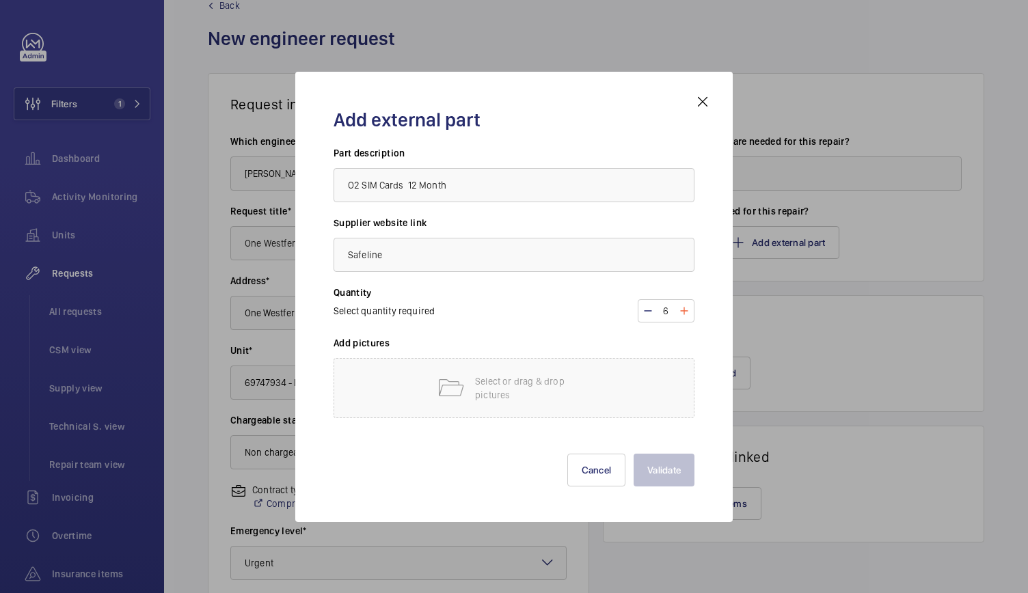
click at [685, 311] on mat-icon at bounding box center [684, 311] width 11 height 16
type input "9"
click at [542, 367] on div "Select or drag & drop pictures" at bounding box center [514, 388] width 361 height 60
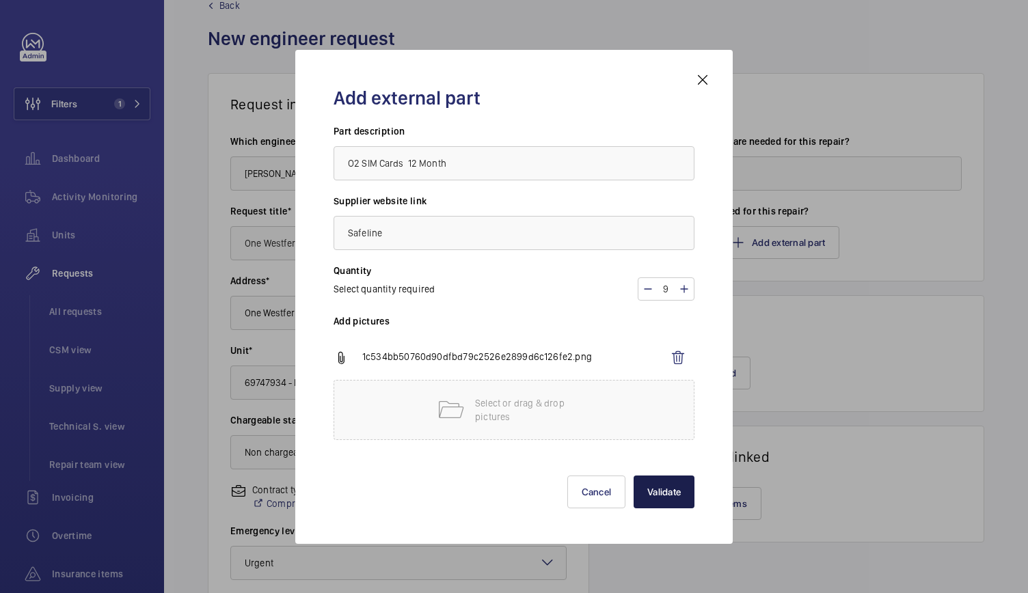
click at [679, 486] on button "Validate" at bounding box center [664, 492] width 61 height 33
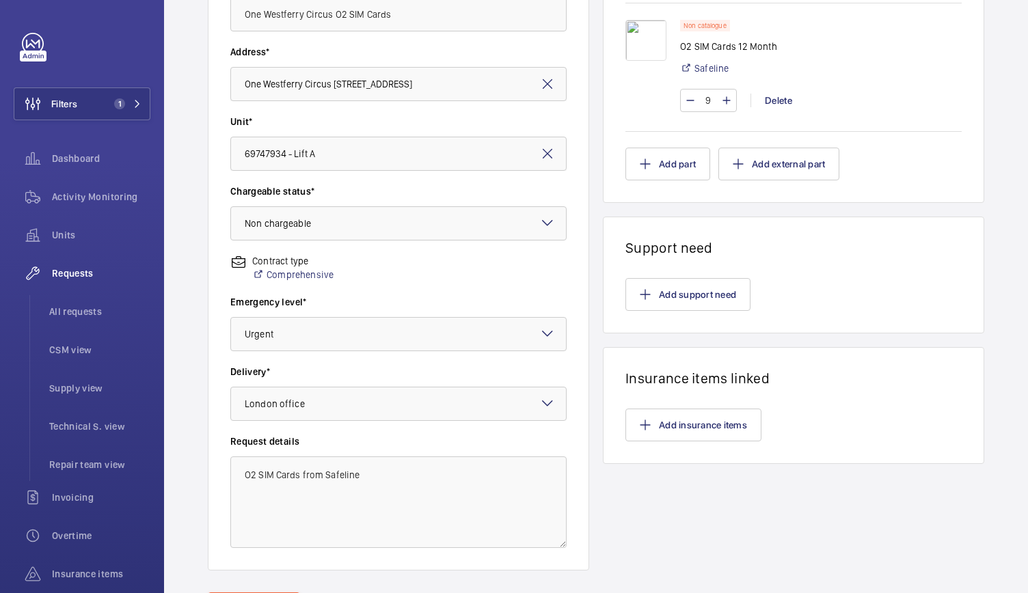
scroll to position [333, 0]
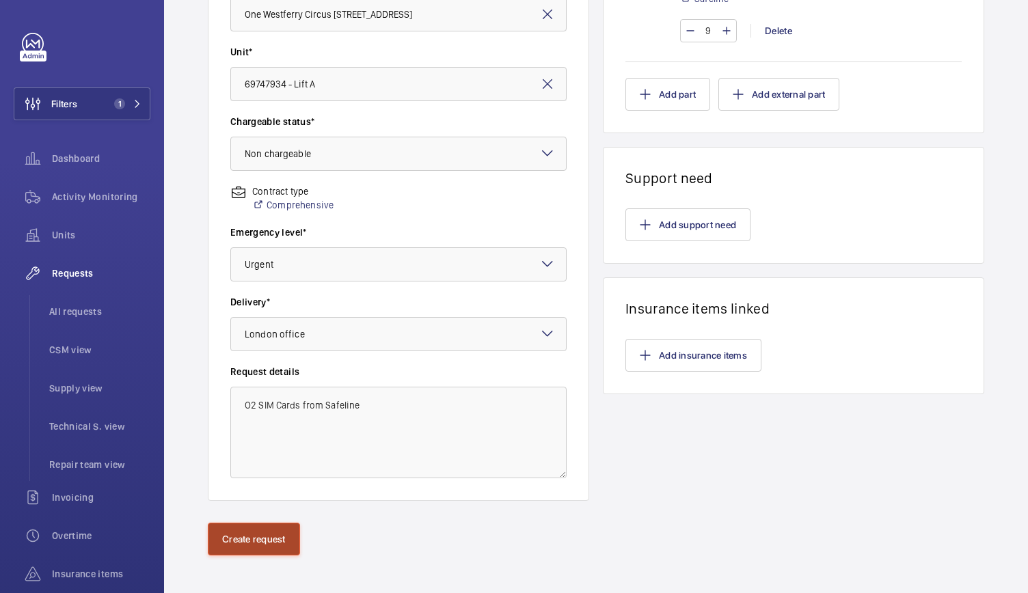
click at [269, 544] on button "Create request" at bounding box center [254, 539] width 92 height 33
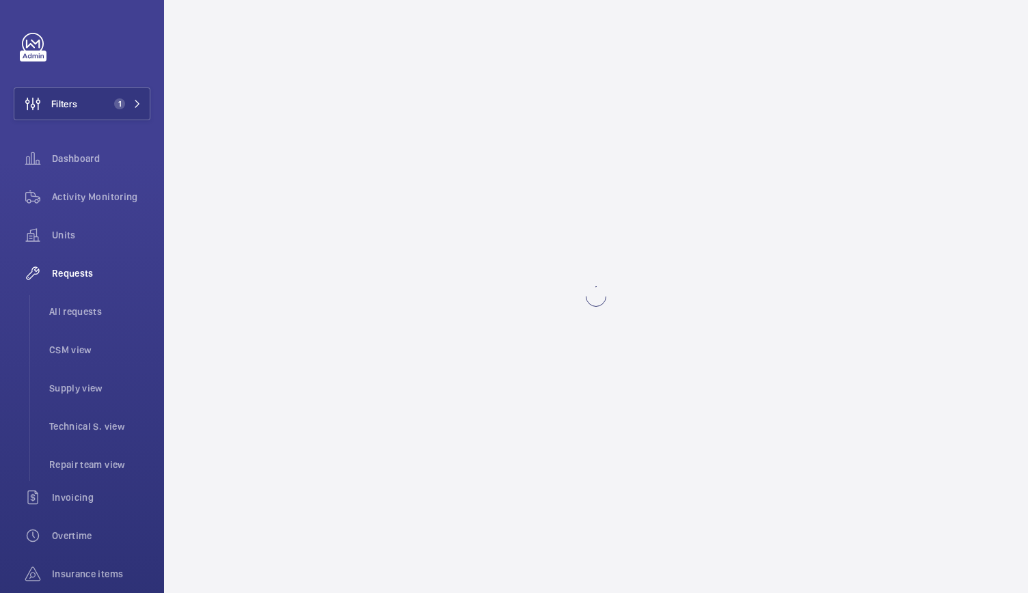
scroll to position [0, 0]
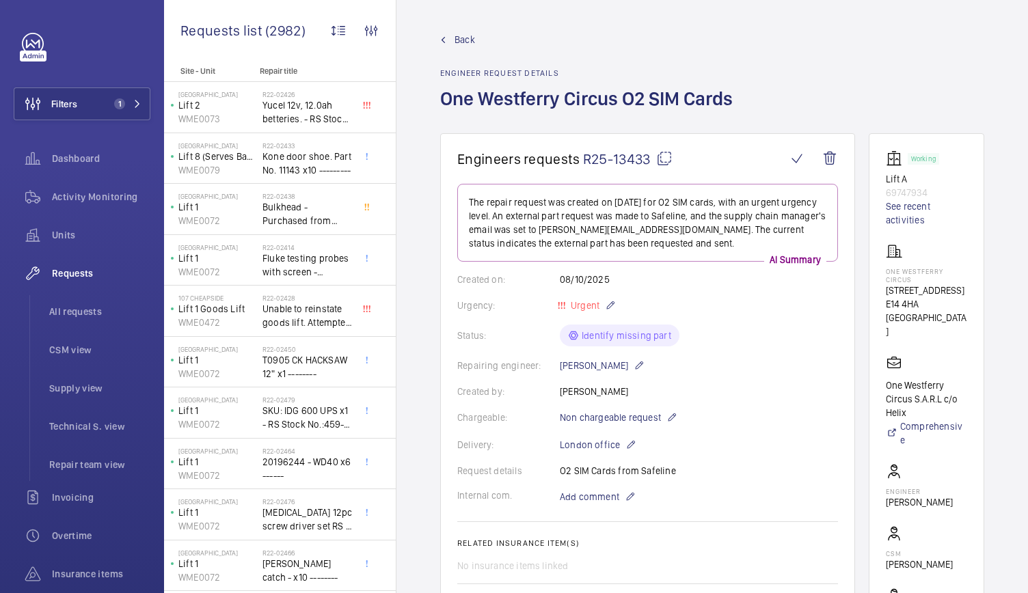
click at [642, 160] on span "R25-13433" at bounding box center [628, 158] width 90 height 17
